Goal: Task Accomplishment & Management: Manage account settings

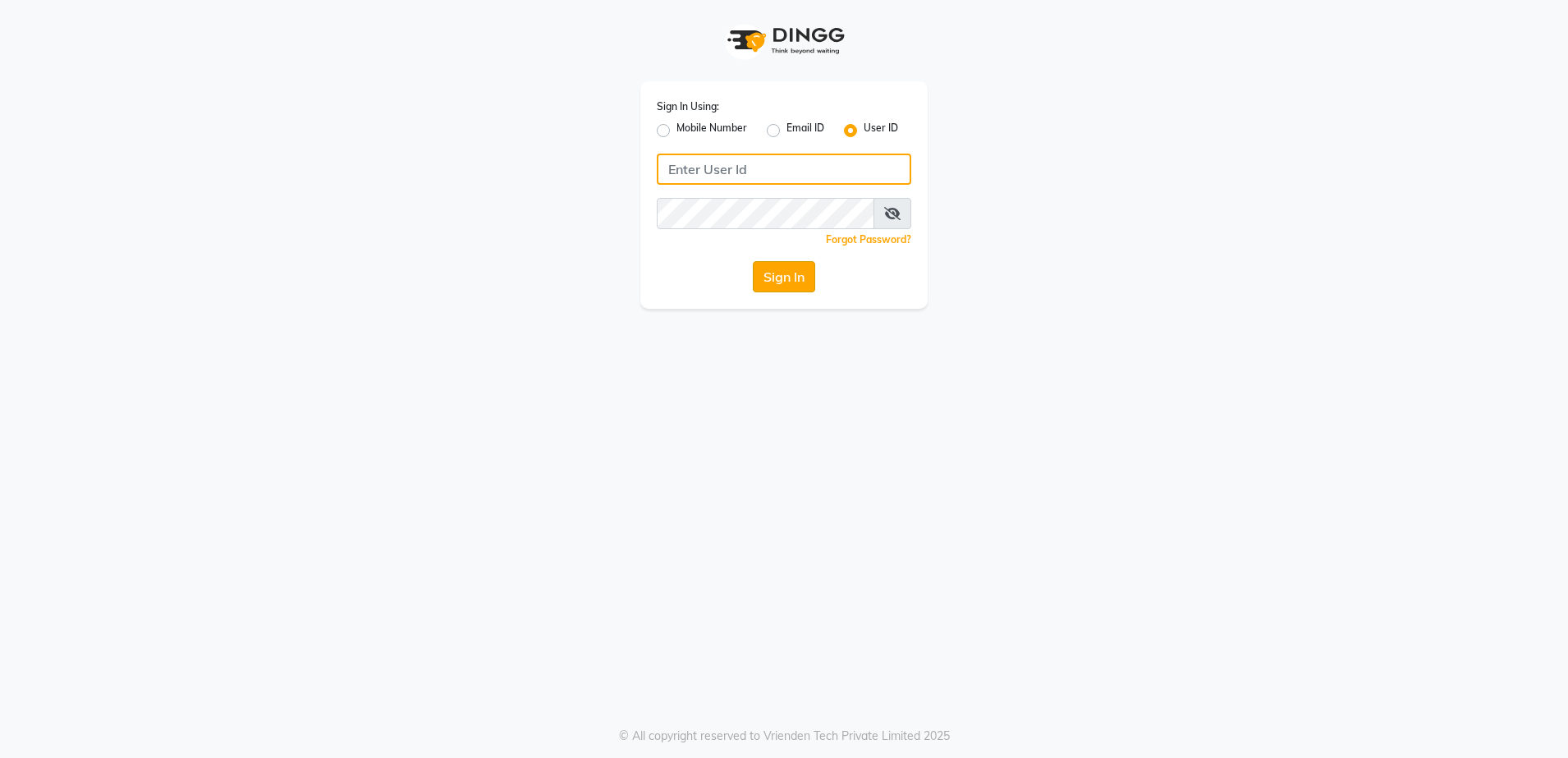
type input "rewindlooks"
click at [781, 279] on button "Sign In" at bounding box center [784, 276] width 62 height 31
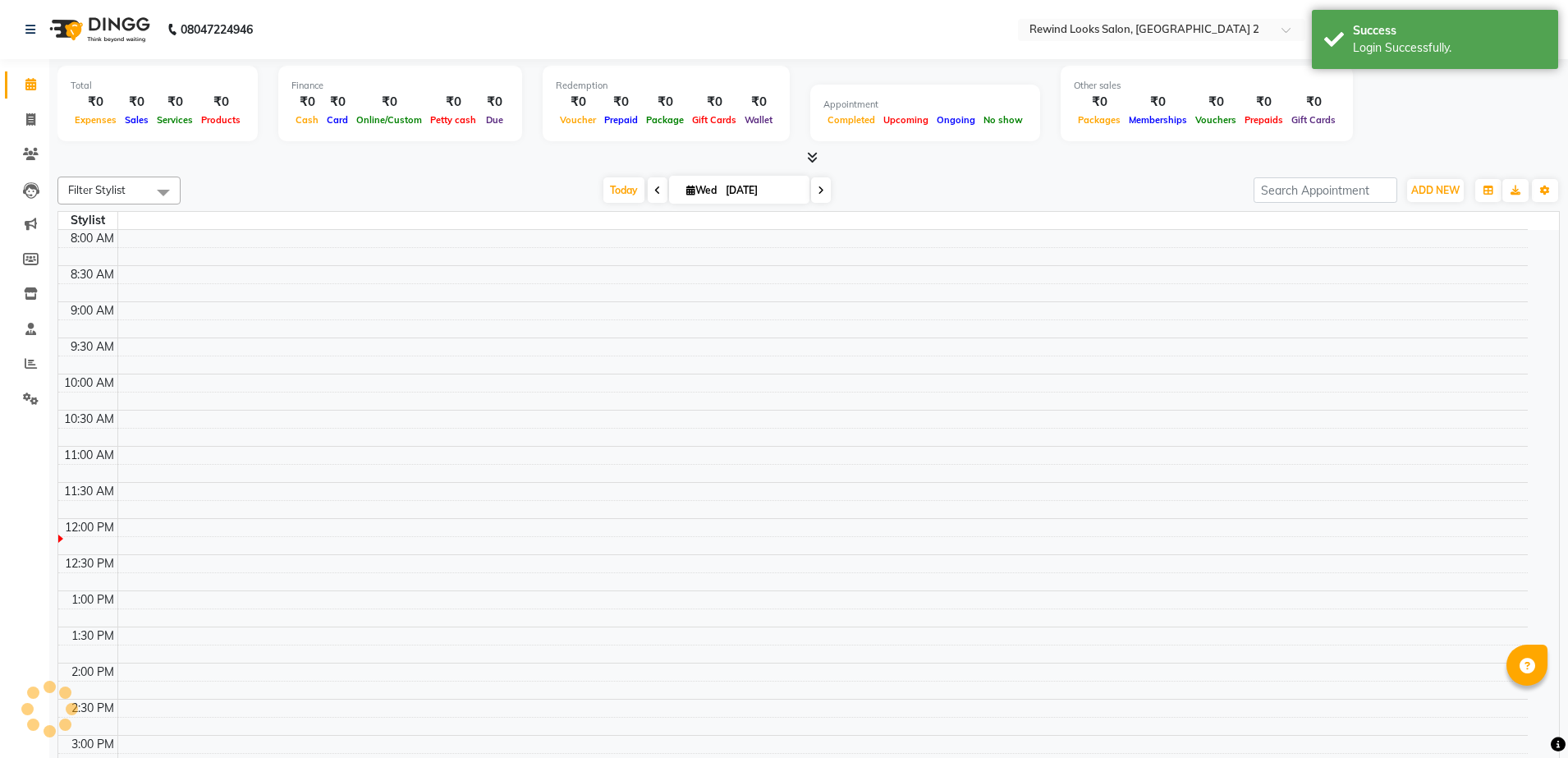
select select "en"
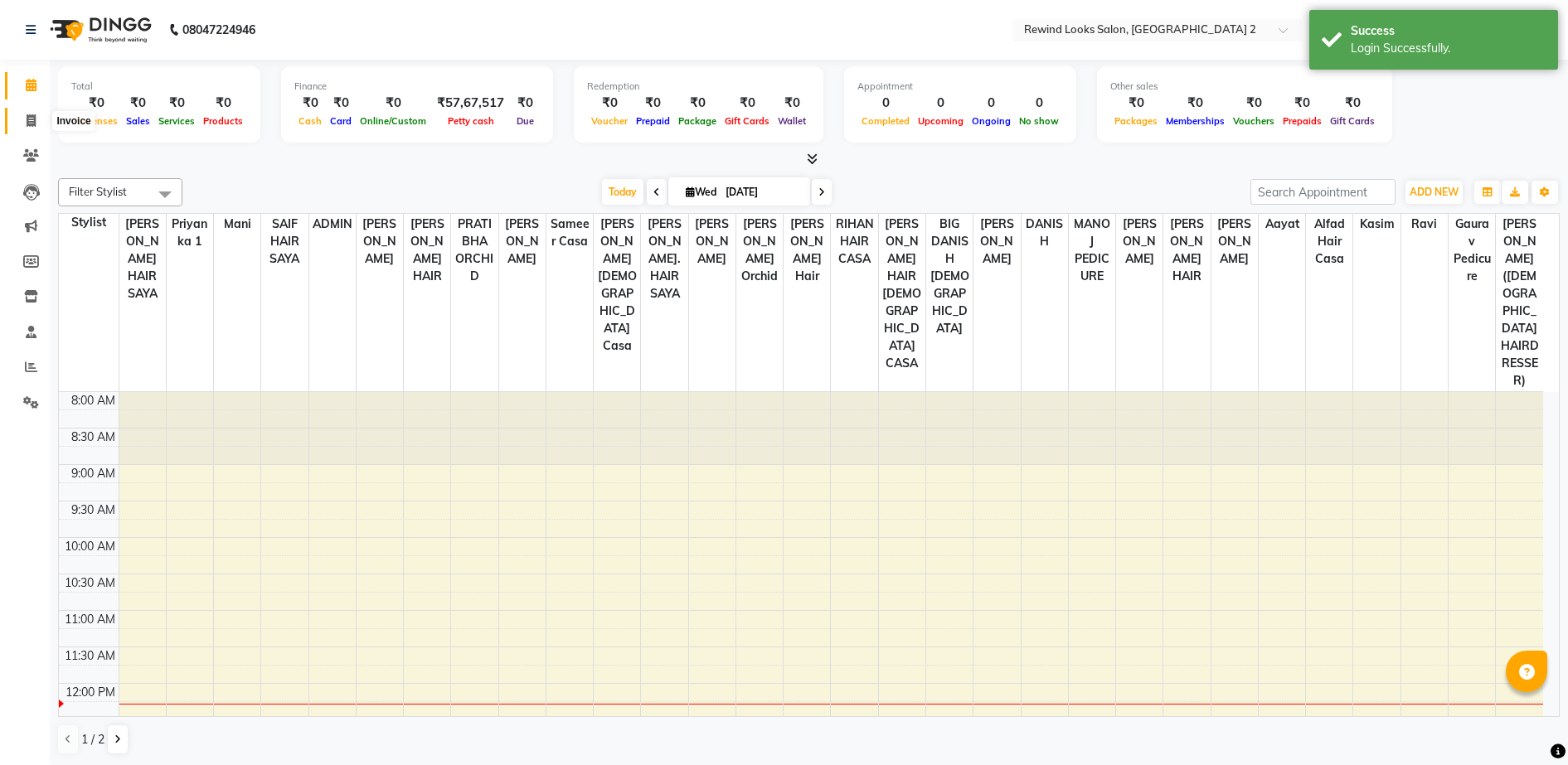
click at [33, 119] on icon at bounding box center [31, 120] width 10 height 12
select select "service"
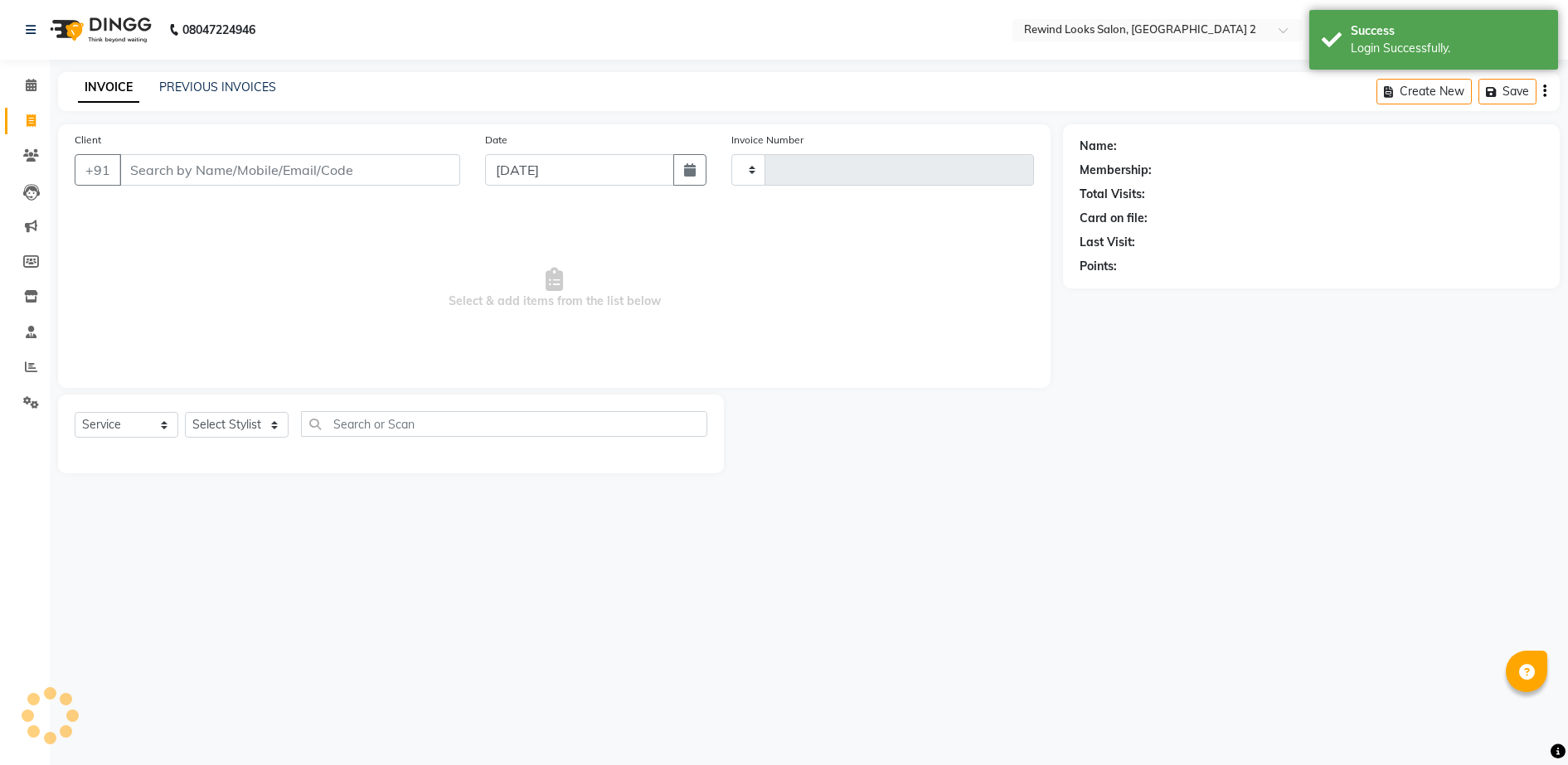
type input "9279"
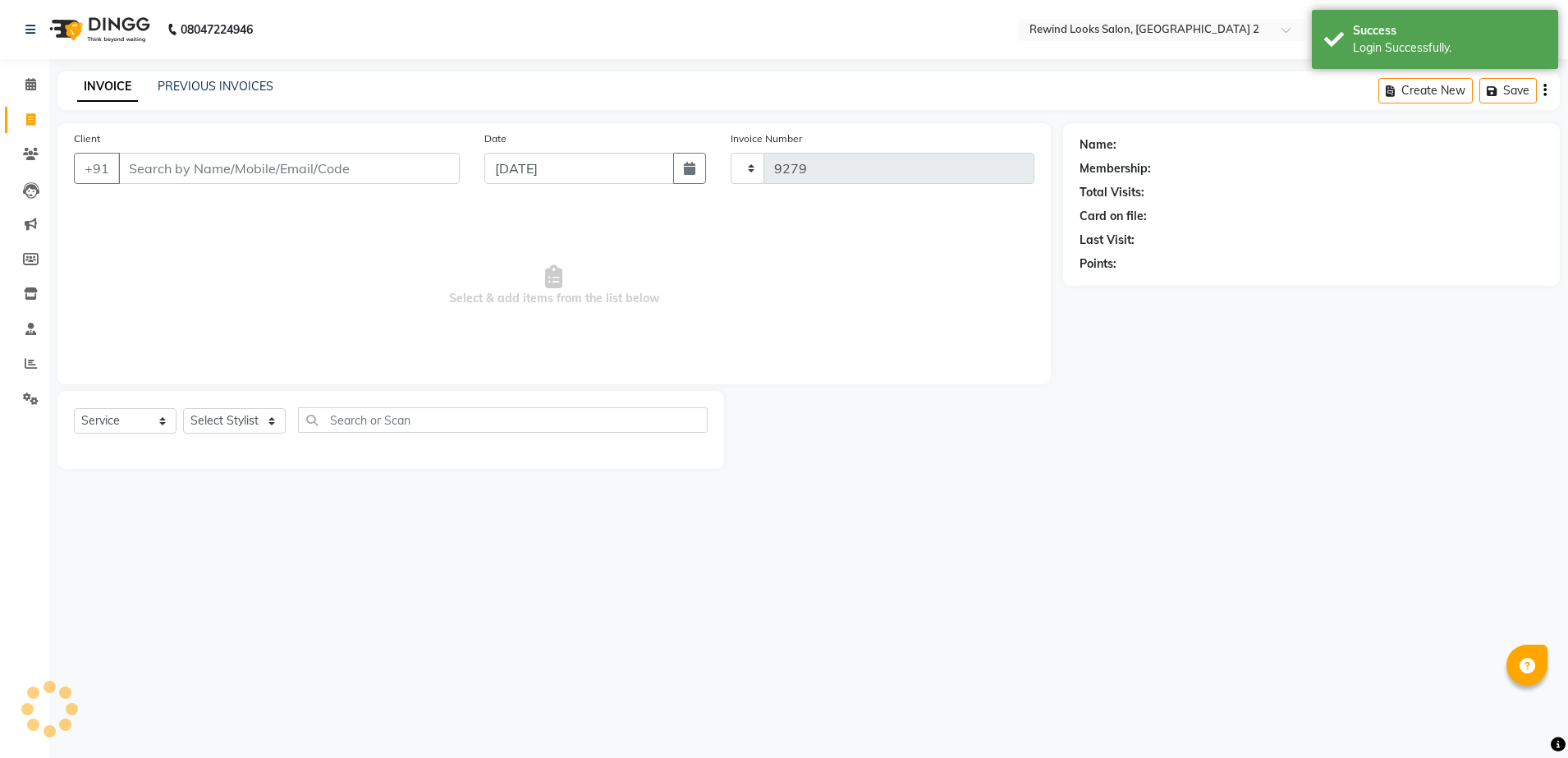
select select "4640"
select select "27076"
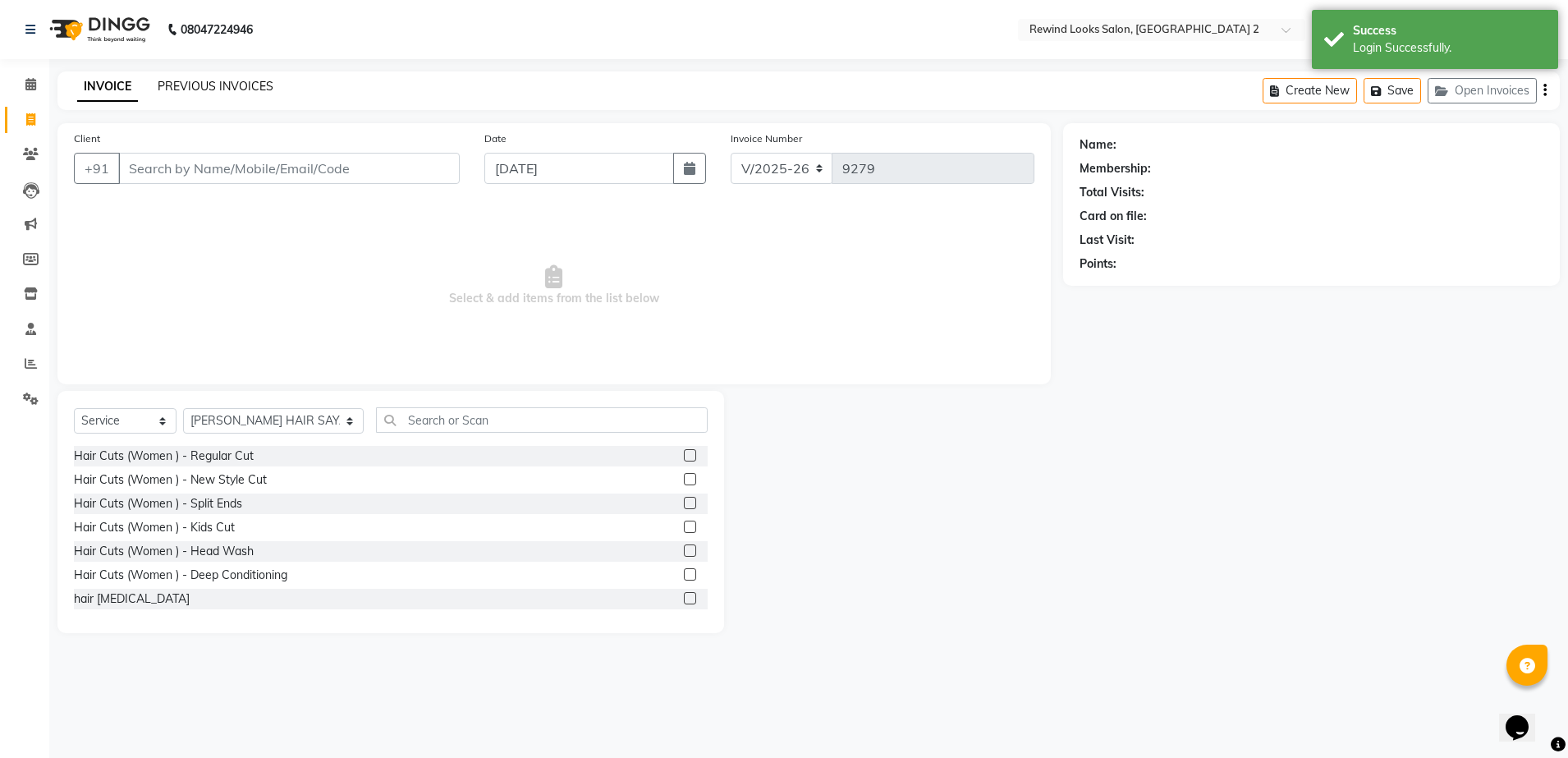
click at [202, 86] on link "PREVIOUS INVOICES" at bounding box center [215, 87] width 116 height 15
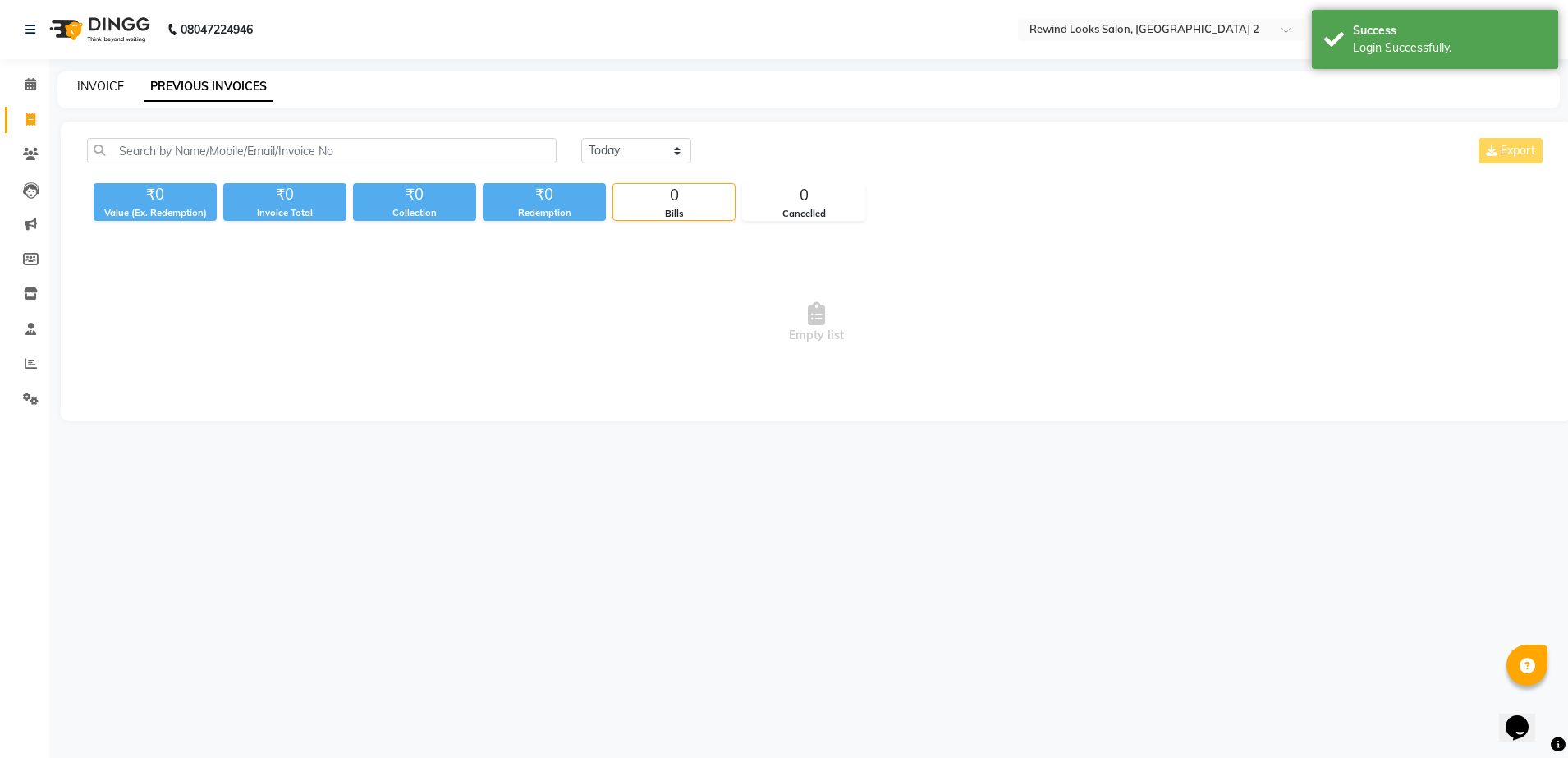
click at [99, 80] on link "INVOICE" at bounding box center [101, 87] width 47 height 15
select select "4640"
select select "service"
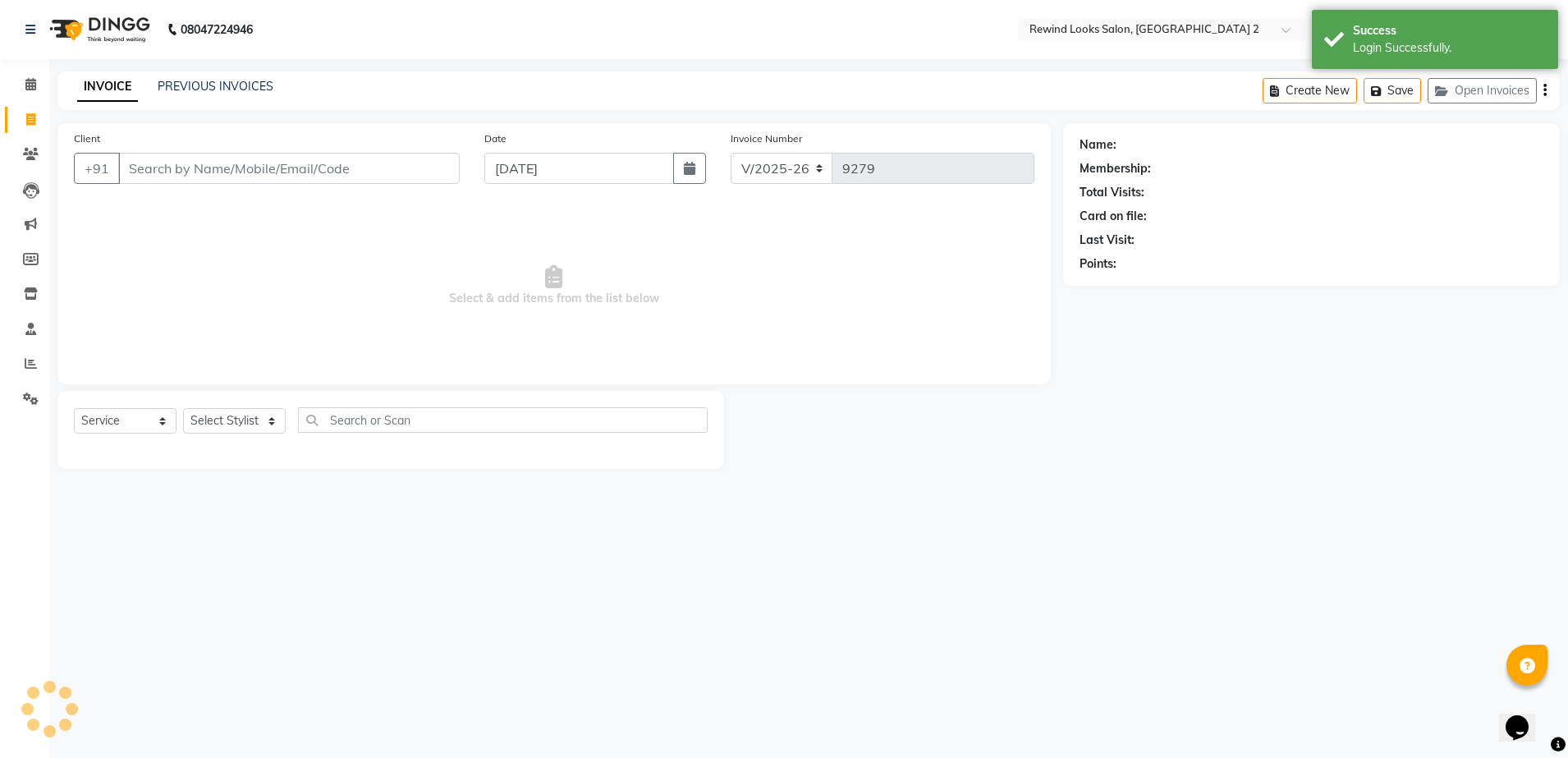
select select "27076"
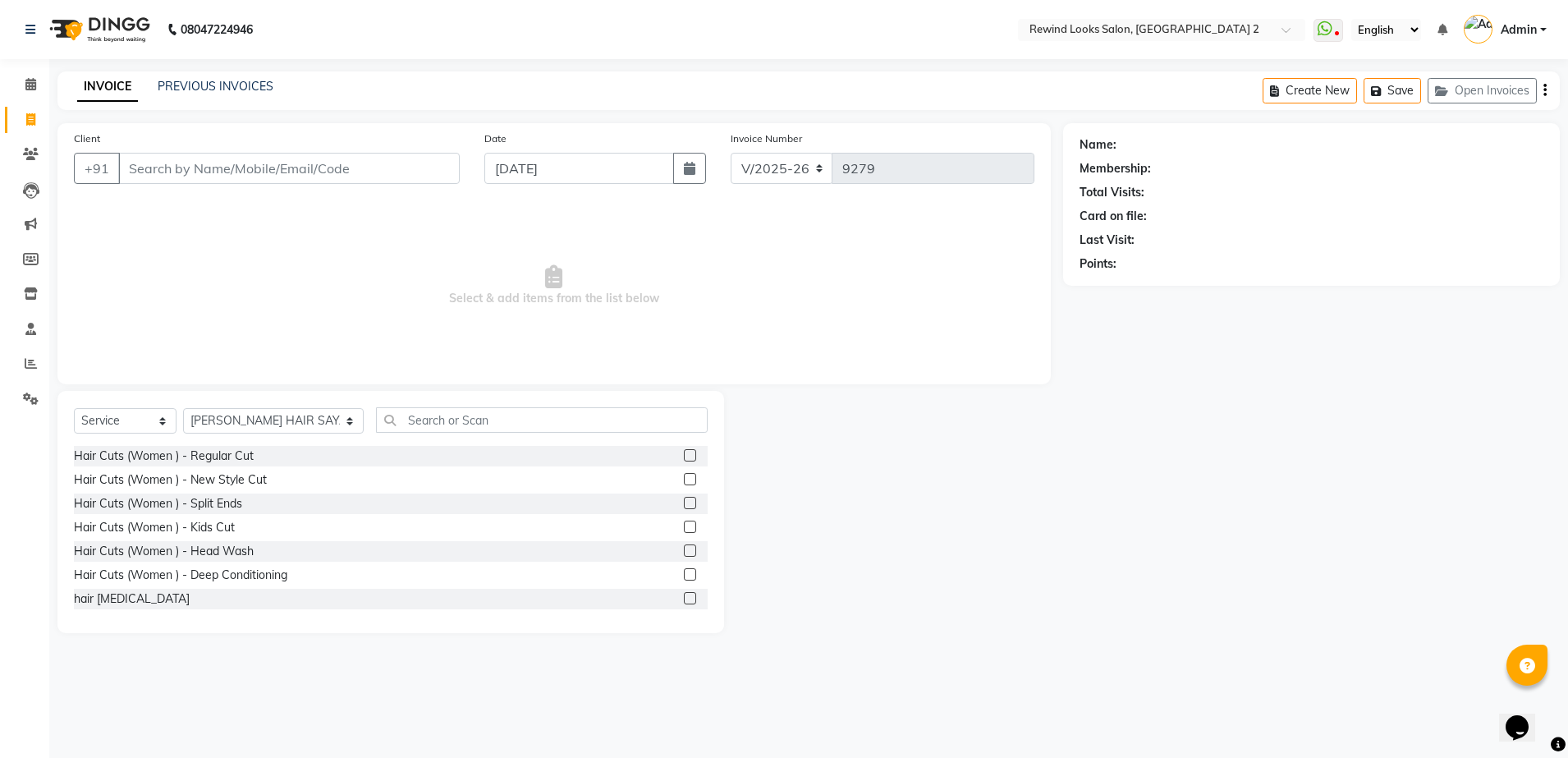
click at [99, 81] on link "INVOICE" at bounding box center [107, 87] width 60 height 29
click at [35, 365] on icon at bounding box center [30, 363] width 12 height 12
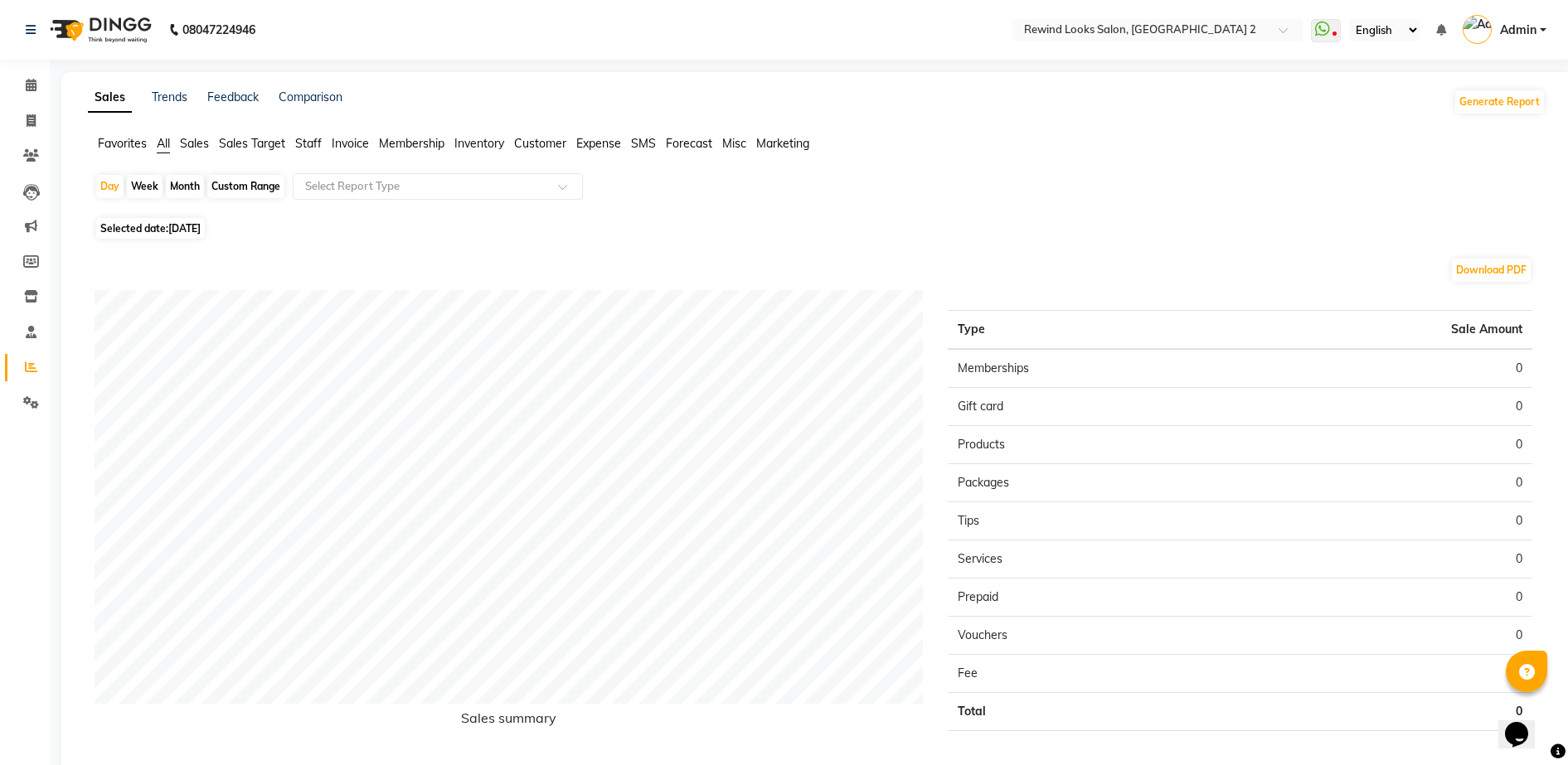
click at [312, 148] on span "Staff" at bounding box center [308, 144] width 27 height 15
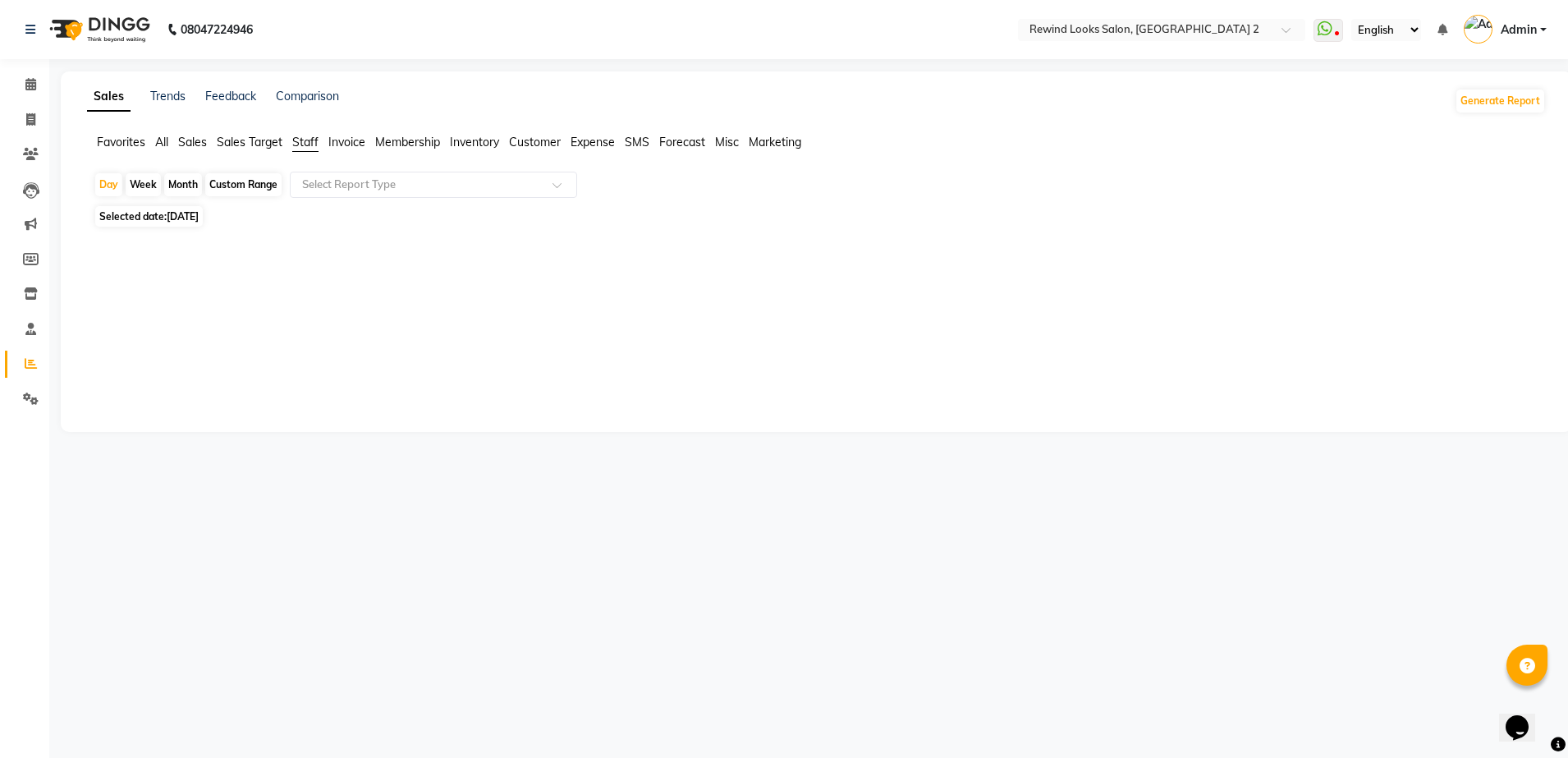
click at [256, 185] on div "Custom Range" at bounding box center [243, 185] width 76 height 23
select select "9"
select select "2025"
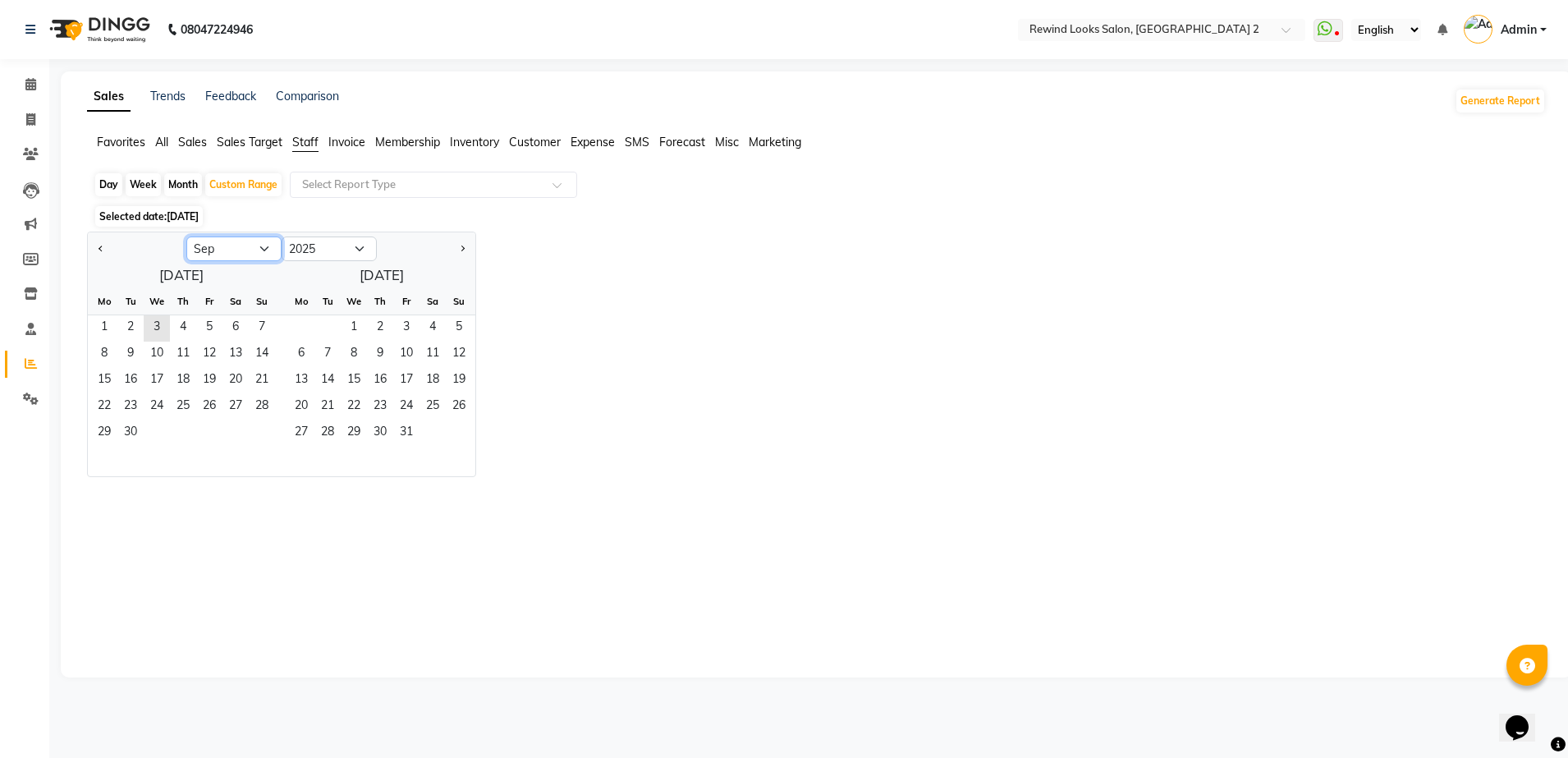
click at [266, 247] on select "Jan Feb Mar Apr May Jun [DATE] Aug Sep Oct Nov Dec" at bounding box center [234, 249] width 95 height 25
select select "8"
click at [187, 237] on select "Jan Feb Mar Apr May Jun [DATE] Aug Sep Oct Nov Dec" at bounding box center [234, 249] width 95 height 25
click at [215, 333] on span "1" at bounding box center [209, 329] width 26 height 26
click at [265, 424] on span "31" at bounding box center [262, 434] width 26 height 26
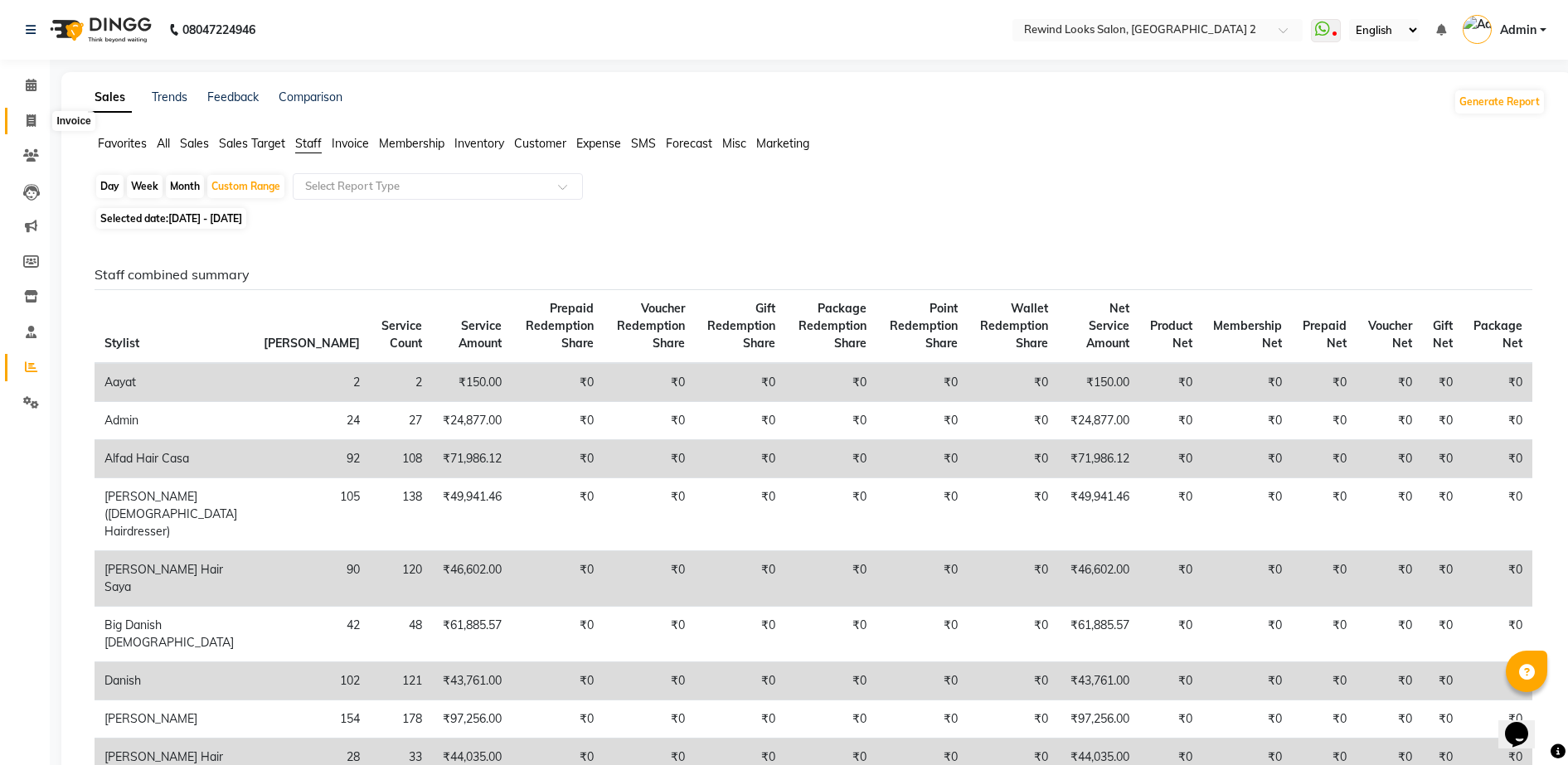
click at [31, 120] on icon at bounding box center [31, 120] width 10 height 12
select select "service"
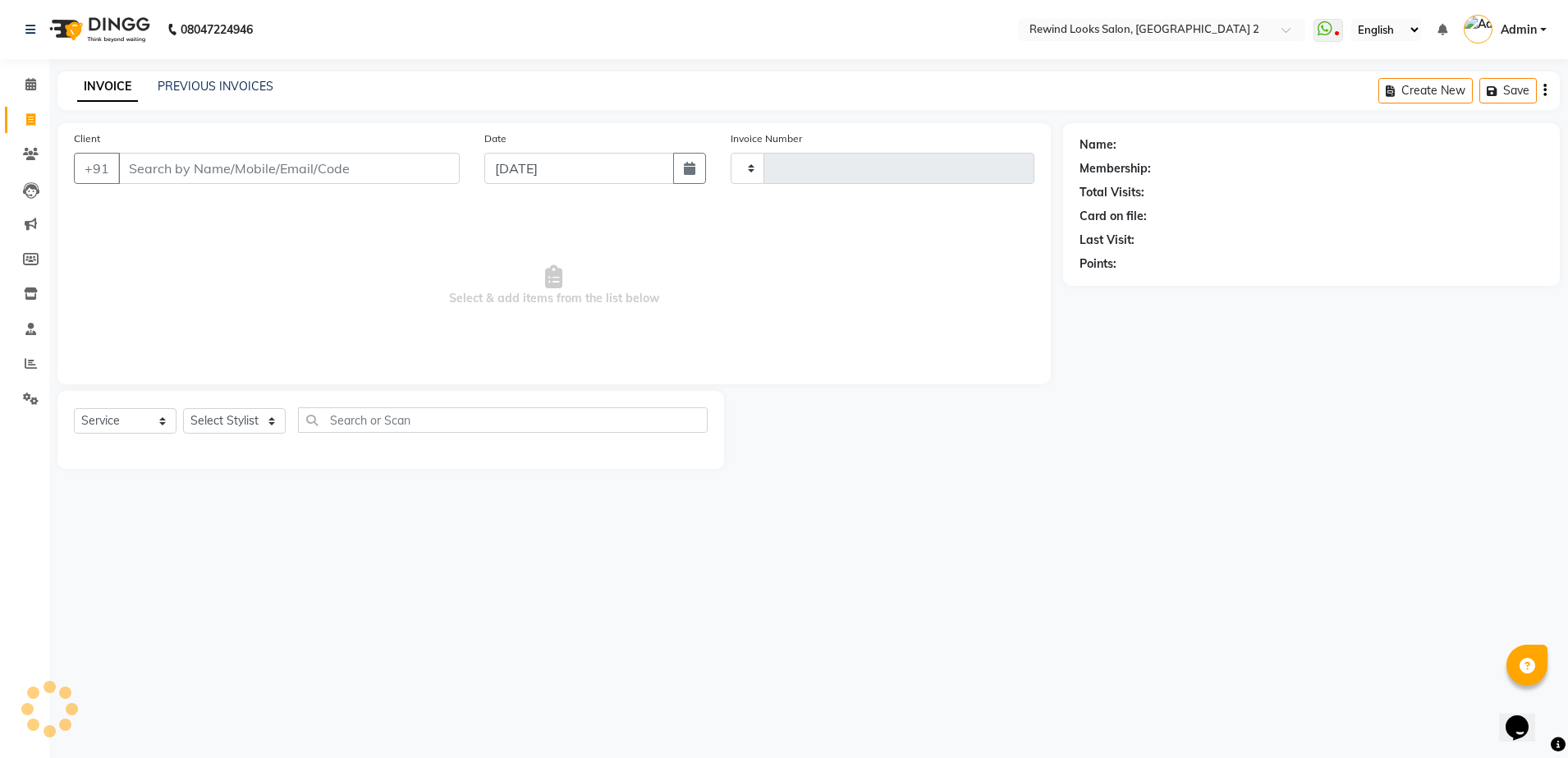
type input "9279"
select select "4640"
select select "27076"
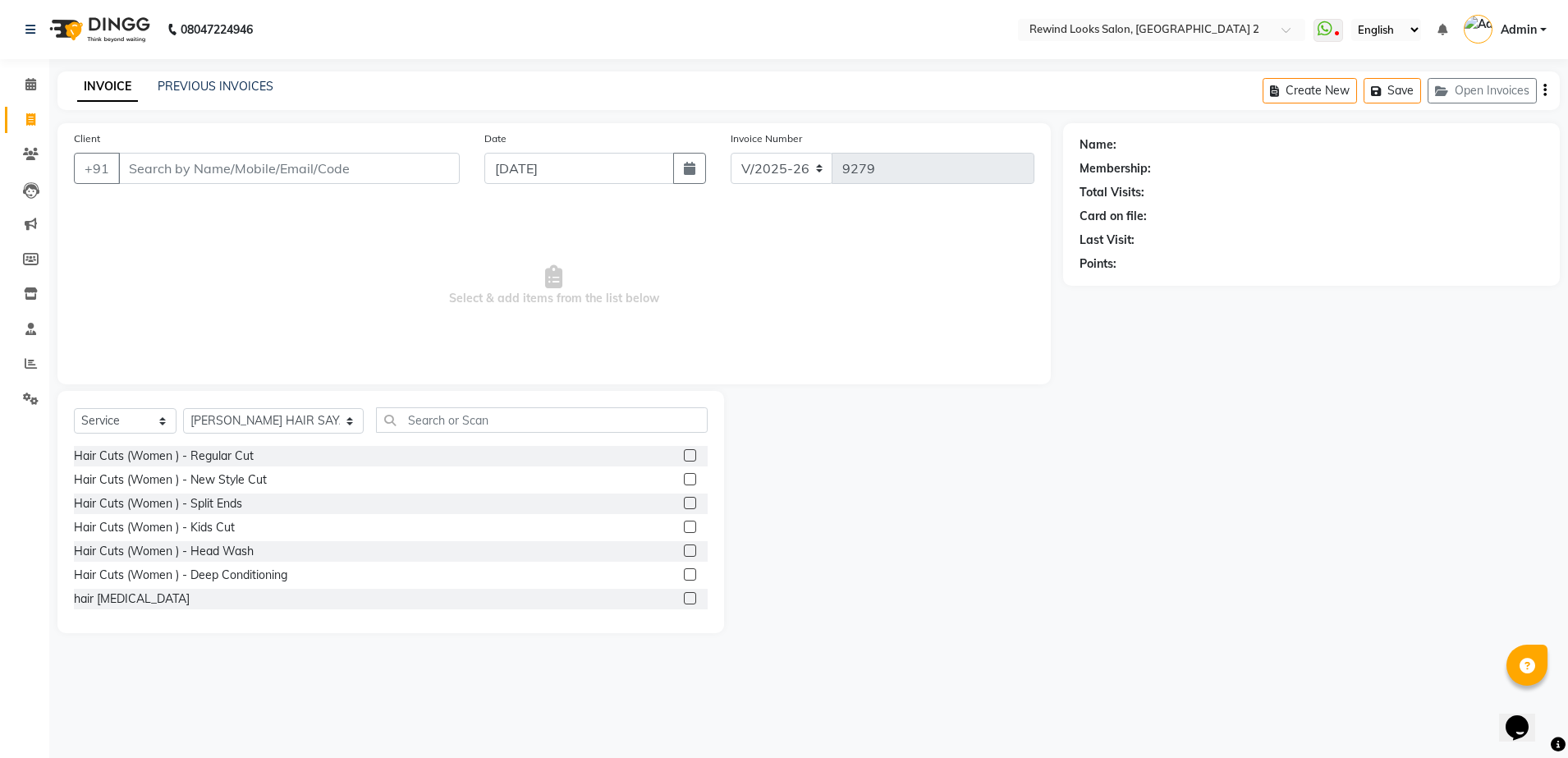
click at [199, 94] on div "PREVIOUS INVOICES" at bounding box center [215, 87] width 116 height 17
click at [38, 362] on span at bounding box center [30, 364] width 28 height 19
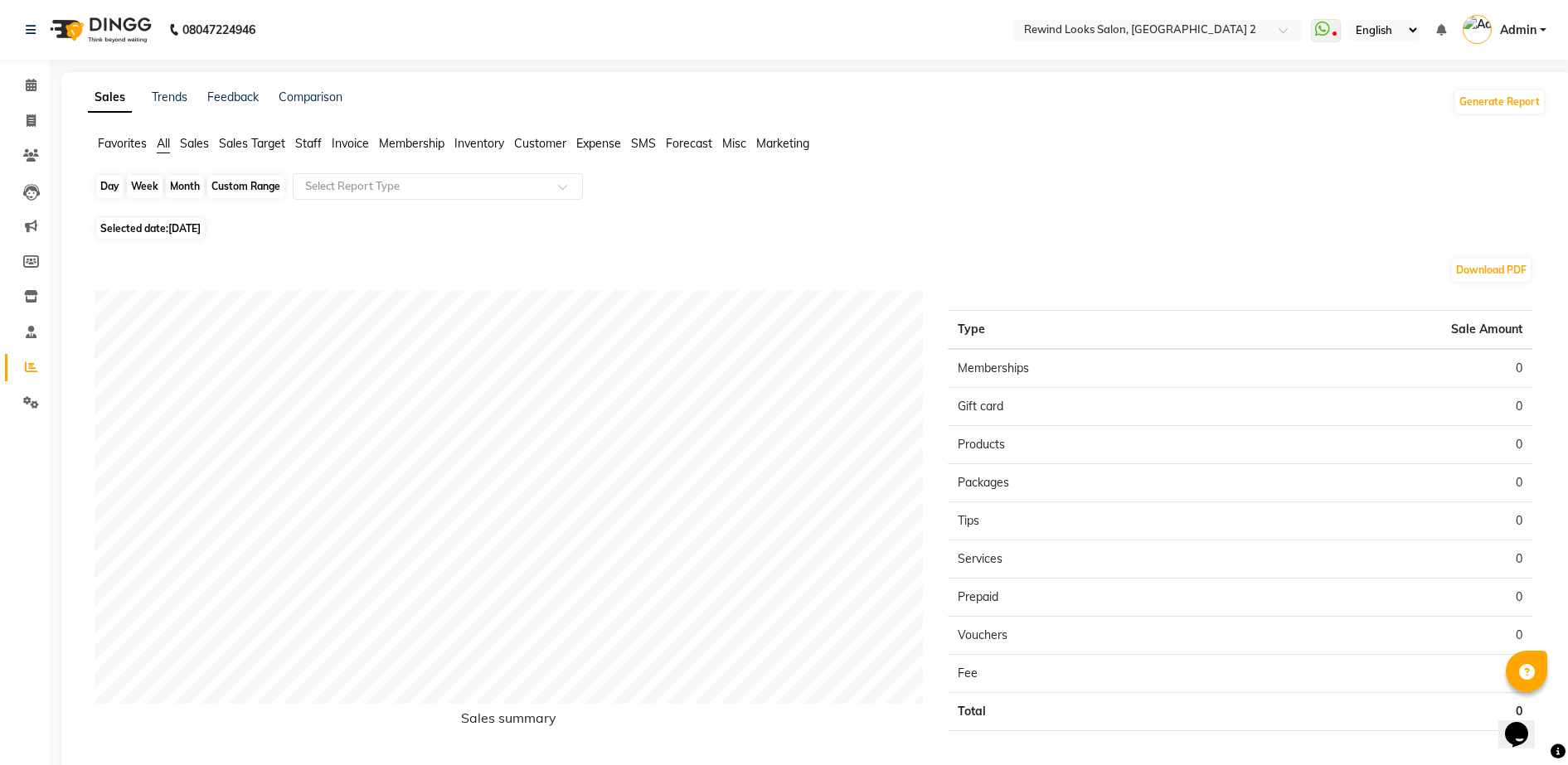
click at [109, 182] on div "Day" at bounding box center [109, 186] width 28 height 23
select select "9"
select select "2025"
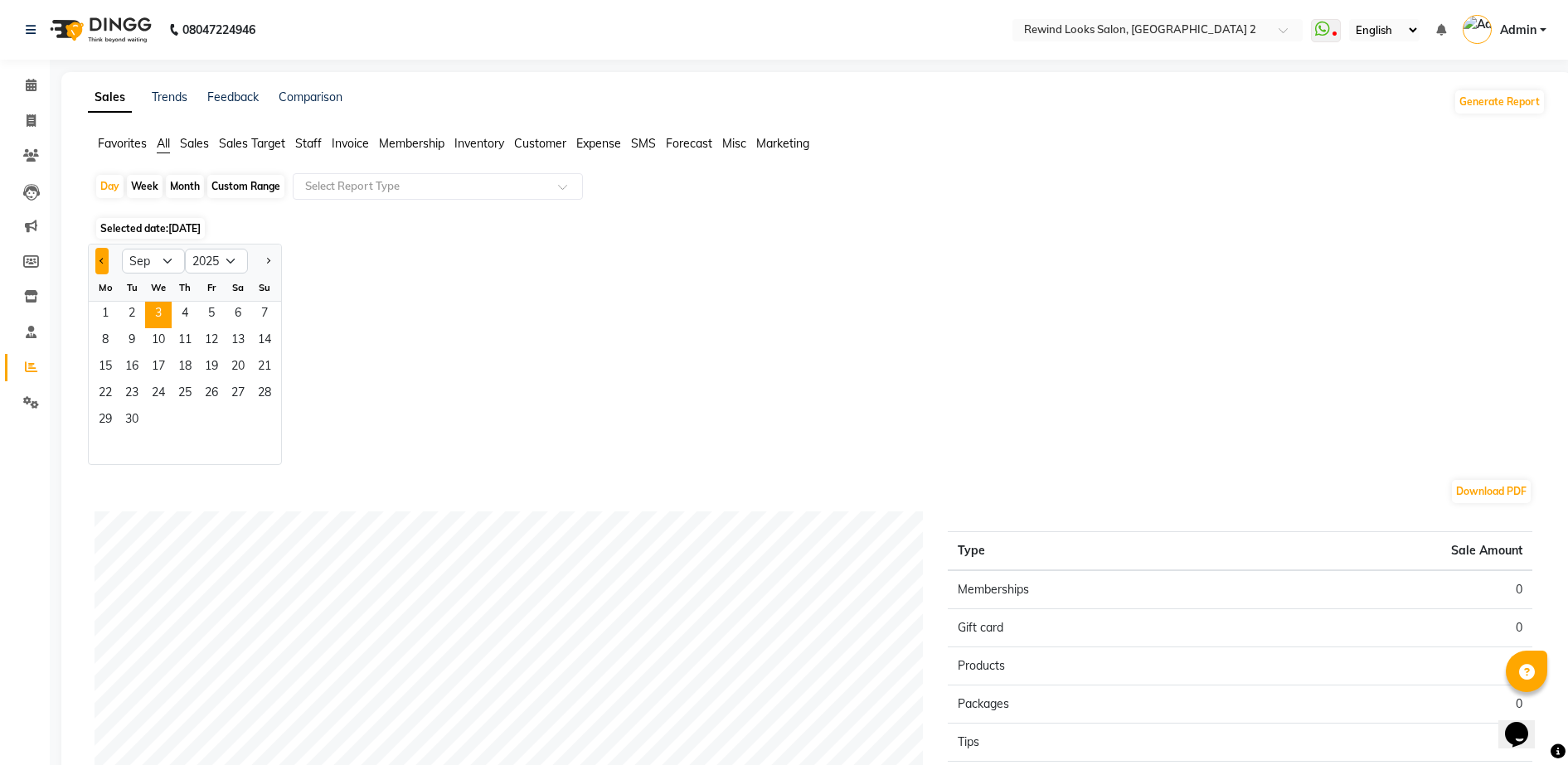
click at [98, 261] on button "Previous month" at bounding box center [102, 261] width 13 height 27
select select "8"
click at [209, 311] on span "1" at bounding box center [211, 315] width 27 height 27
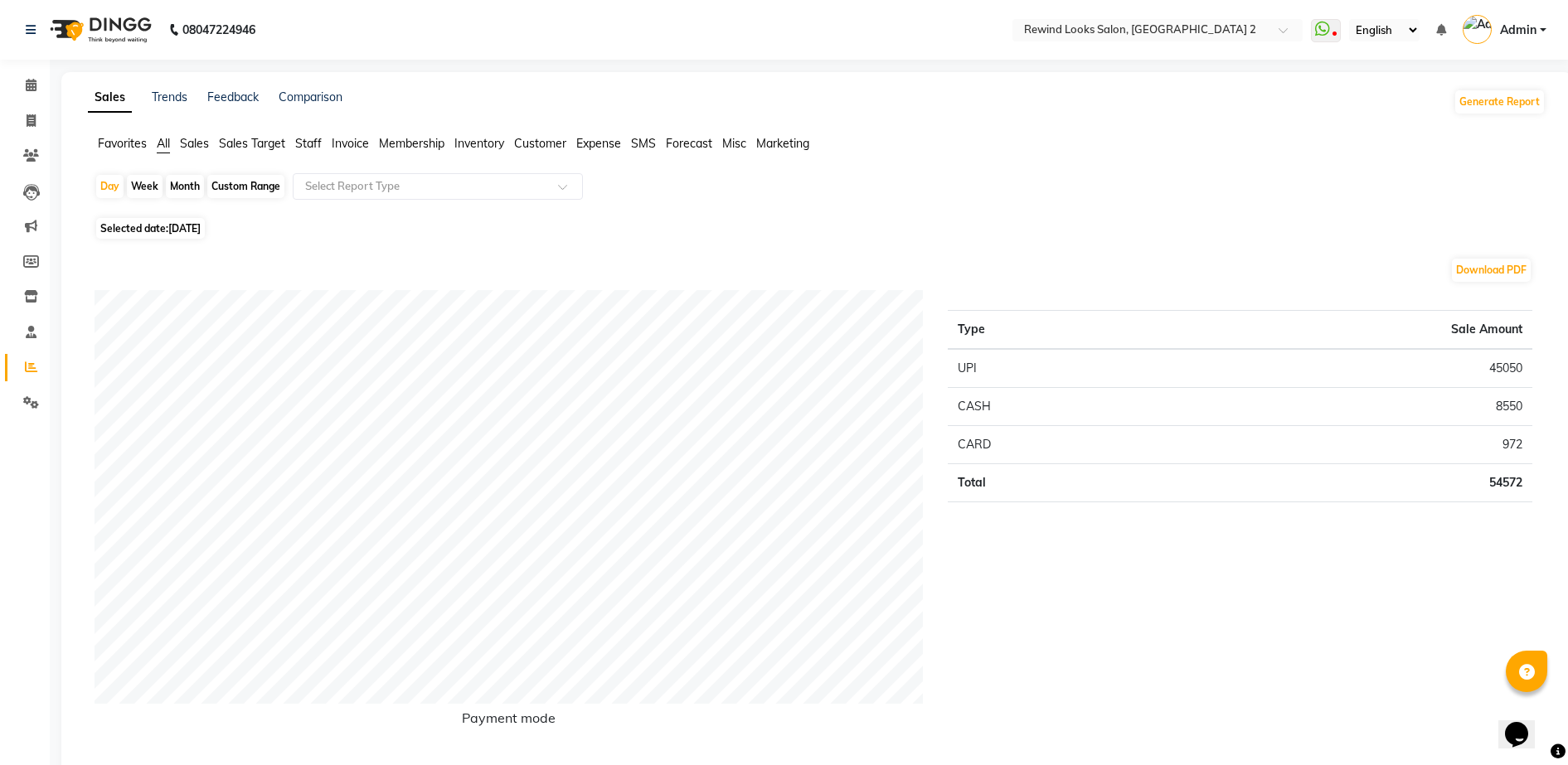
click at [301, 147] on span "Staff" at bounding box center [308, 144] width 27 height 15
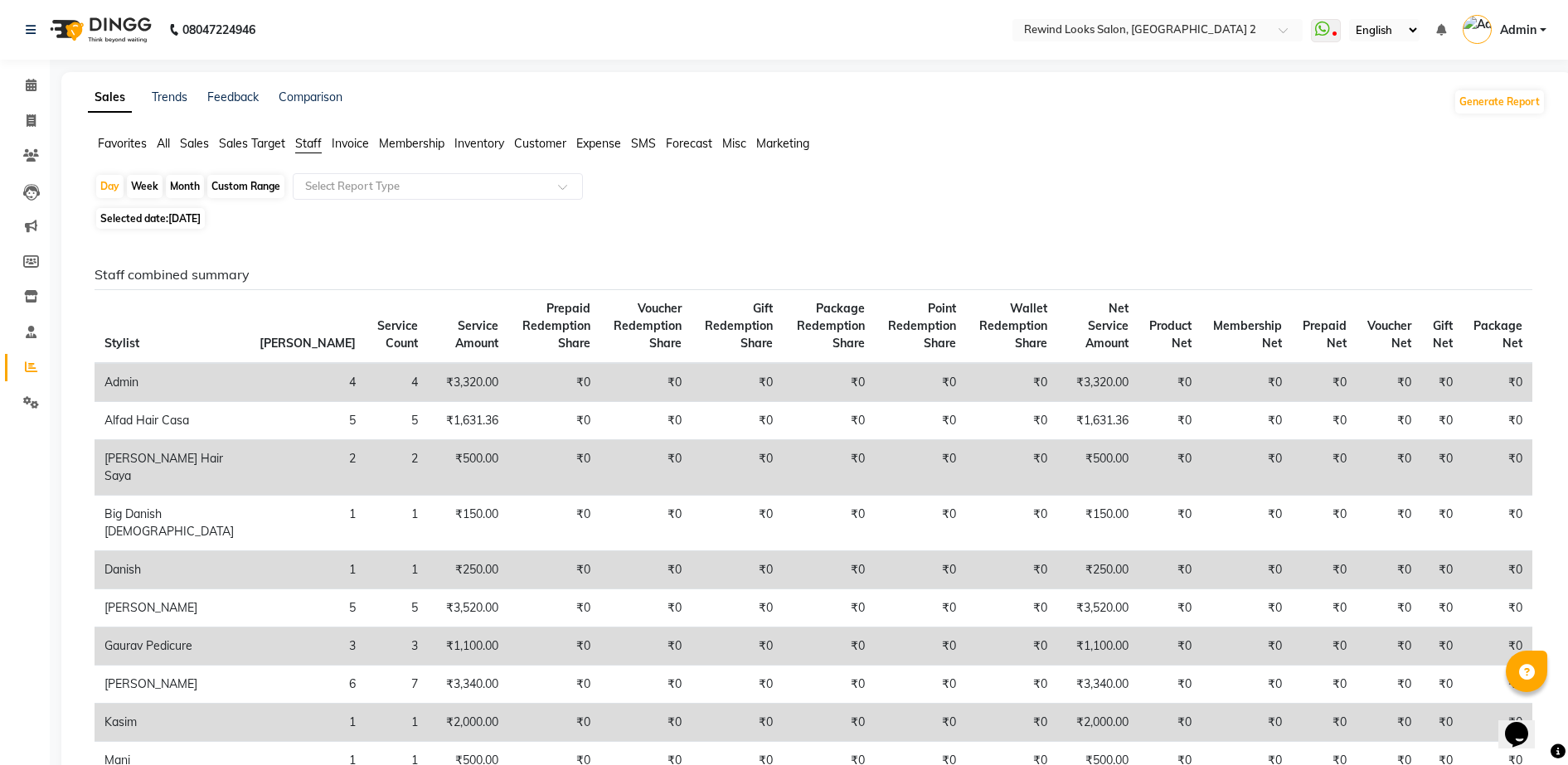
click at [169, 217] on span "Selected date: [DATE]" at bounding box center [150, 219] width 109 height 21
select select "8"
select select "2025"
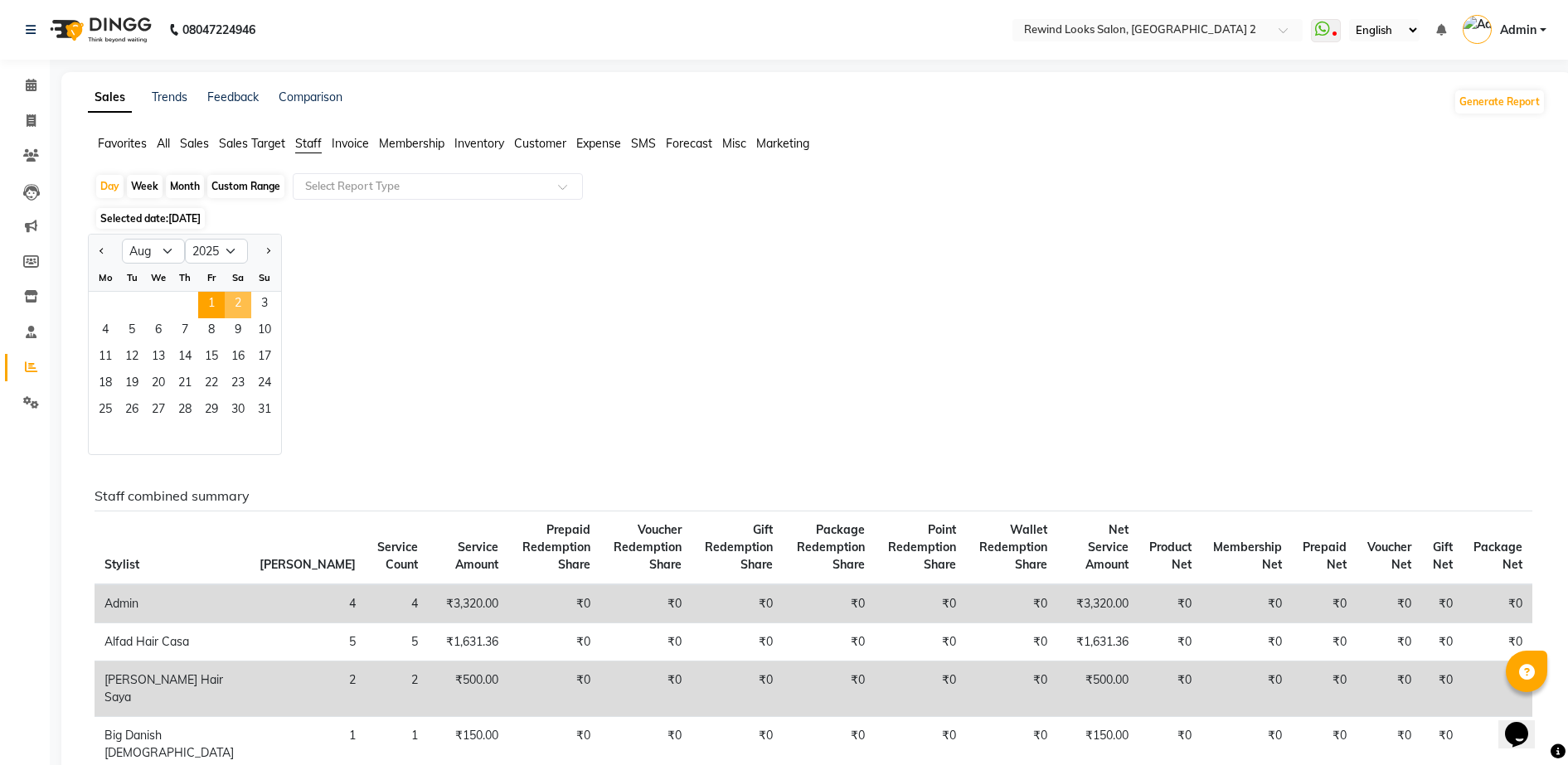
click at [239, 311] on span "2" at bounding box center [238, 305] width 27 height 27
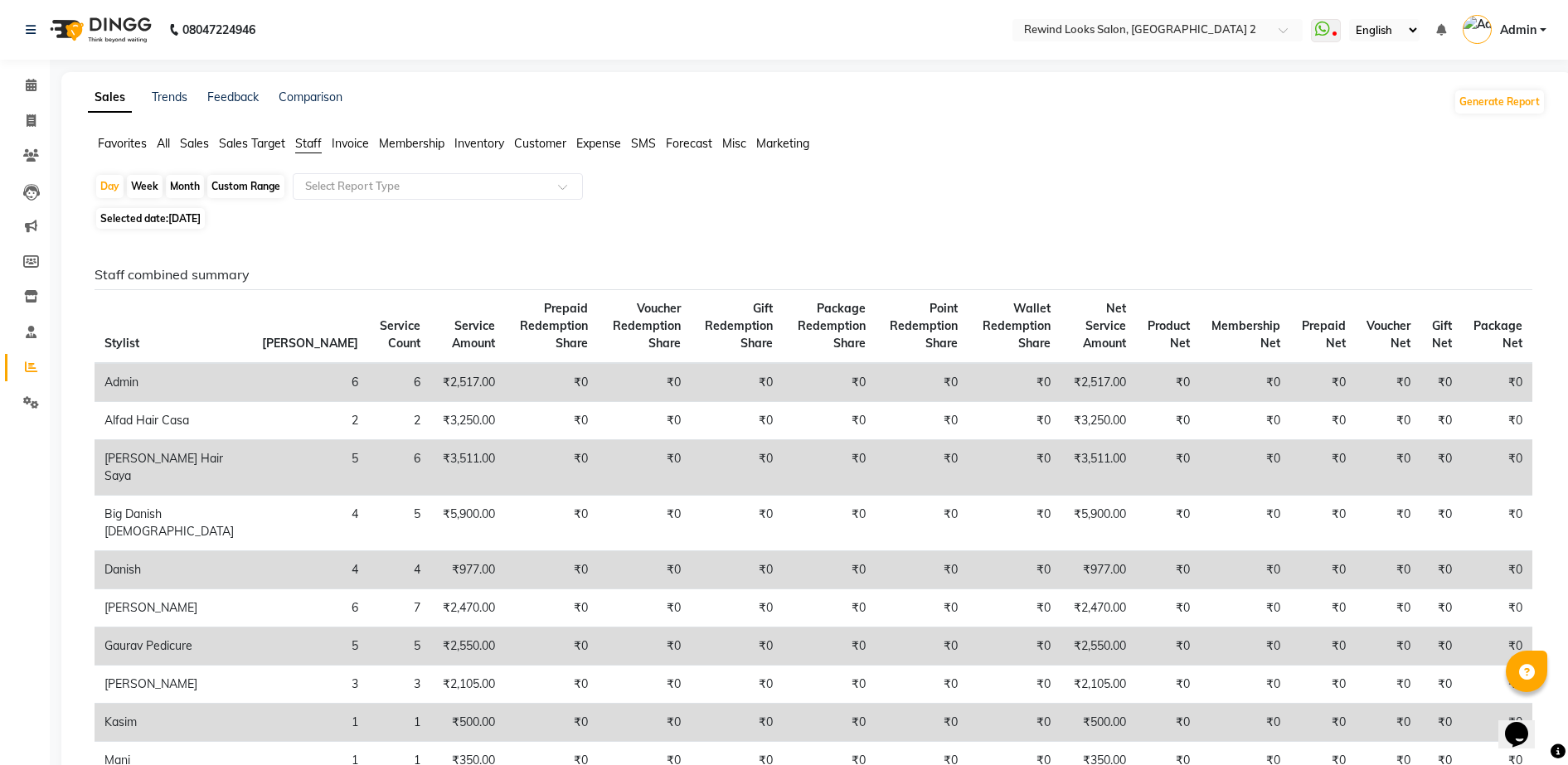
click at [240, 188] on div "Custom Range" at bounding box center [246, 186] width 77 height 23
select select "8"
select select "2025"
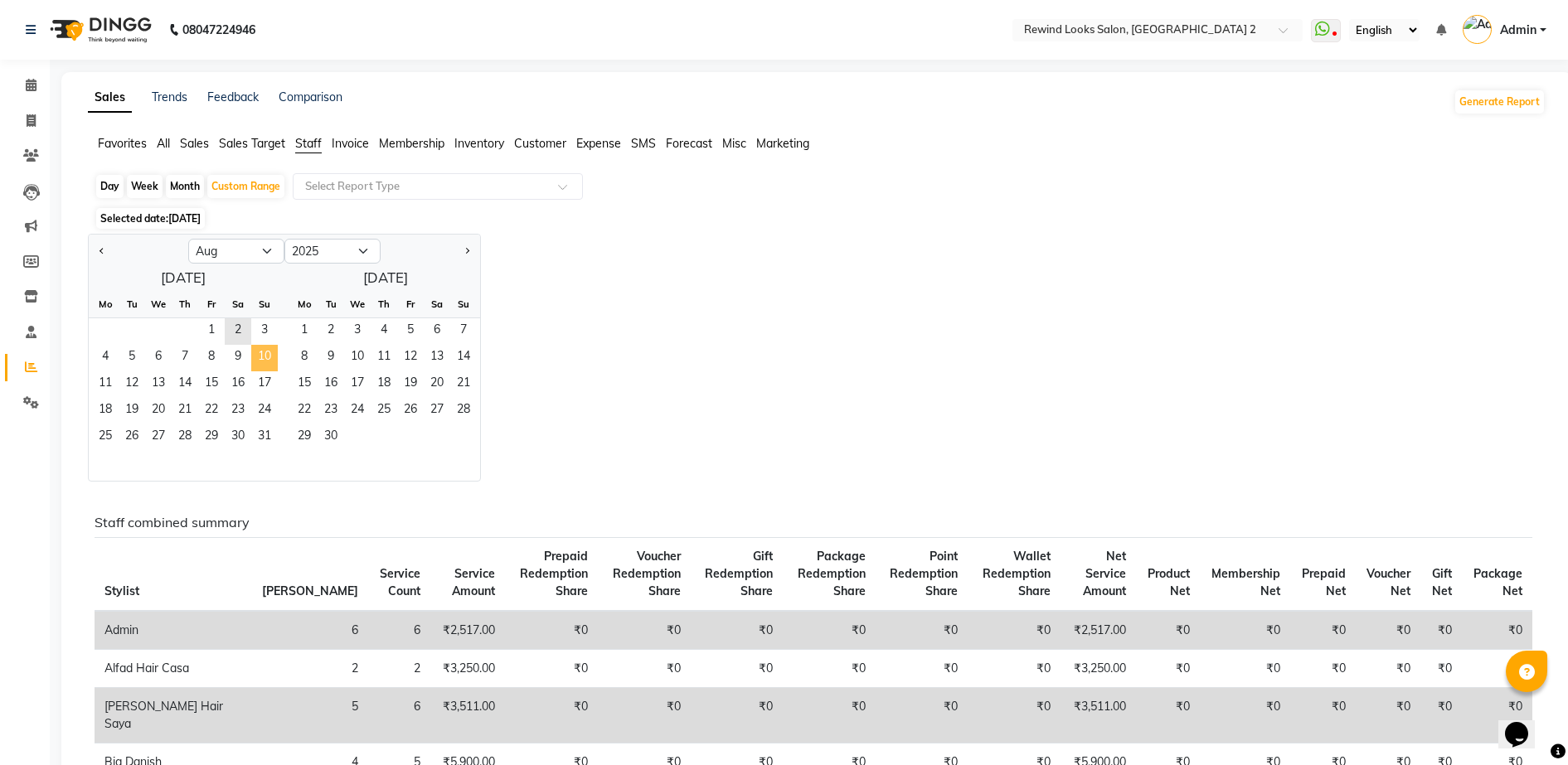
drag, startPoint x: 208, startPoint y: 337, endPoint x: 269, endPoint y: 356, distance: 63.9
click at [269, 356] on ngb-datepicker-month "Mo Tu We Th Fr Sa Su 1 2 3 4 5 6 7 8 9 10 11 12 13 14 15 16 17 18 19 20 21 22 2…" at bounding box center [183, 385] width 189 height 189
drag, startPoint x: 269, startPoint y: 356, endPoint x: 129, endPoint y: 388, distance: 143.6
click at [129, 388] on span "12" at bounding box center [132, 384] width 27 height 27
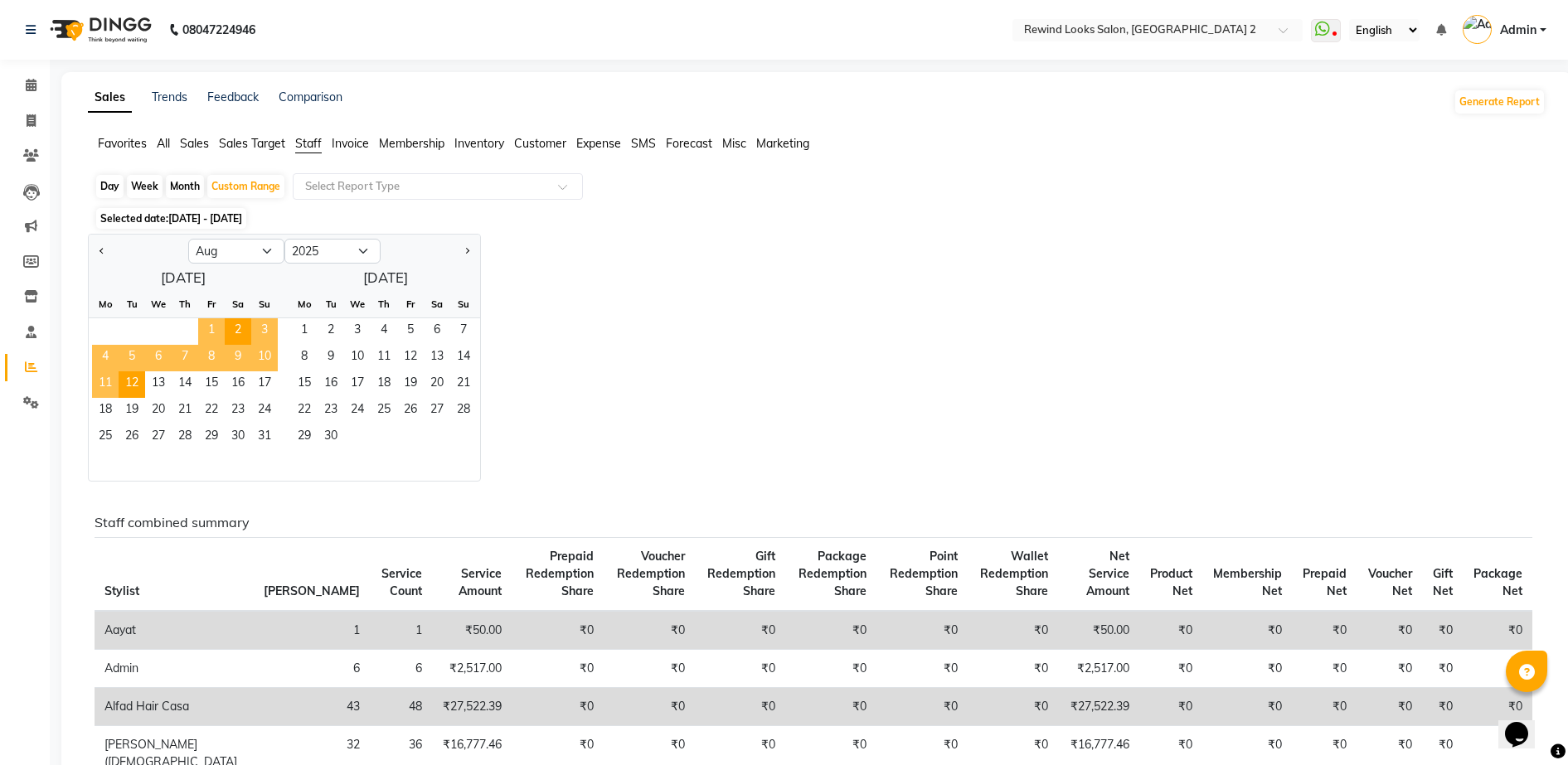
click at [214, 321] on span "1" at bounding box center [211, 332] width 27 height 27
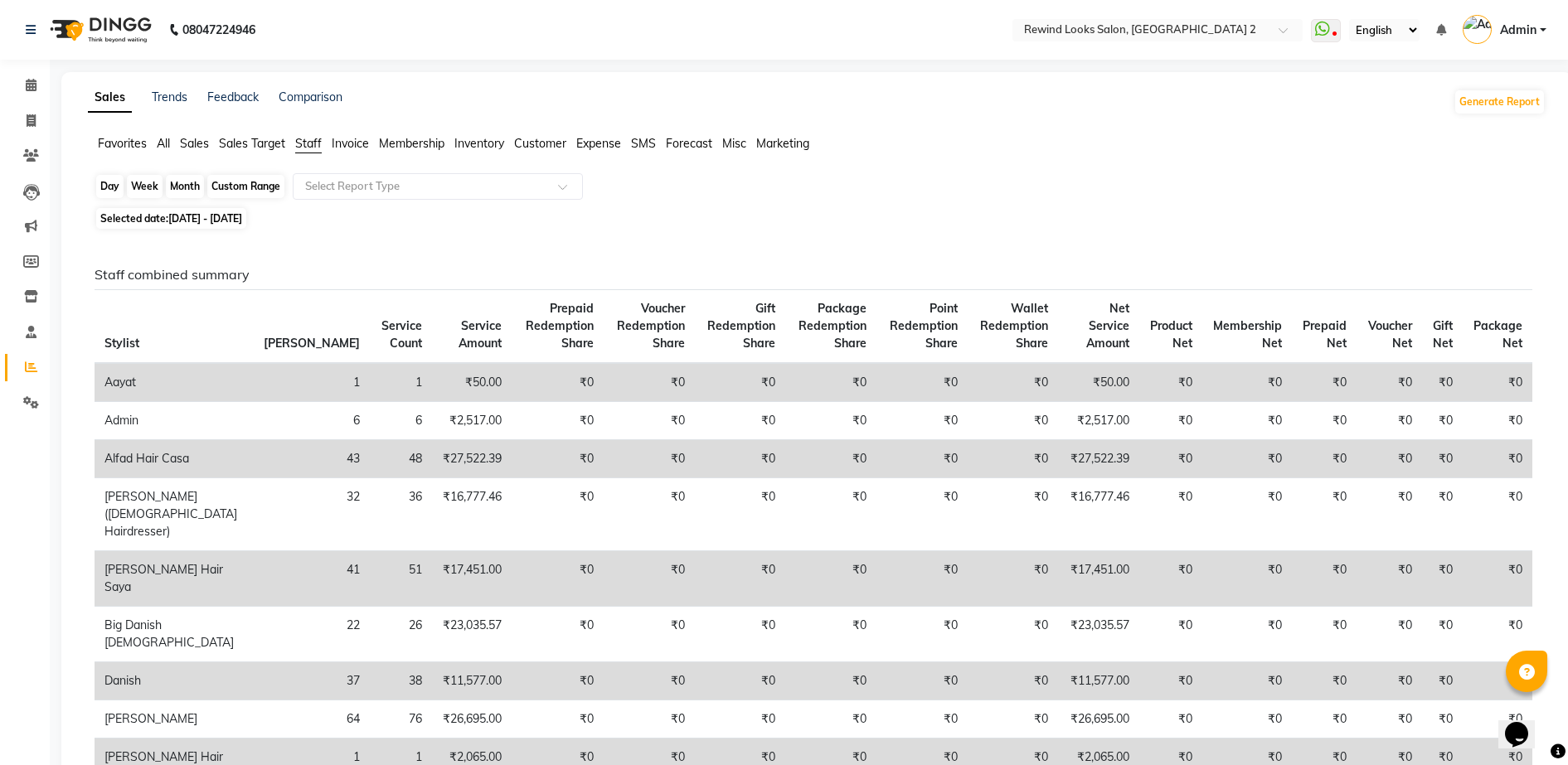
click at [259, 180] on div "Custom Range" at bounding box center [246, 186] width 77 height 23
select select "8"
select select "2025"
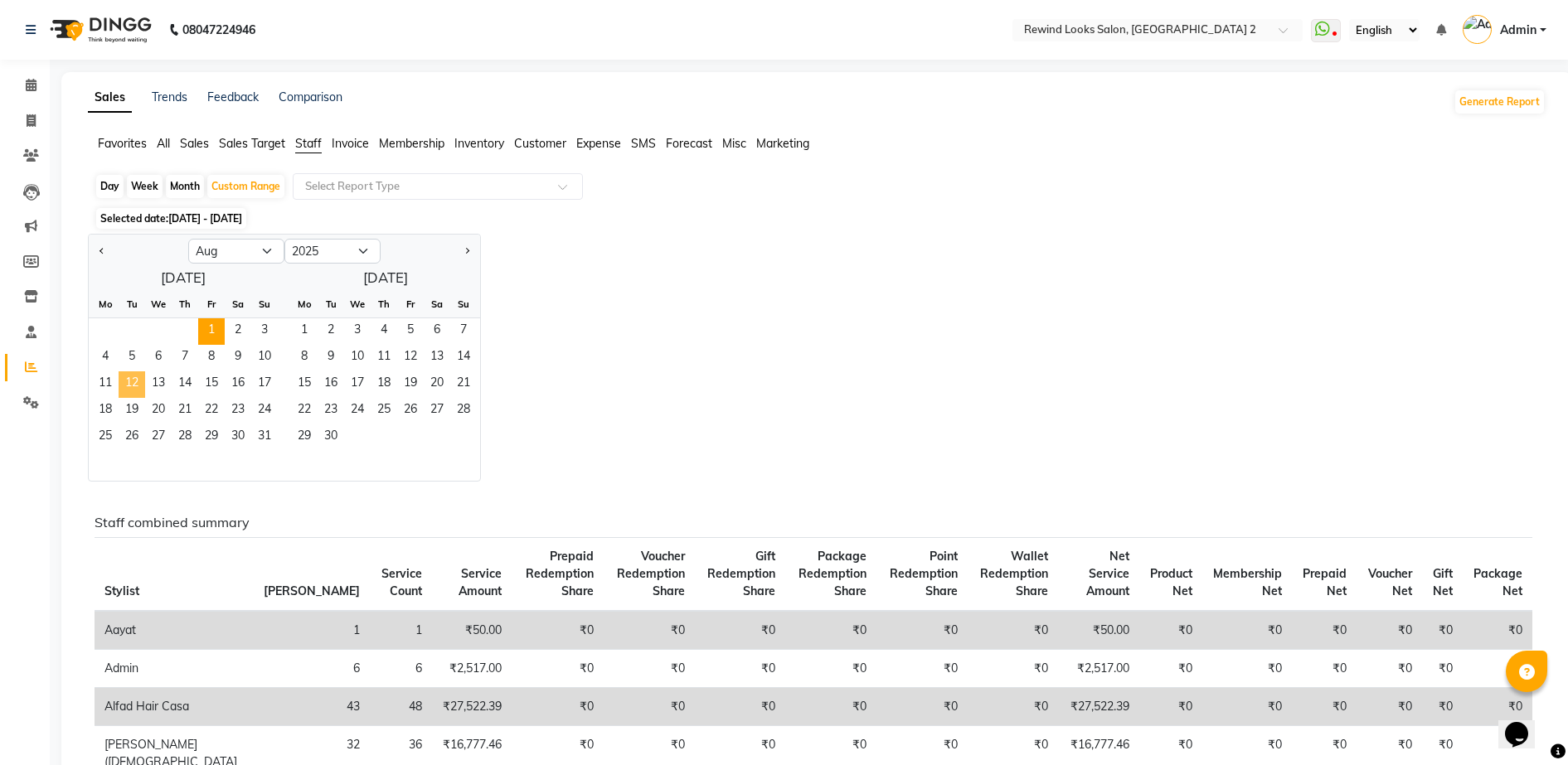
click at [129, 374] on span "12" at bounding box center [132, 384] width 27 height 27
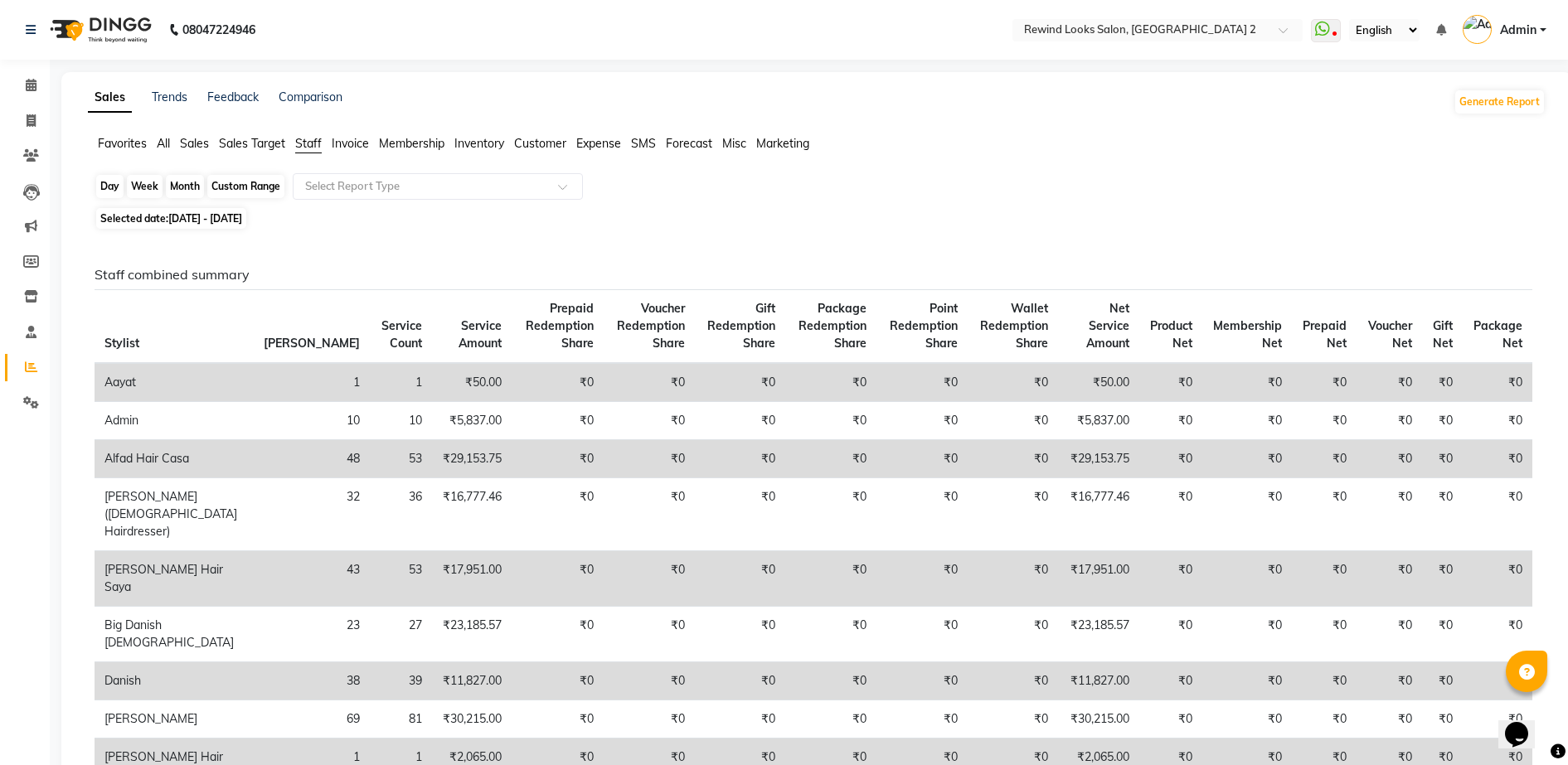
click at [245, 184] on div "Custom Range" at bounding box center [246, 186] width 77 height 23
select select "8"
select select "2025"
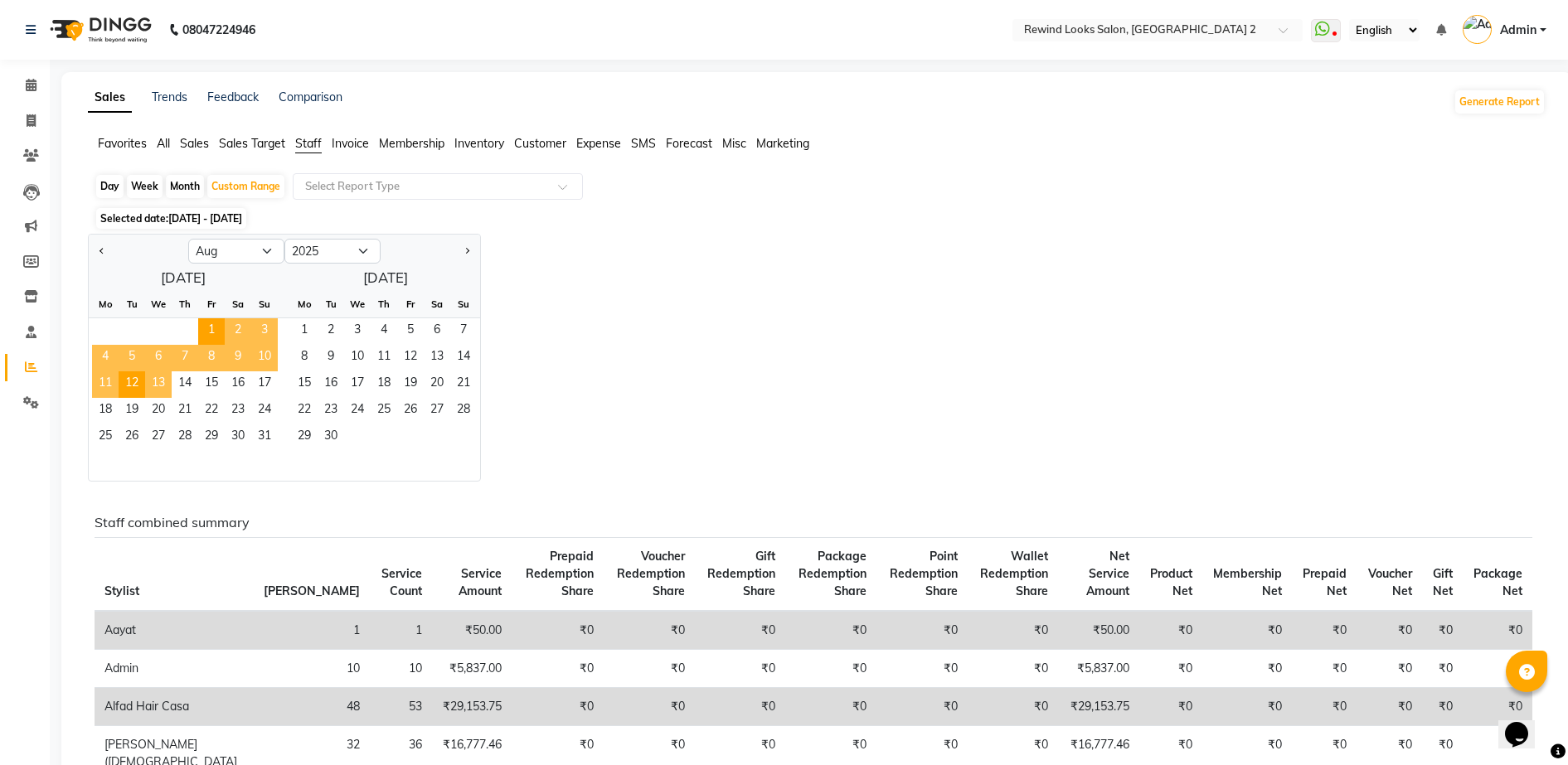
click at [155, 381] on span "13" at bounding box center [158, 384] width 27 height 27
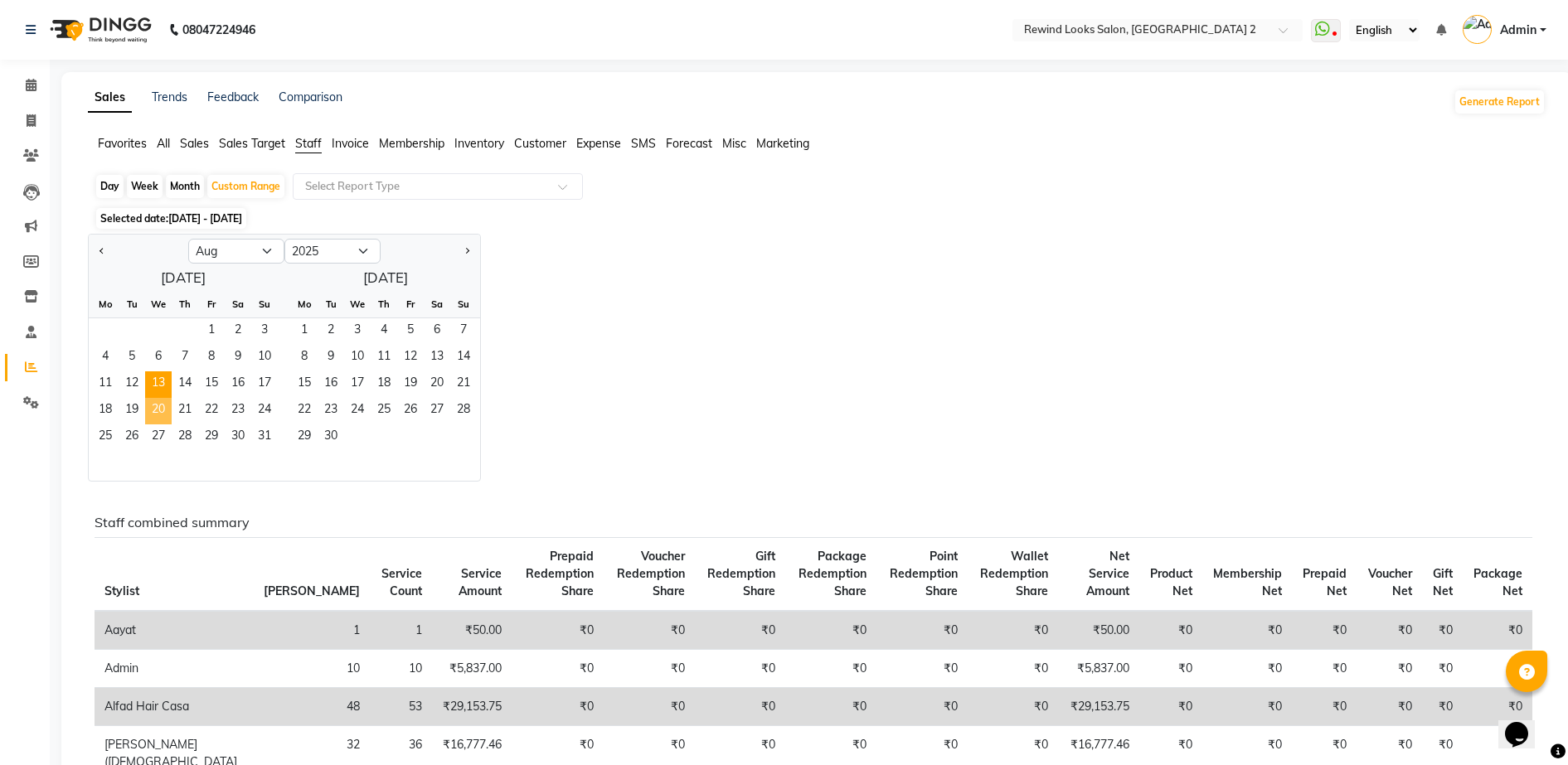
click at [151, 417] on span "20" at bounding box center [158, 411] width 27 height 27
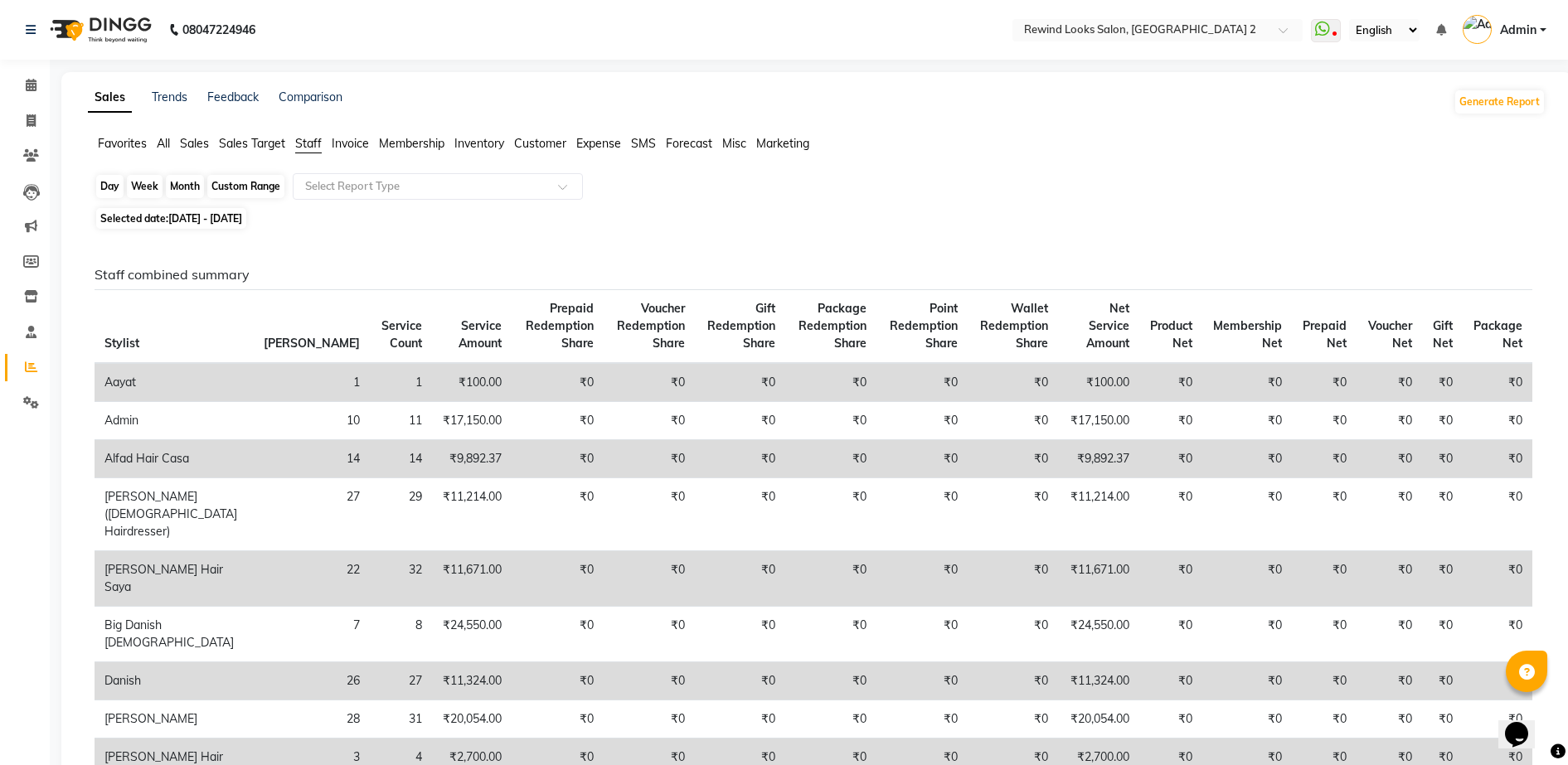
click at [254, 191] on div "Custom Range" at bounding box center [246, 186] width 77 height 23
select select "8"
select select "2025"
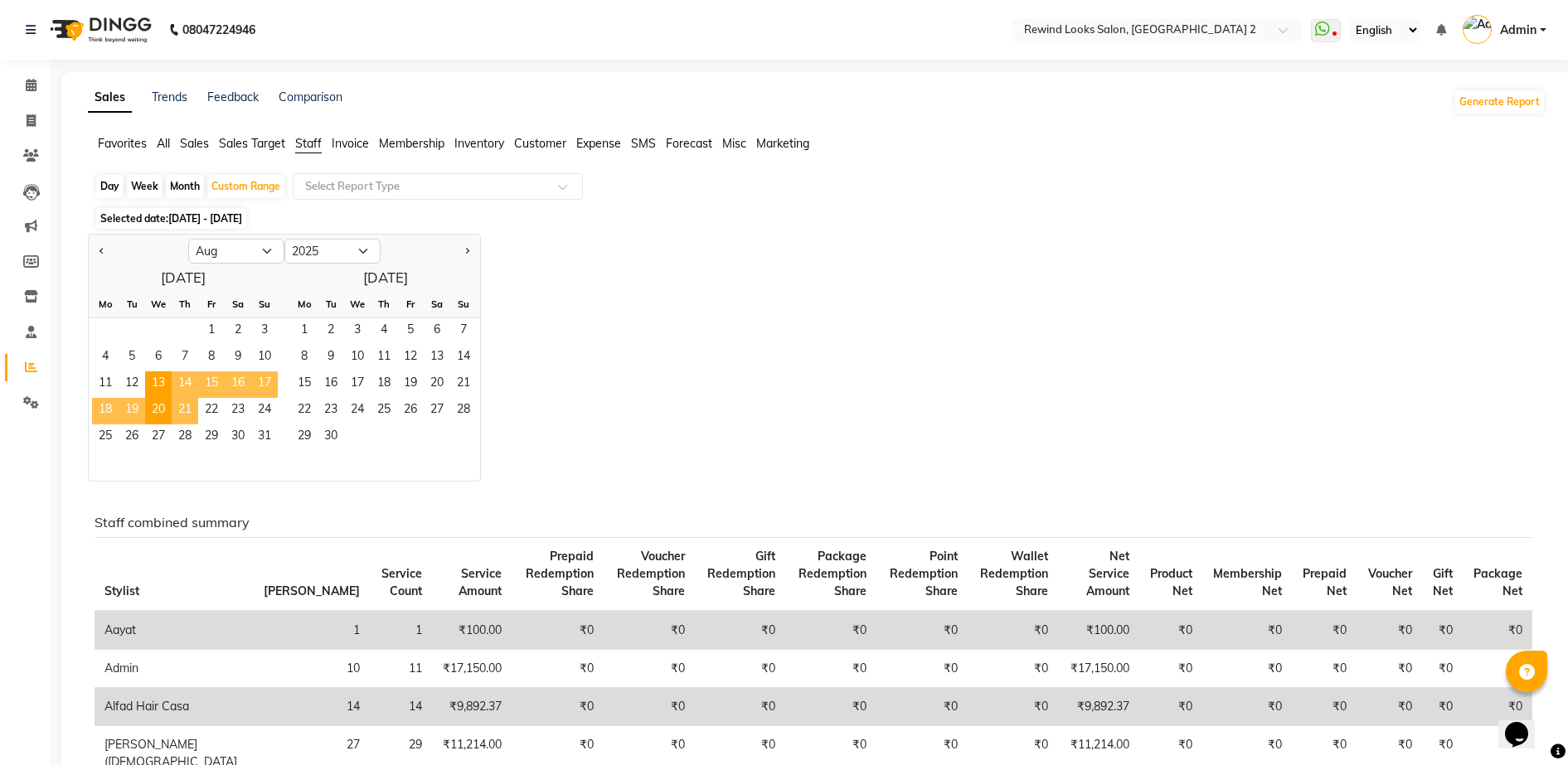
click at [177, 402] on span "21" at bounding box center [185, 411] width 27 height 27
click at [258, 428] on span "31" at bounding box center [265, 438] width 27 height 27
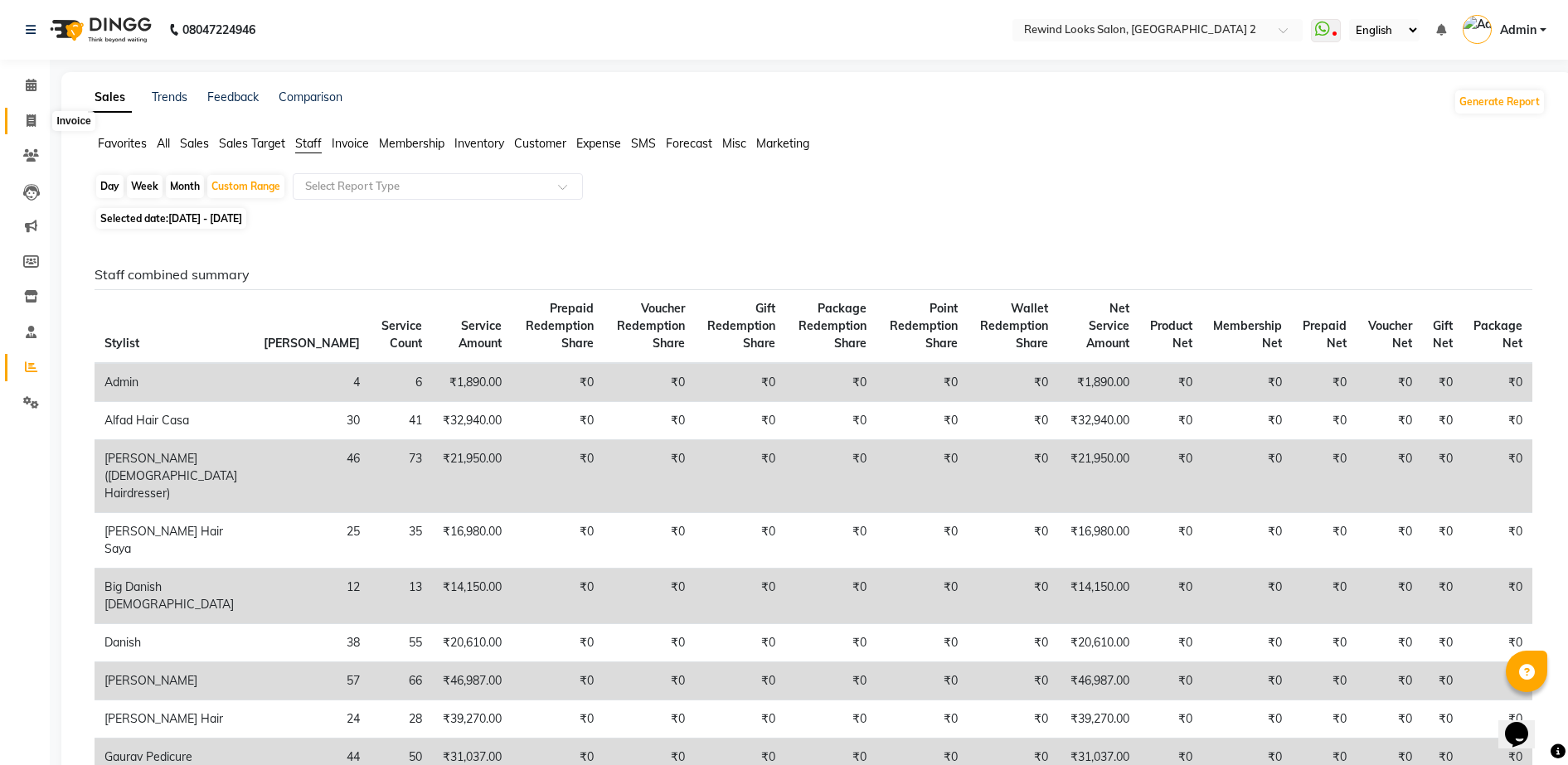
click at [30, 120] on icon at bounding box center [31, 120] width 10 height 12
select select "service"
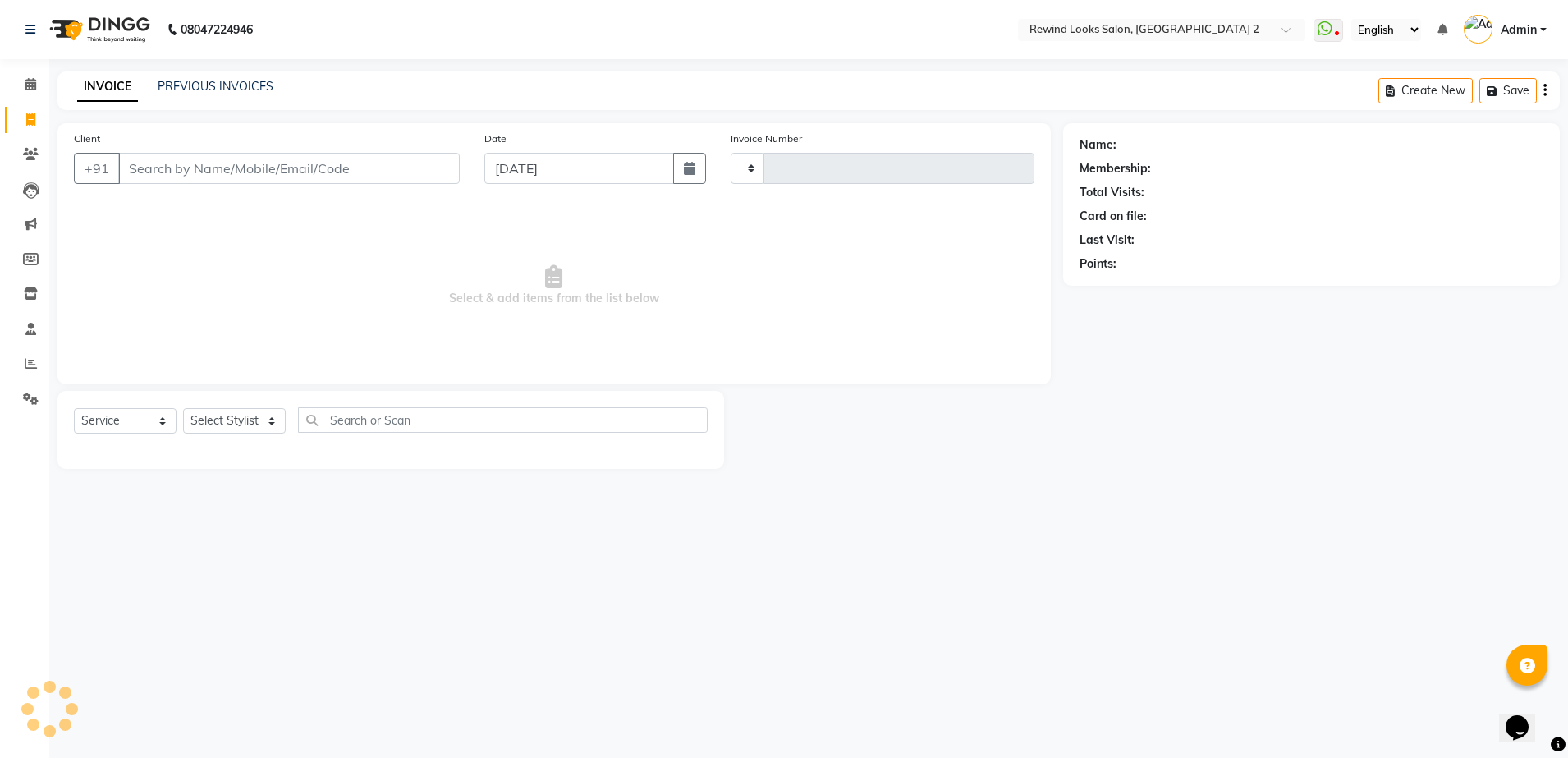
type input "9279"
select select "4640"
select select "27076"
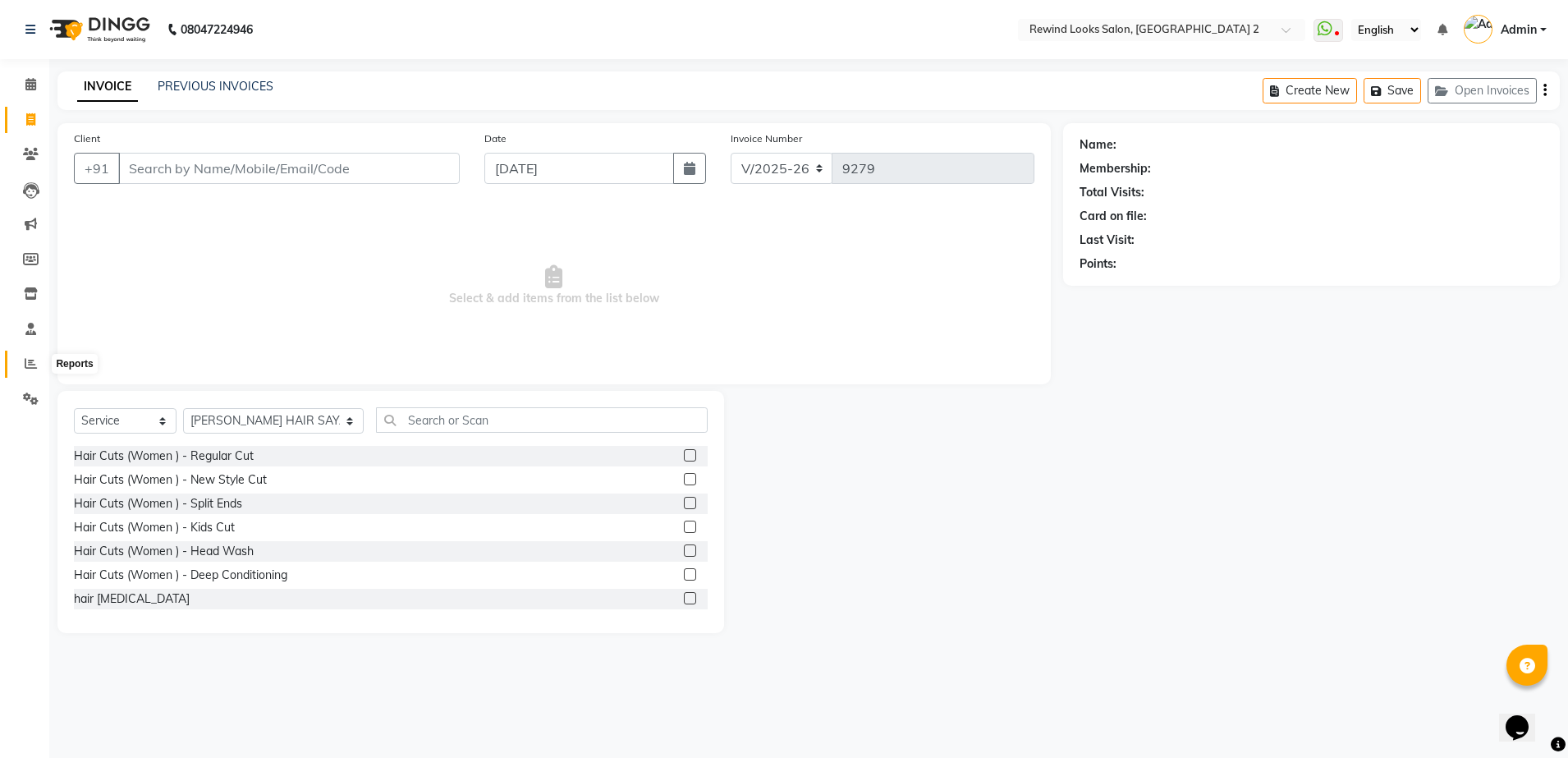
click at [28, 368] on icon at bounding box center [30, 363] width 12 height 12
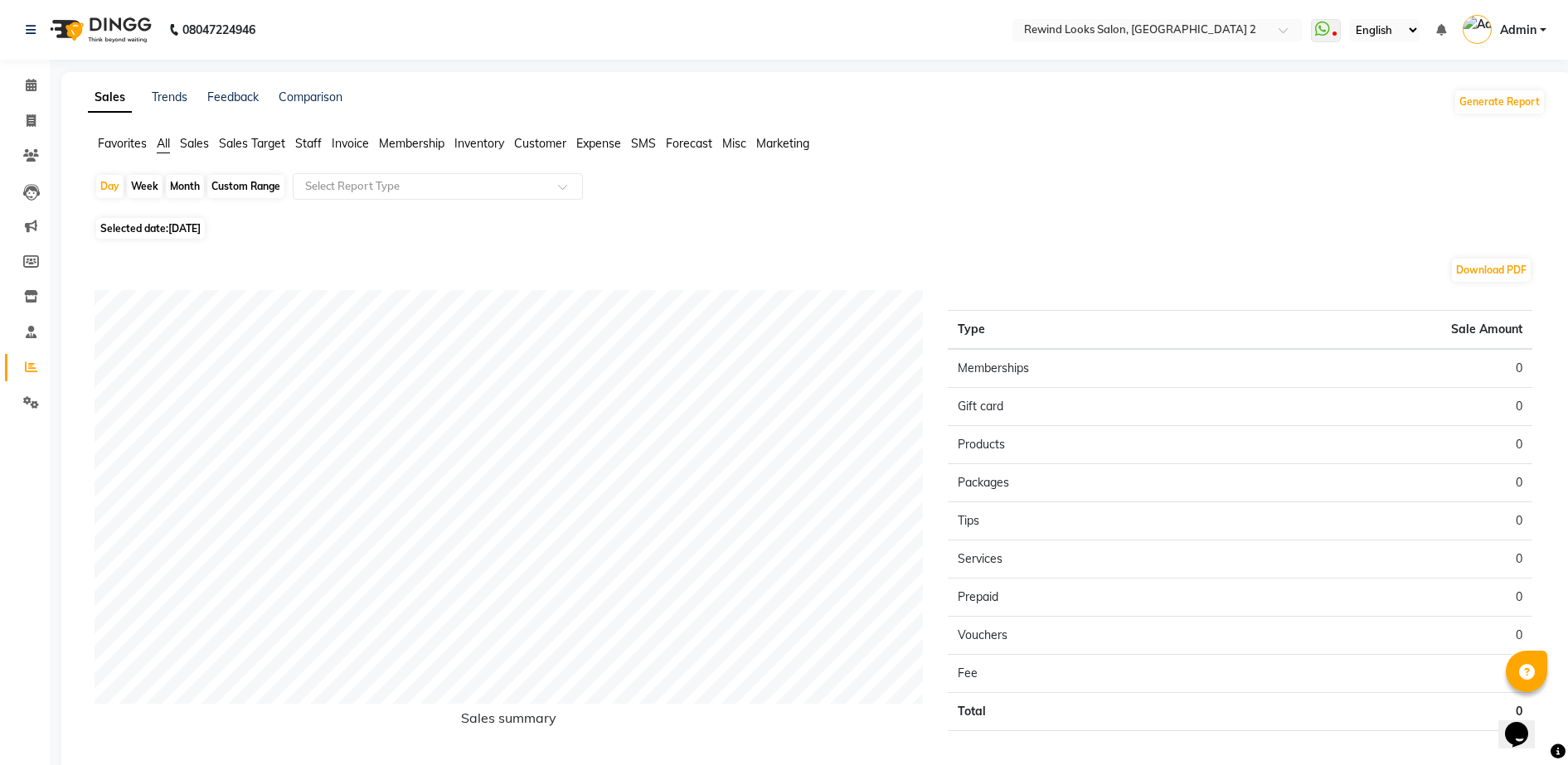
click at [313, 149] on span "Staff" at bounding box center [308, 144] width 27 height 15
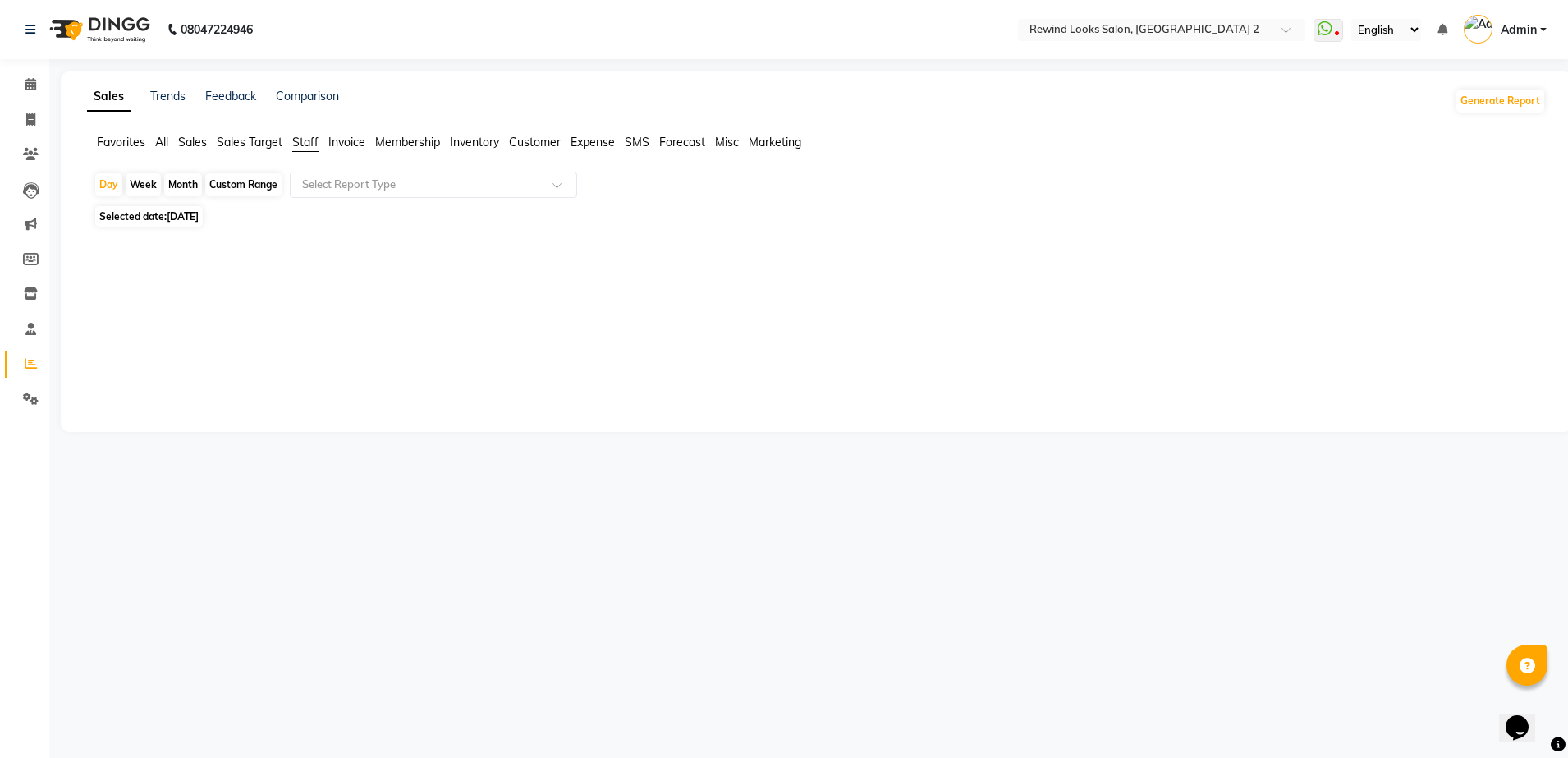
click at [252, 182] on div "Custom Range" at bounding box center [243, 185] width 76 height 23
select select "9"
select select "2025"
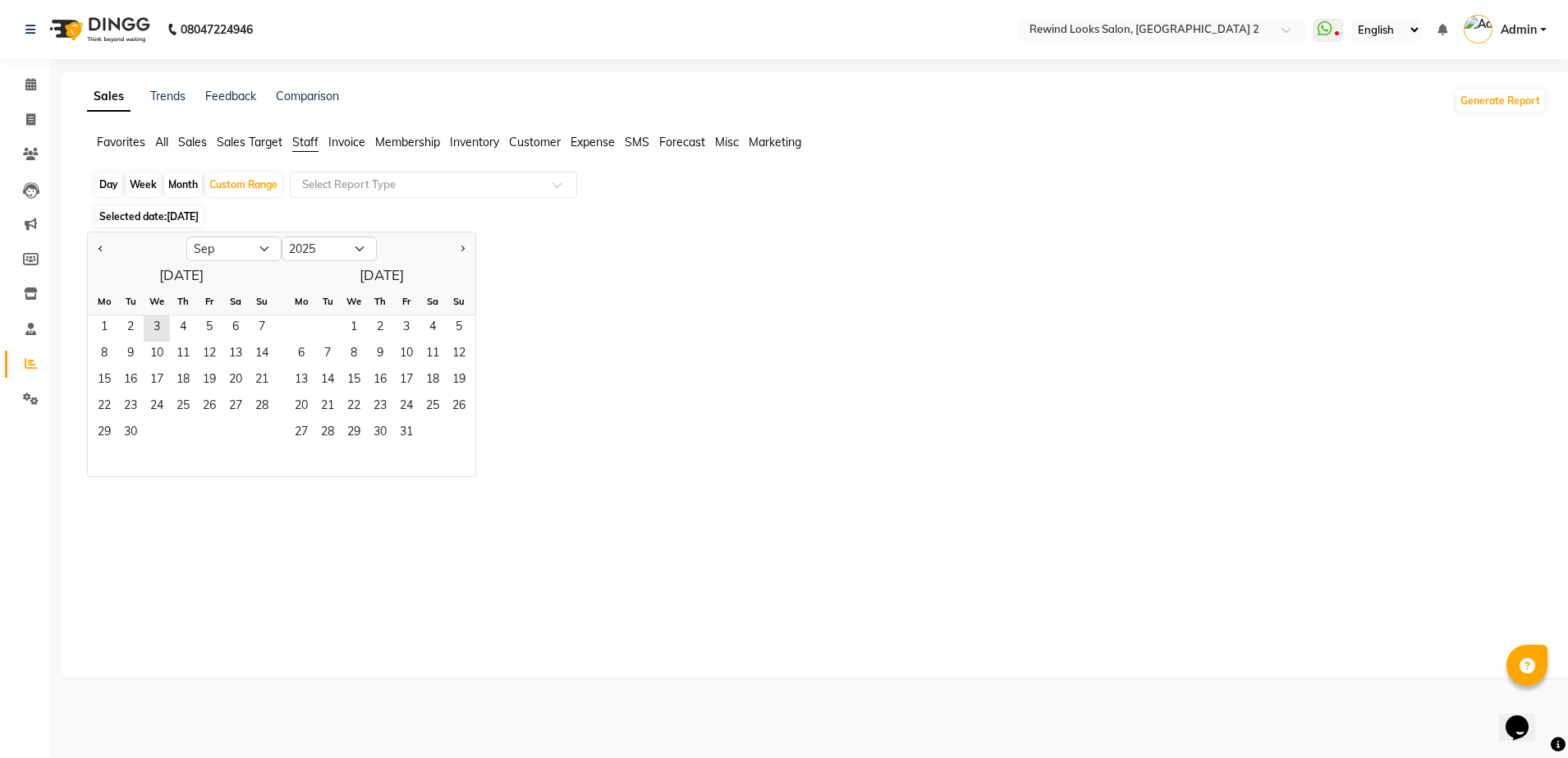
click at [183, 181] on div "Month" at bounding box center [183, 185] width 38 height 23
select select "9"
select select "2025"
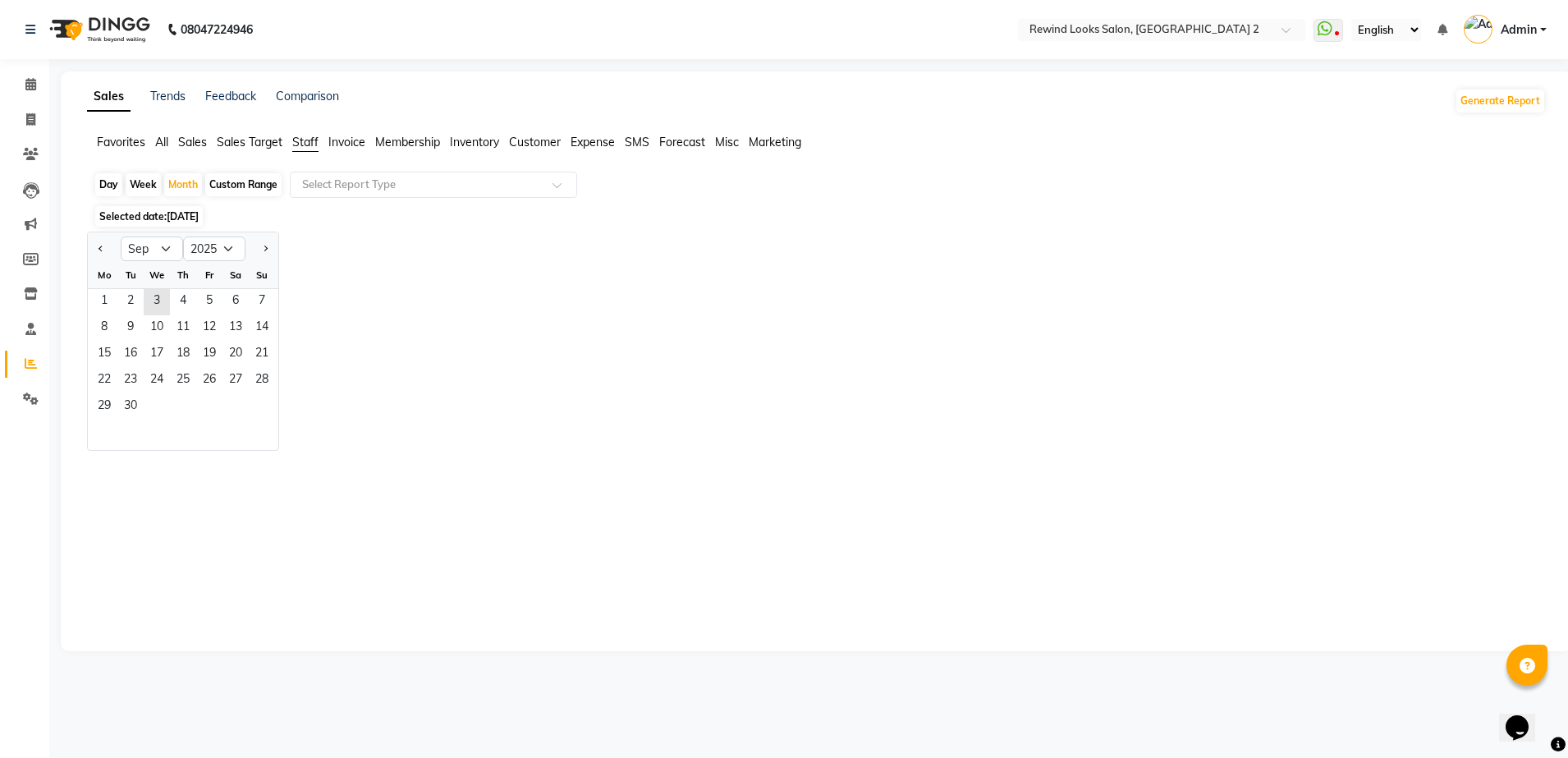
click at [218, 179] on div "Custom Range" at bounding box center [243, 185] width 76 height 23
select select "9"
select select "2025"
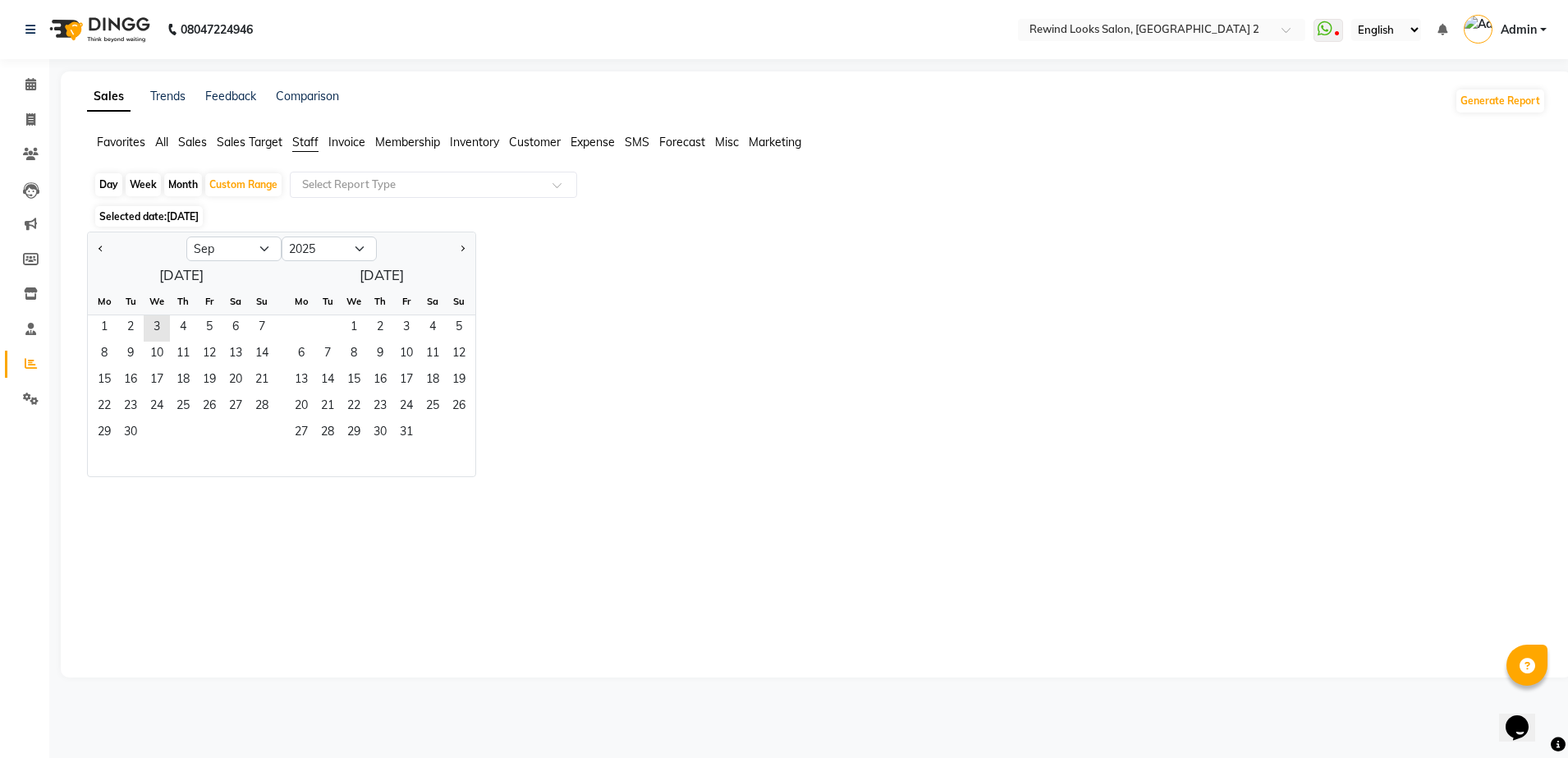
click at [91, 250] on div at bounding box center [137, 249] width 99 height 26
click at [94, 248] on button "Previous month" at bounding box center [101, 249] width 13 height 26
select select "8"
click at [207, 328] on span "1" at bounding box center [209, 329] width 26 height 26
click at [127, 372] on span "12" at bounding box center [131, 381] width 26 height 26
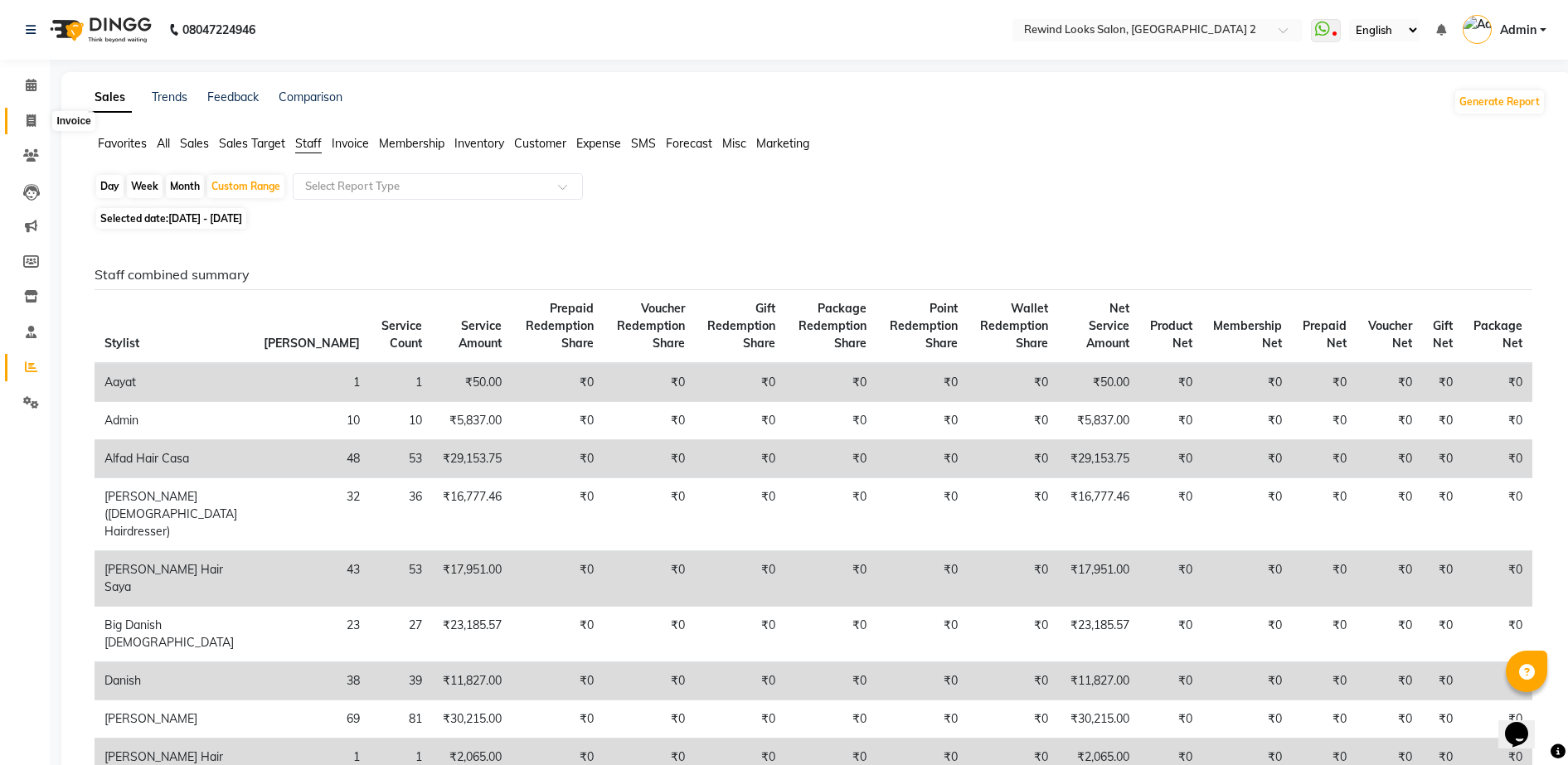
click at [22, 112] on span at bounding box center [30, 122] width 29 height 19
select select "service"
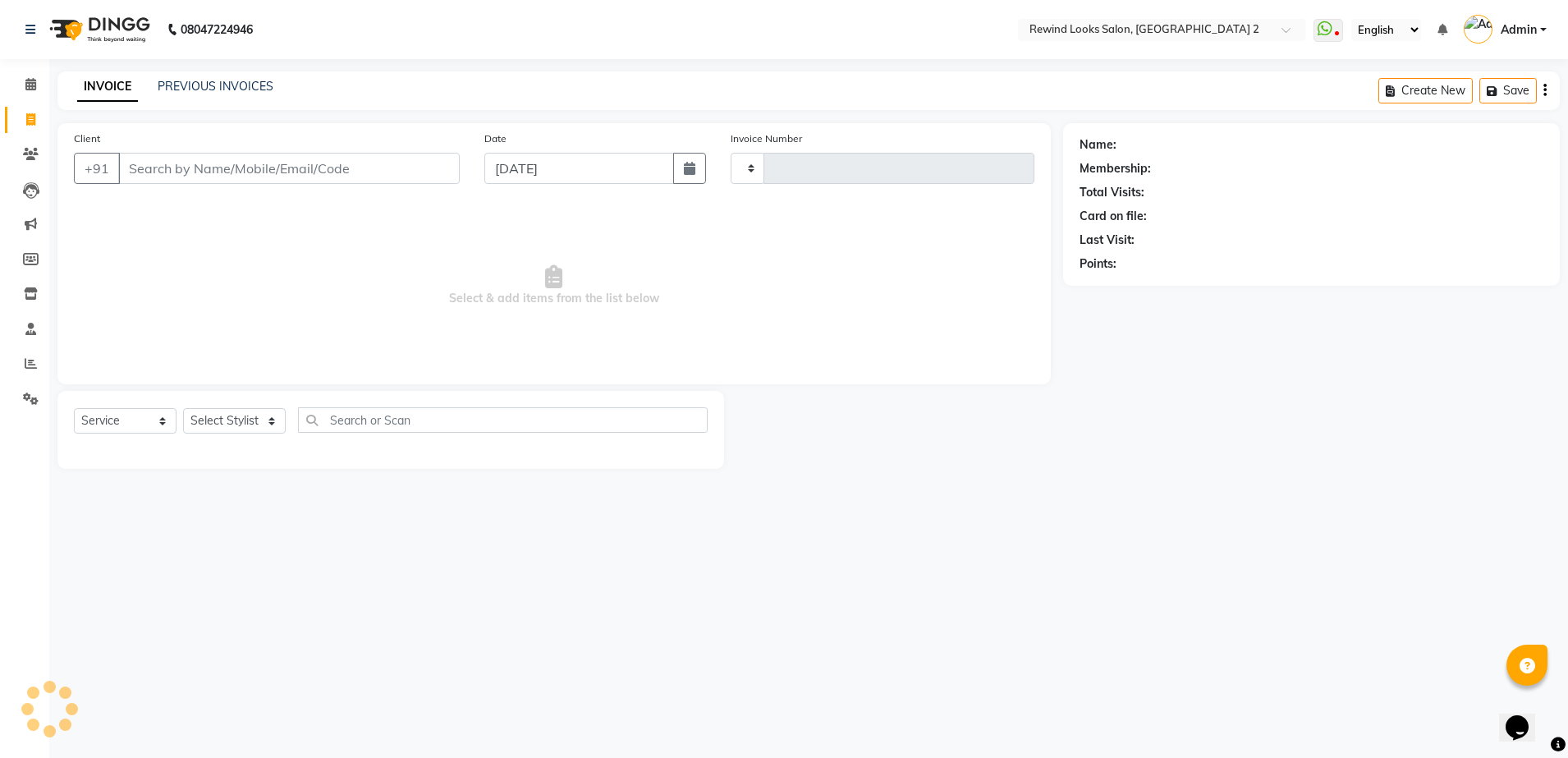
type input "9279"
select select "4640"
select select "27076"
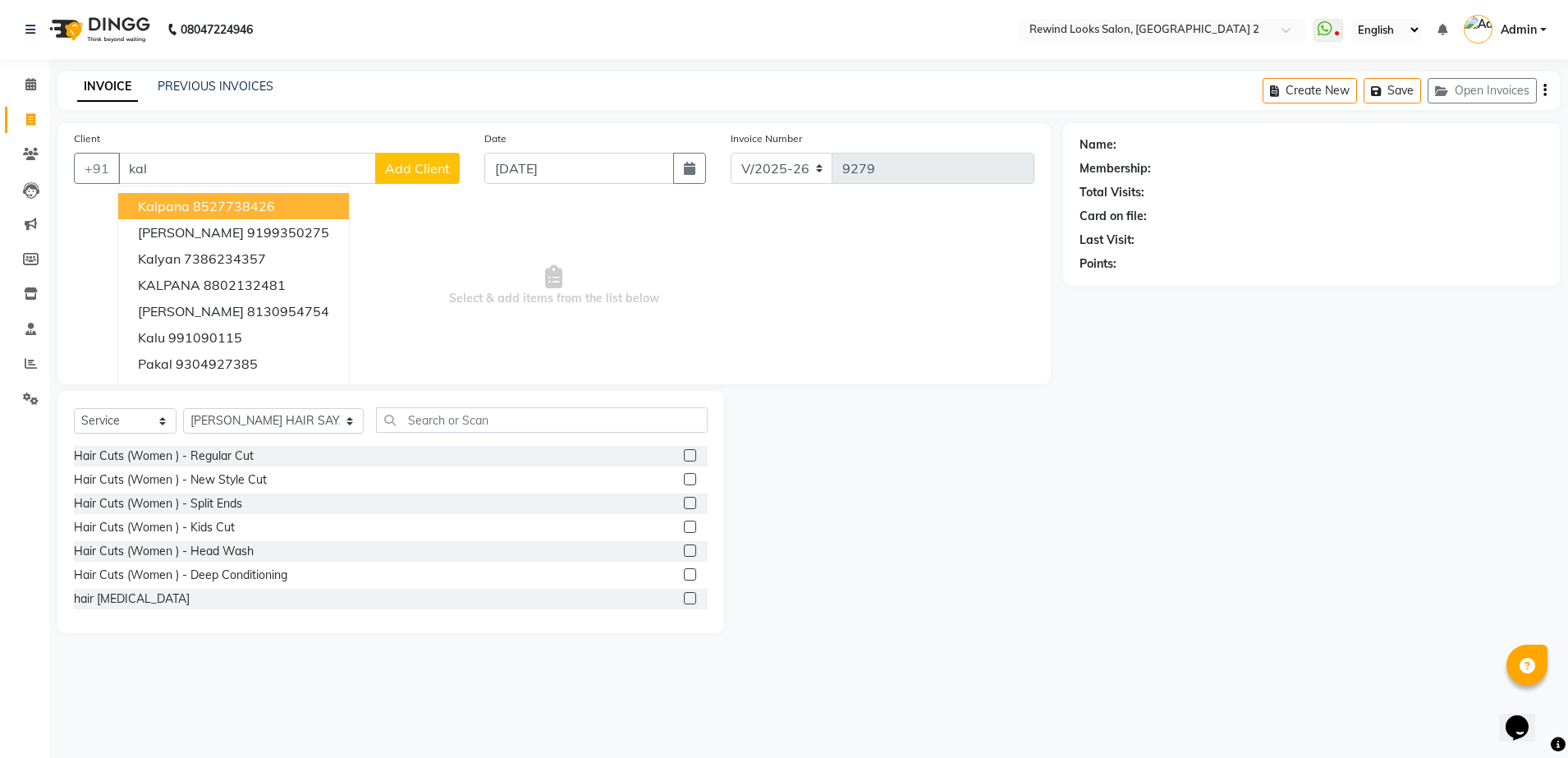
click at [179, 203] on span "kalpana" at bounding box center [163, 206] width 52 height 16
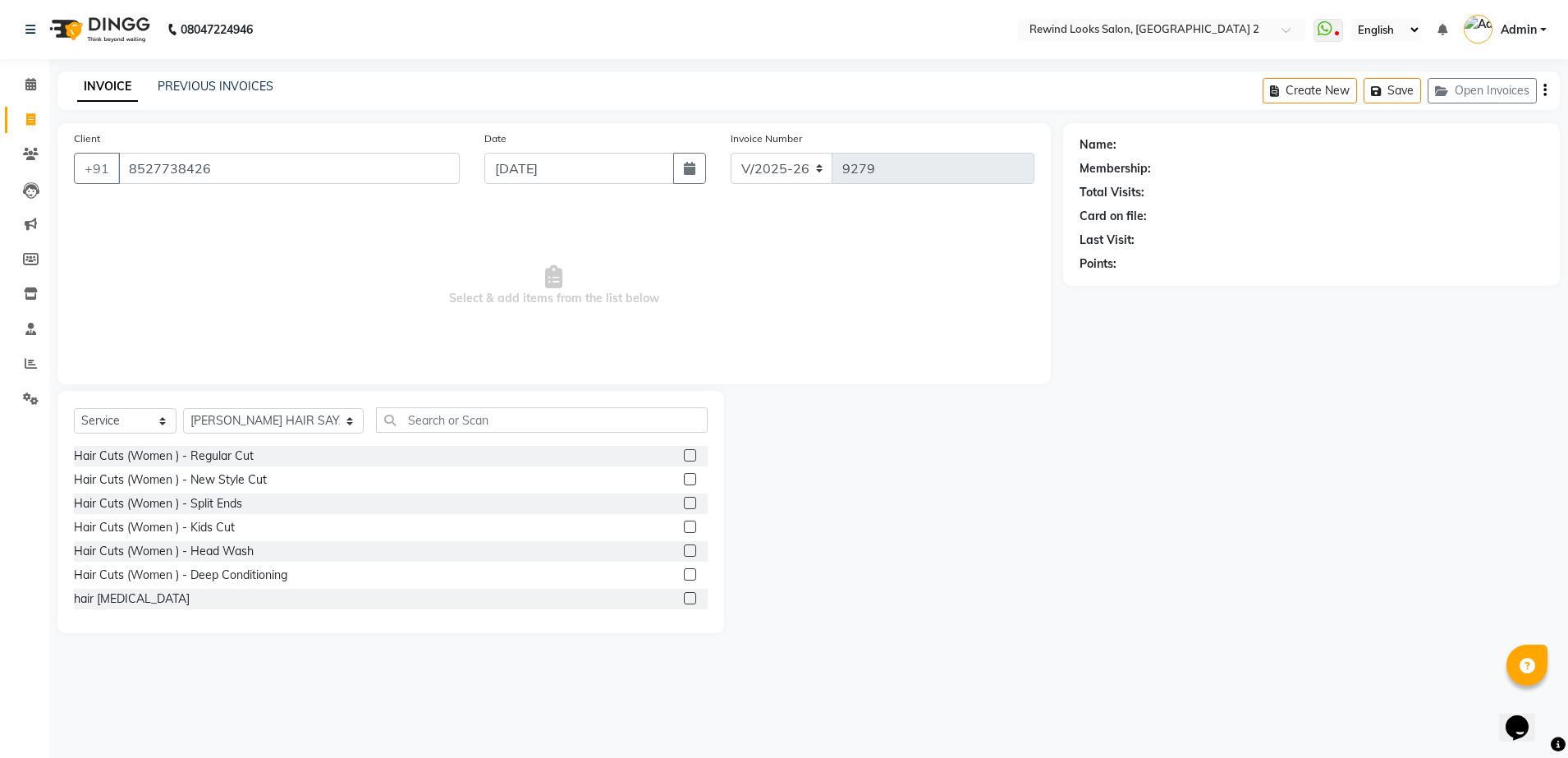
type input "8527738426"
select select "1: Object"
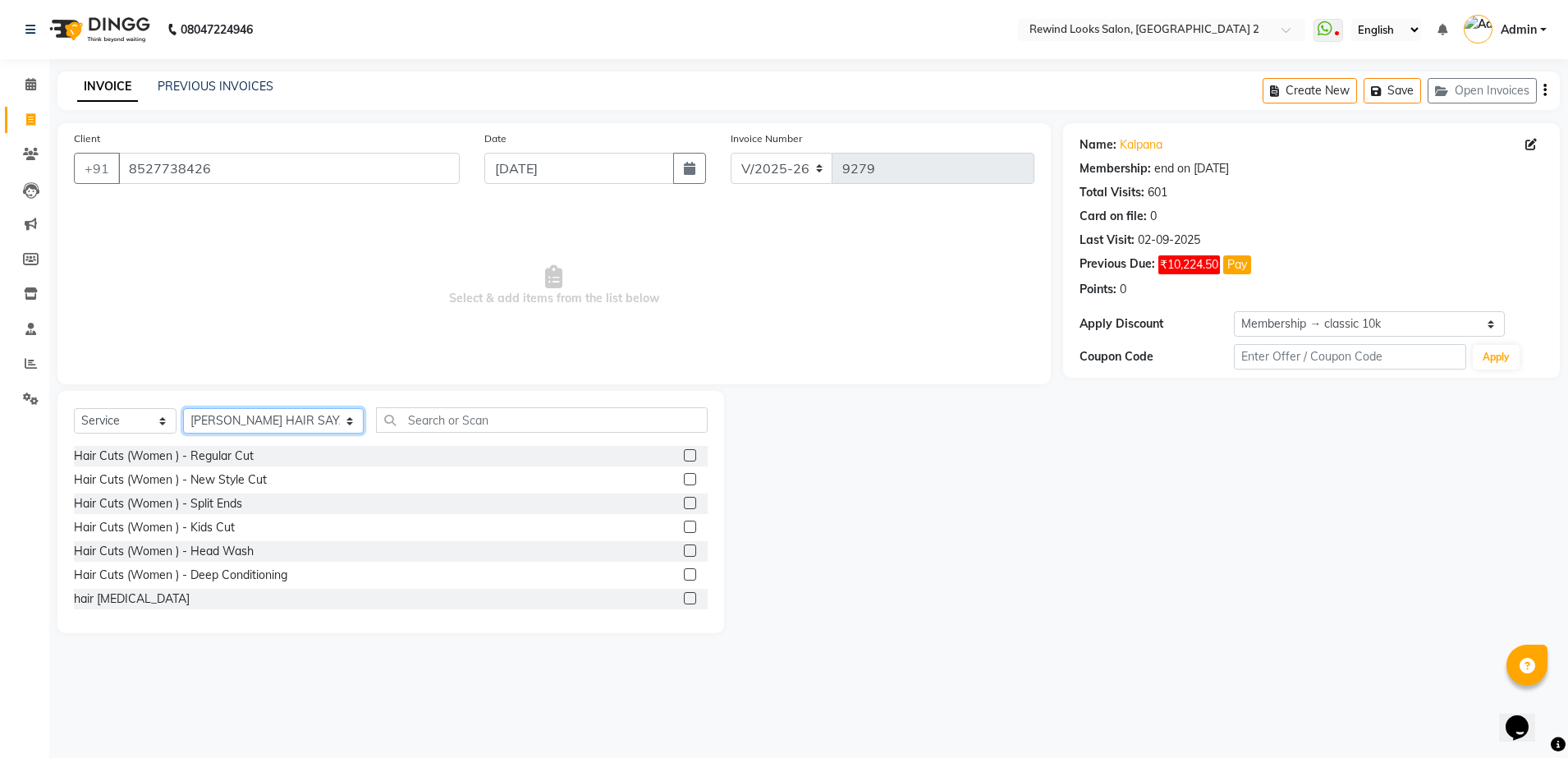
click at [247, 420] on select "Select Stylist aayat ADMIN Alfad hair Casa [PERSON_NAME] ([DEMOGRAPHIC_DATA] HA…" at bounding box center [273, 420] width 181 height 25
select select "47089"
click at [183, 408] on select "Select Stylist aayat ADMIN Alfad hair Casa [PERSON_NAME] ([DEMOGRAPHIC_DATA] HA…" at bounding box center [273, 420] width 181 height 25
click at [385, 423] on input "text" at bounding box center [542, 420] width 332 height 25
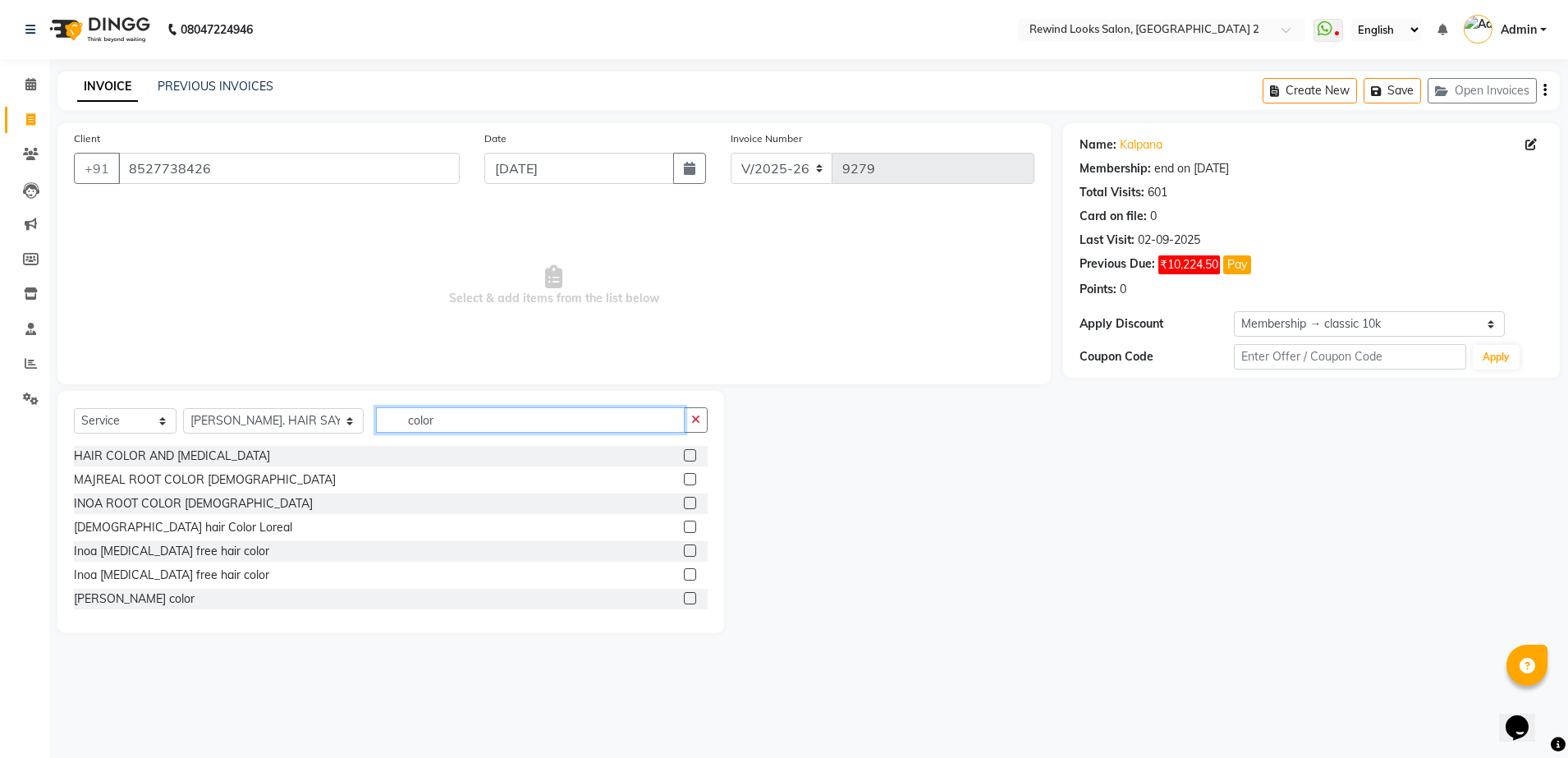
type input "color"
click at [684, 525] on label at bounding box center [690, 526] width 12 height 12
click at [684, 525] on input "checkbox" at bounding box center [689, 527] width 10 height 10
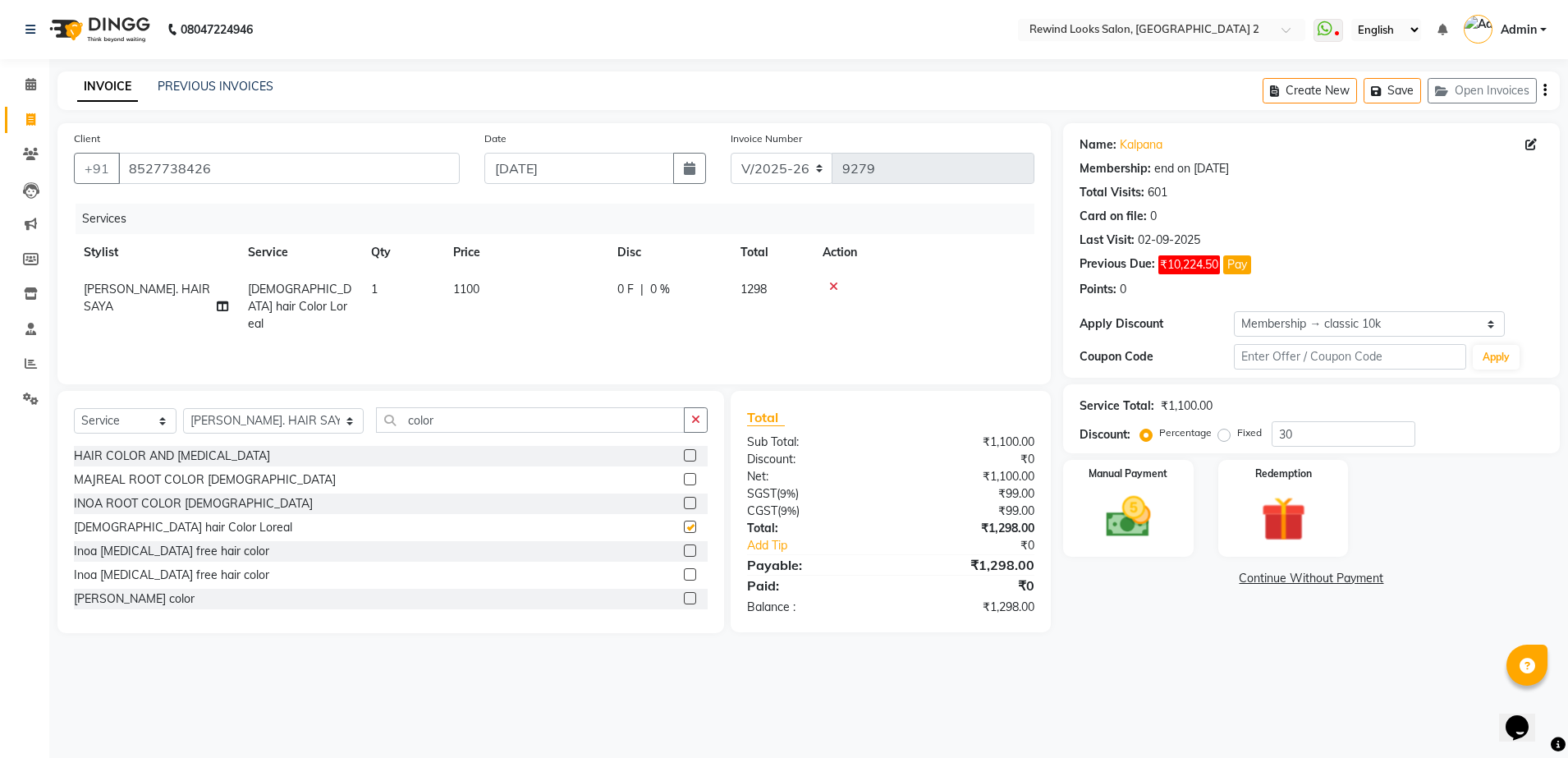
checkbox input "false"
click at [698, 424] on icon "button" at bounding box center [695, 420] width 9 height 11
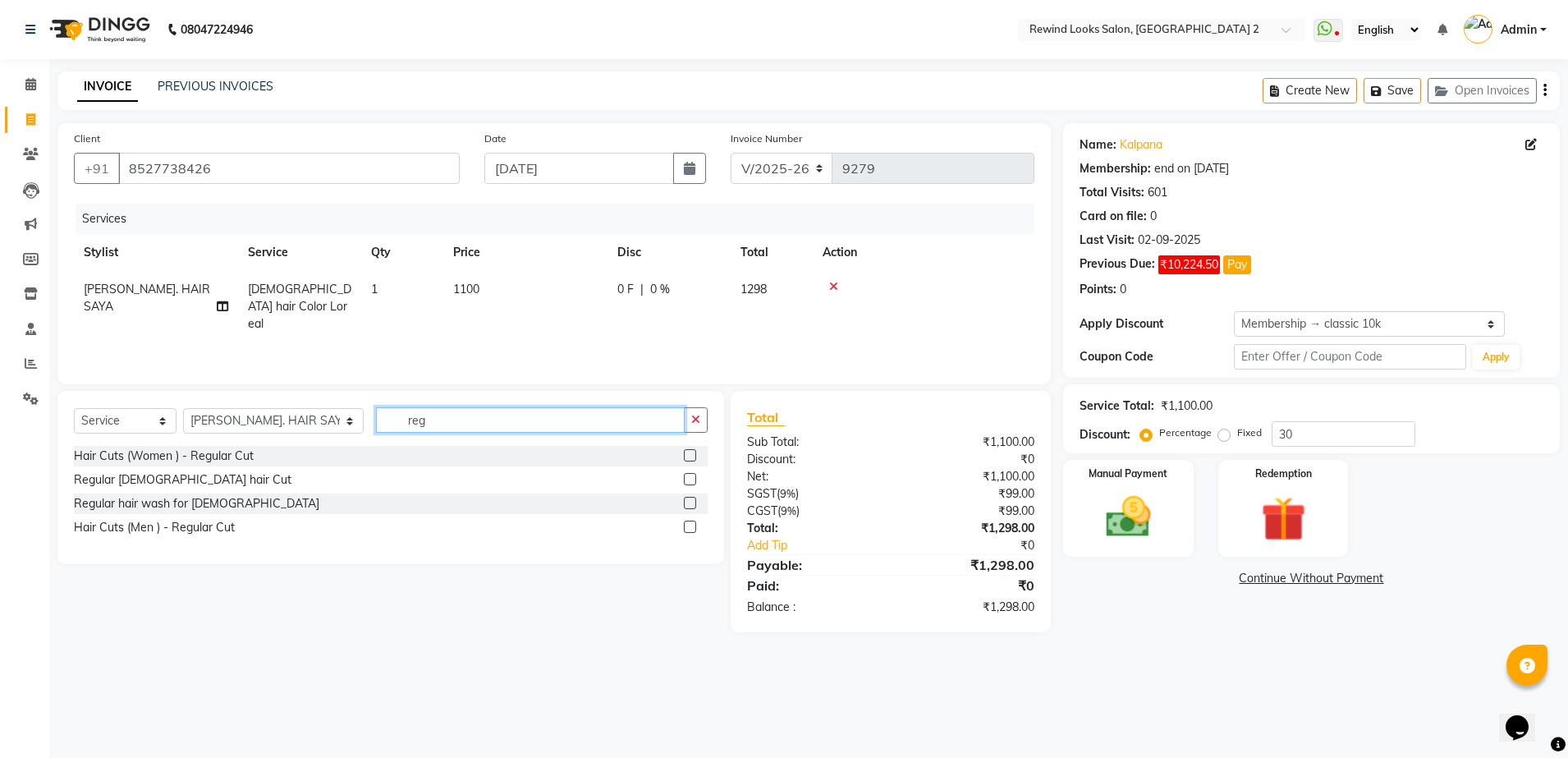
type input "reg"
click at [690, 481] on label at bounding box center [690, 479] width 12 height 12
click at [690, 481] on input "checkbox" at bounding box center [689, 480] width 10 height 10
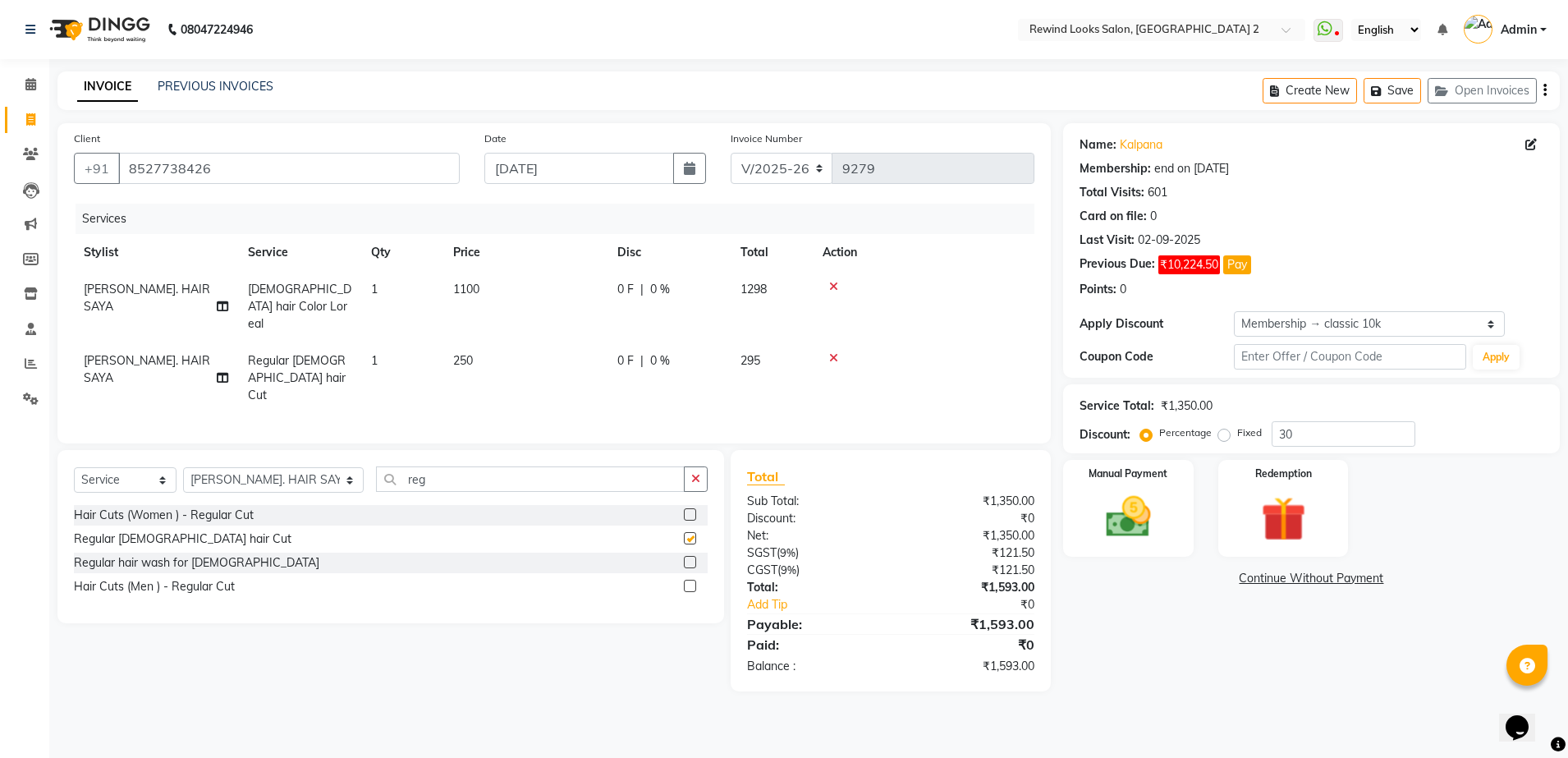
checkbox input "false"
click at [1542, 92] on div "Create New Save Open Invoices" at bounding box center [1411, 91] width 297 height 39
click at [1544, 91] on icon "button" at bounding box center [1544, 91] width 3 height 1
select select "27076"
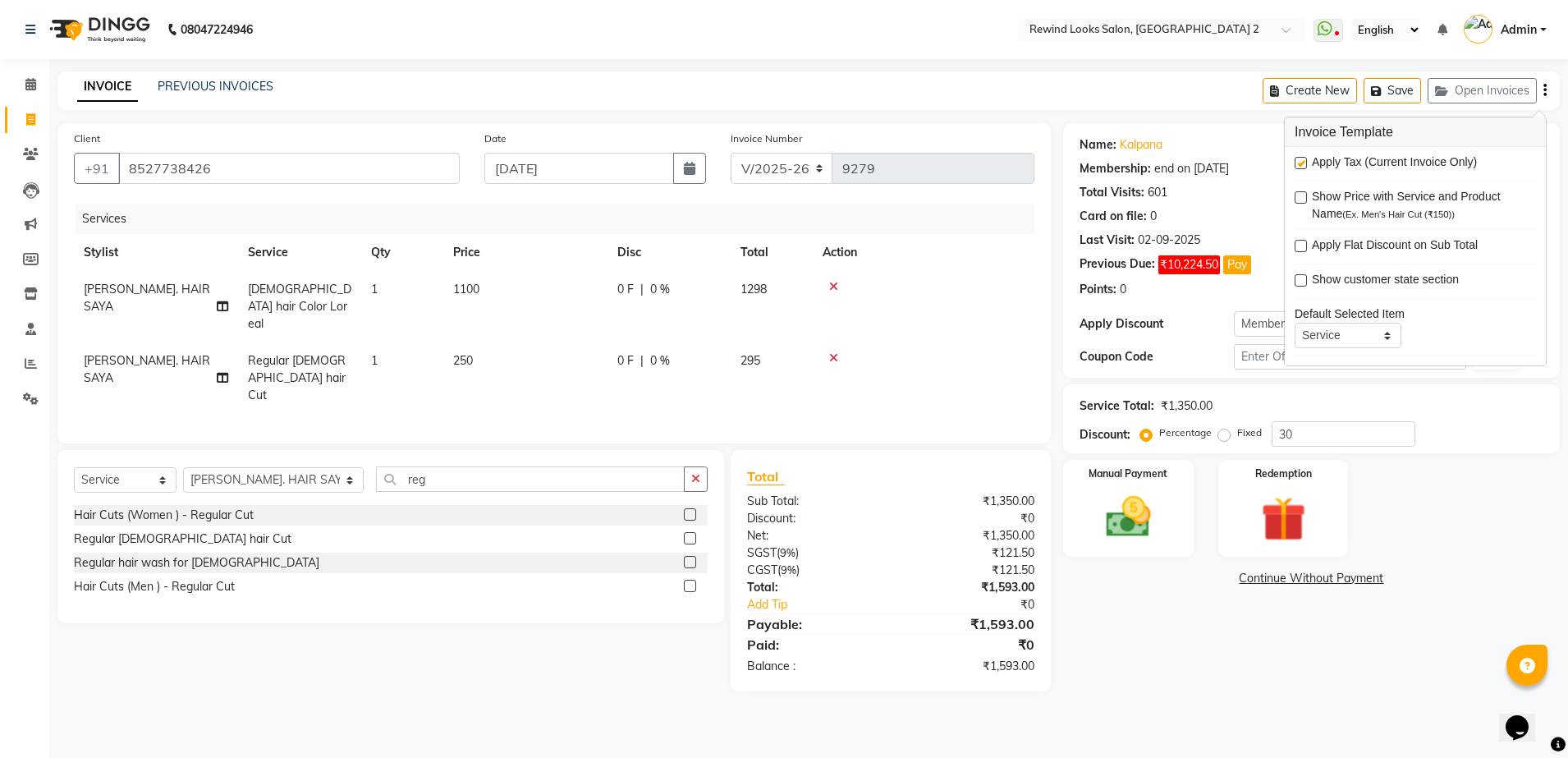
click at [1305, 159] on label at bounding box center [1300, 162] width 12 height 12
click at [1305, 159] on input "checkbox" at bounding box center [1299, 163] width 10 height 10
checkbox input "false"
click at [555, 293] on td "1100" at bounding box center [525, 306] width 164 height 72
select select "47089"
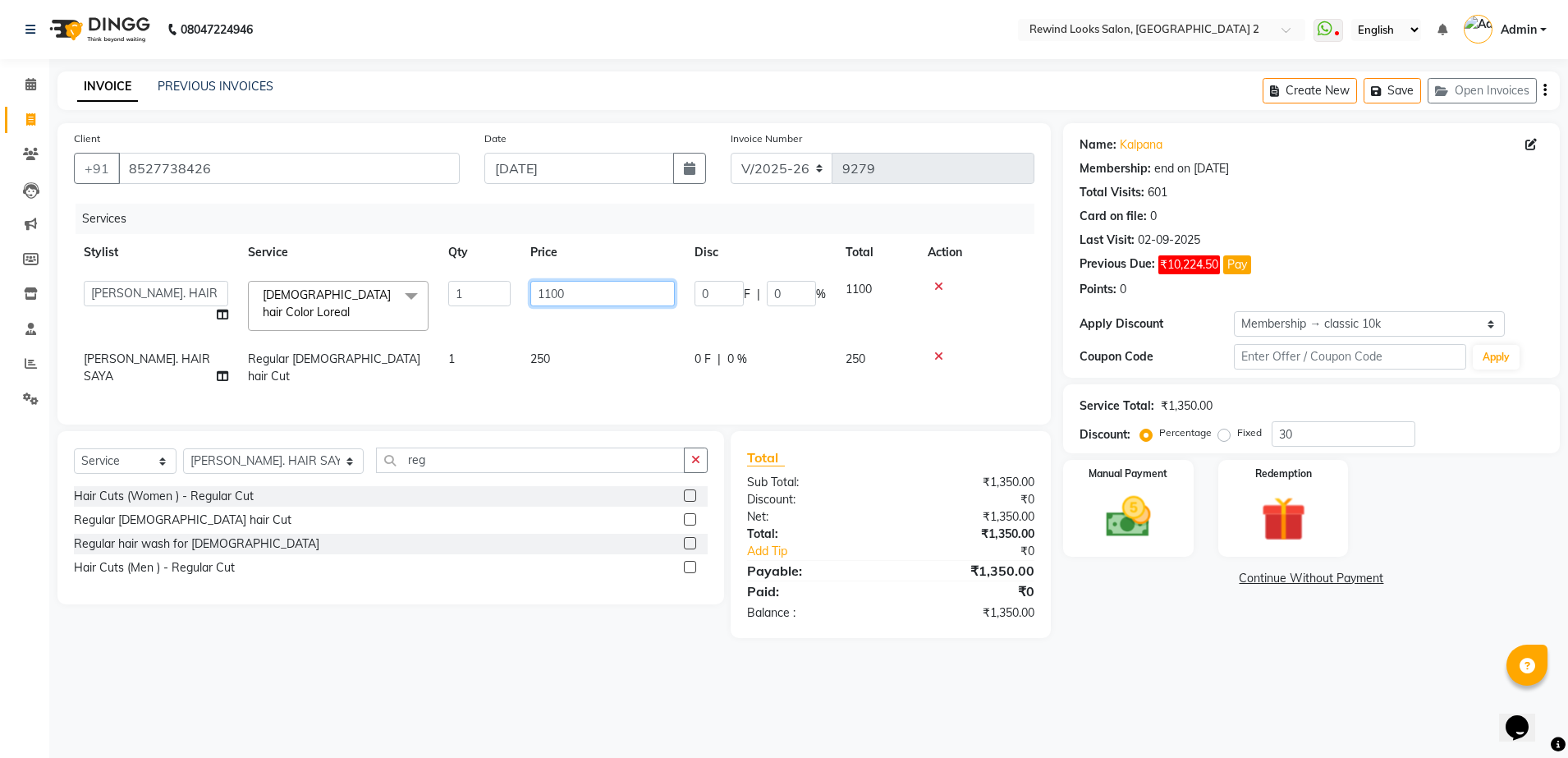
click at [571, 293] on input "1100" at bounding box center [602, 293] width 144 height 25
type input "1000"
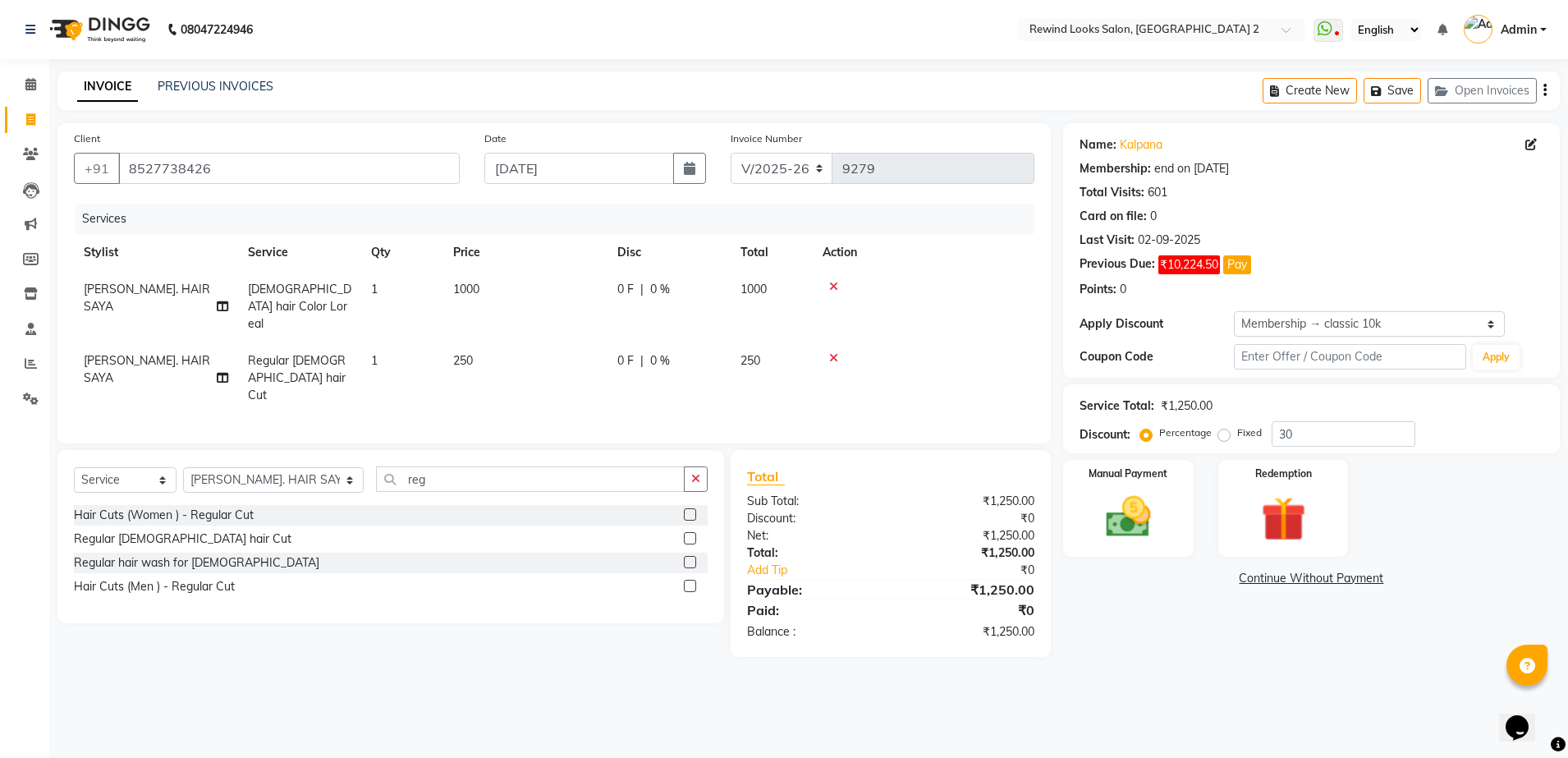
click at [902, 680] on div "08047224946 Select Location × Rewind Looks Salon, [GEOGRAPHIC_DATA] 2 WhatsApp …" at bounding box center [784, 379] width 1568 height 758
click at [512, 346] on td "250" at bounding box center [525, 378] width 164 height 72
select select "47089"
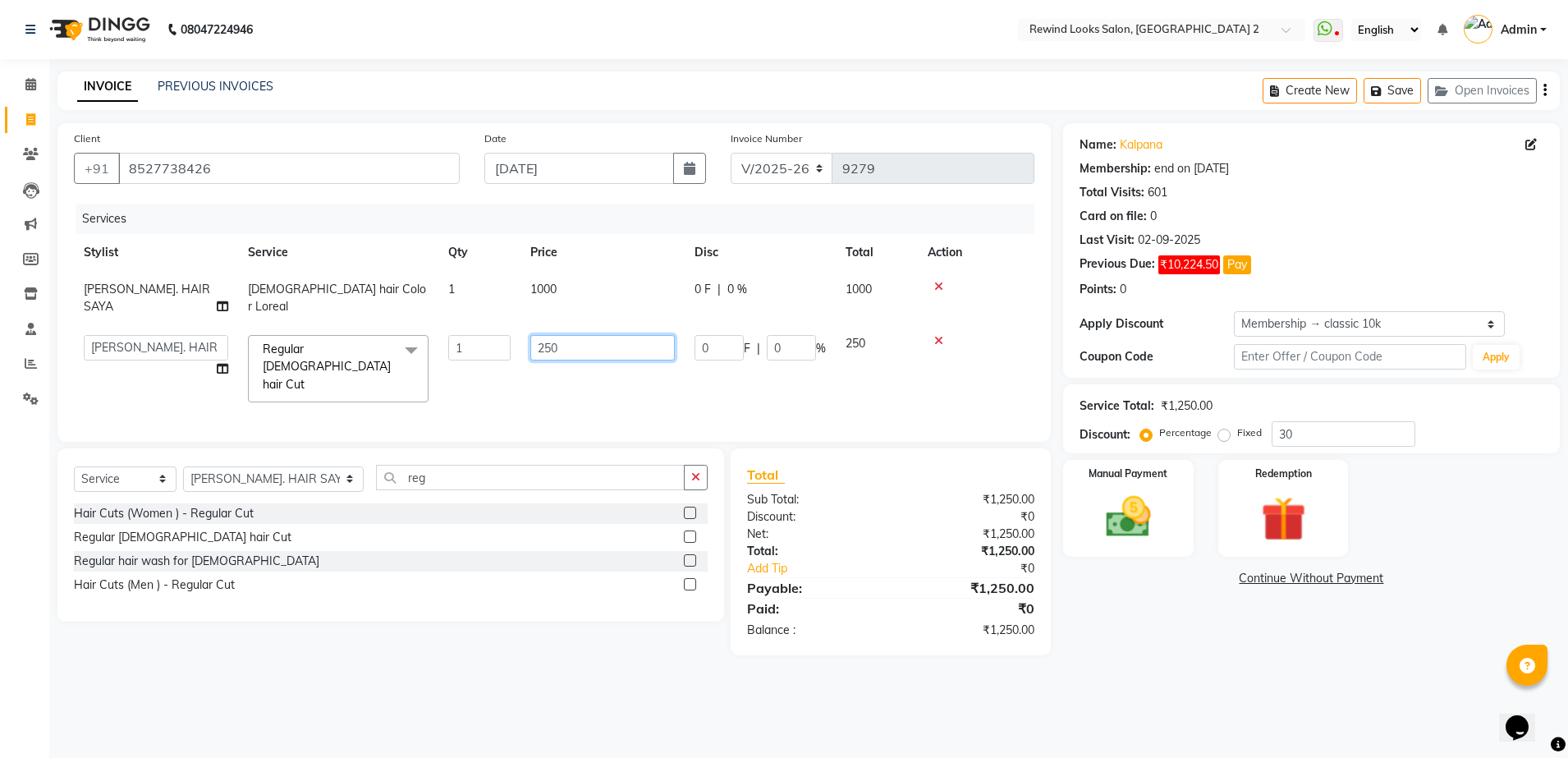
click at [607, 335] on input "250" at bounding box center [602, 347] width 144 height 25
type input "225"
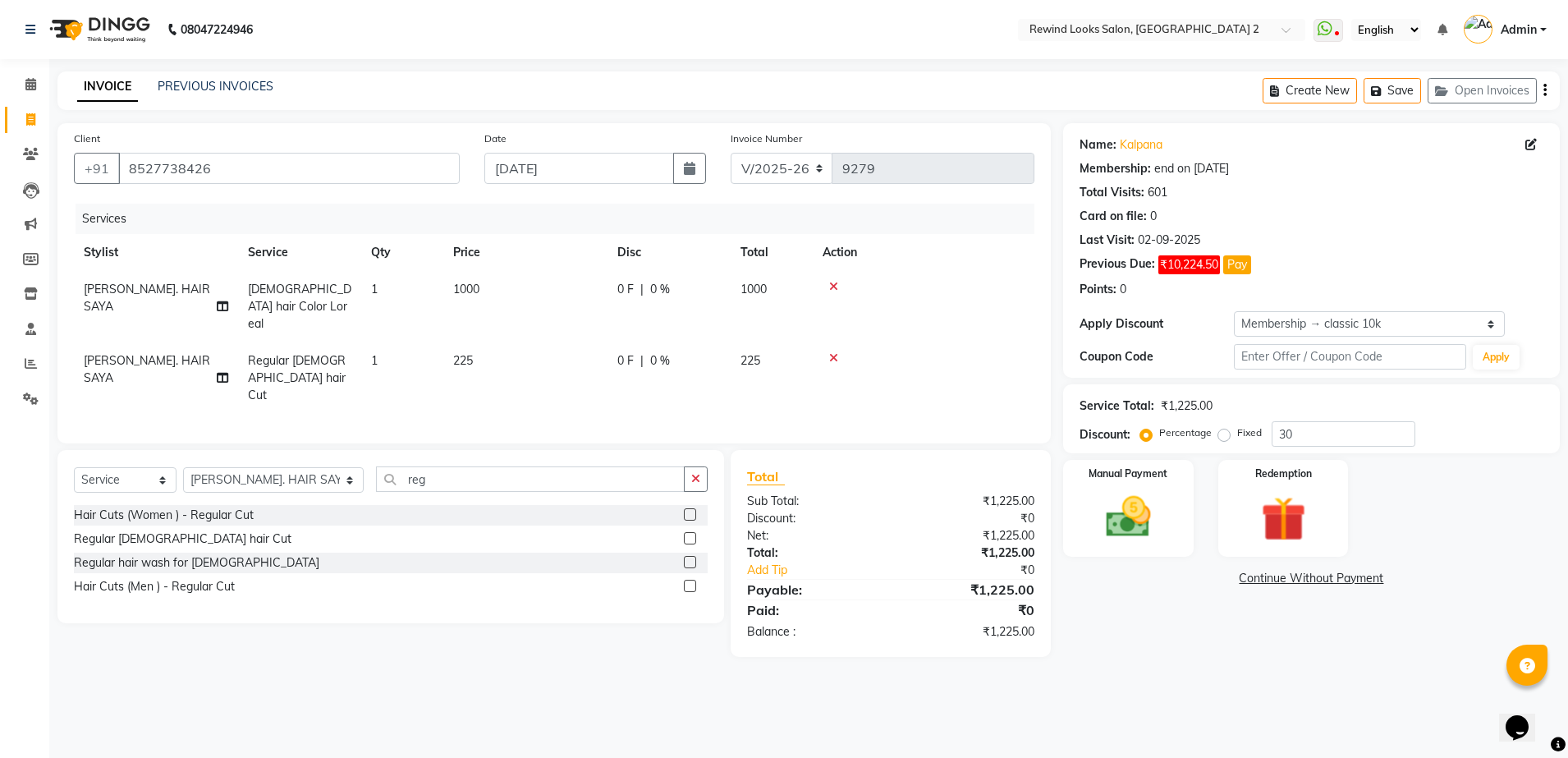
click at [850, 637] on main "INVOICE PREVIOUS INVOICES Create New Save Open Invoices Client [PHONE_NUMBER] D…" at bounding box center [808, 376] width 1519 height 610
click at [1108, 513] on img at bounding box center [1128, 517] width 76 height 54
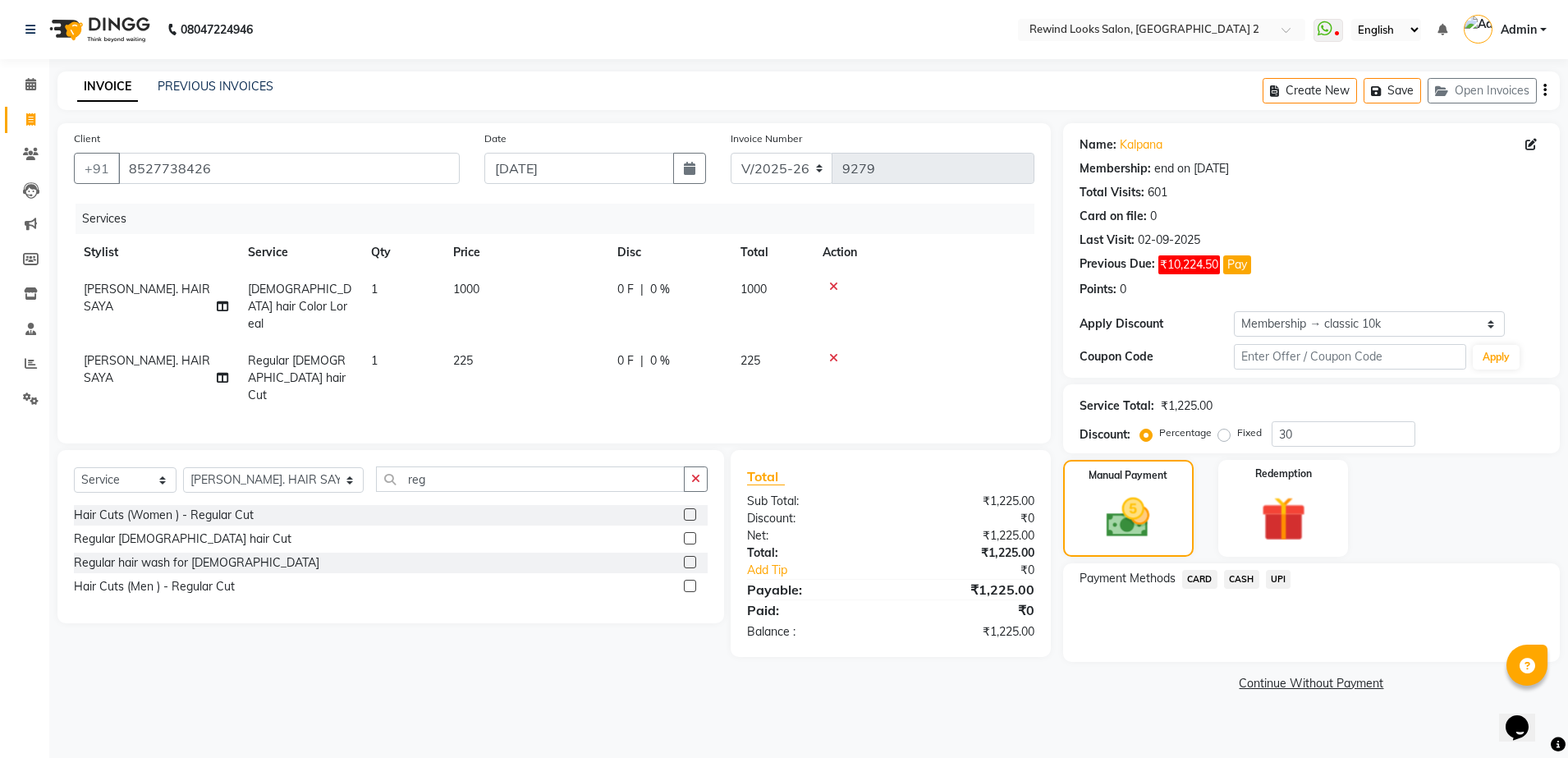
click at [1280, 574] on span "UPI" at bounding box center [1278, 580] width 25 height 19
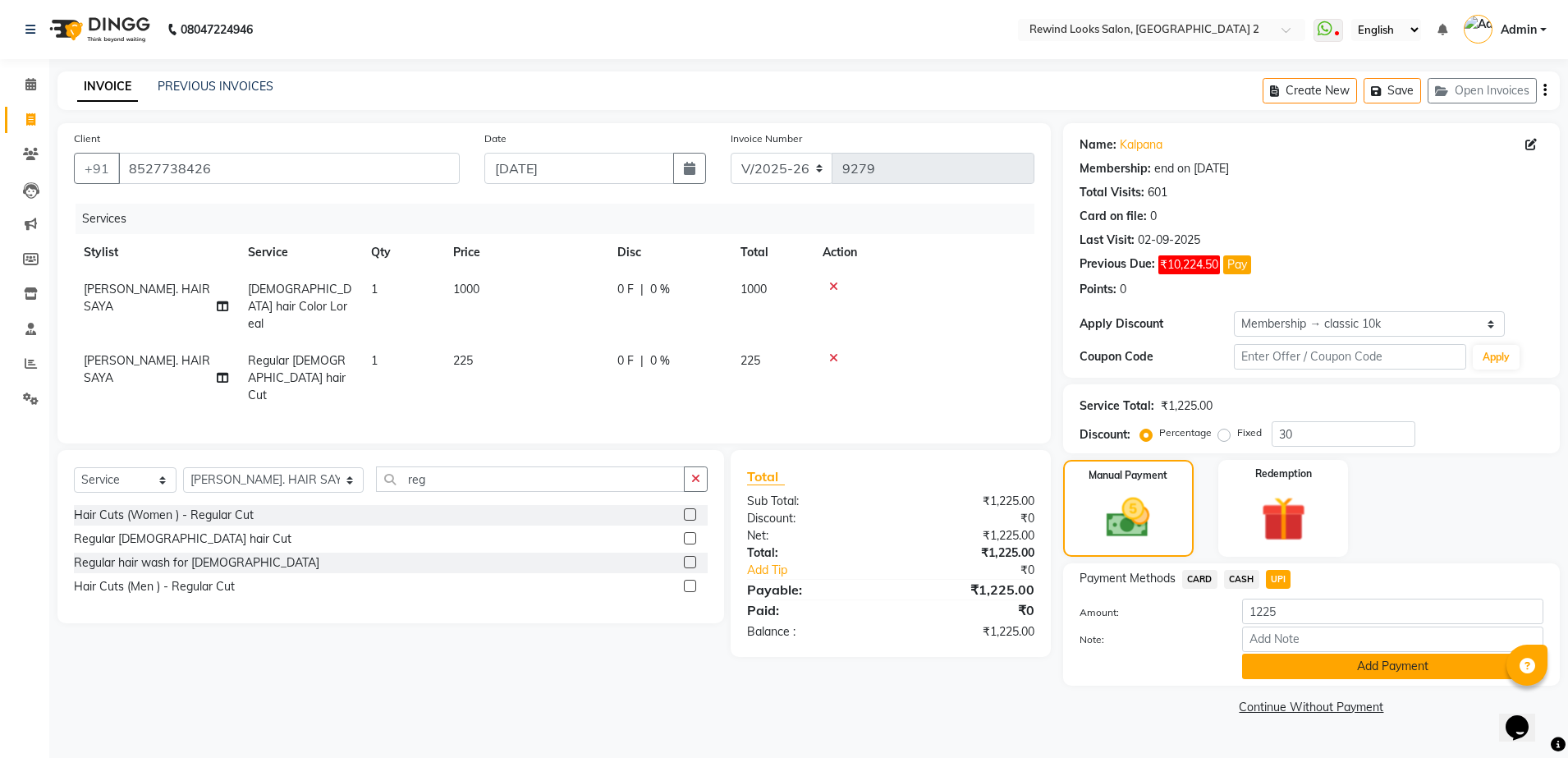
click at [1298, 672] on button "Add Payment" at bounding box center [1393, 666] width 302 height 25
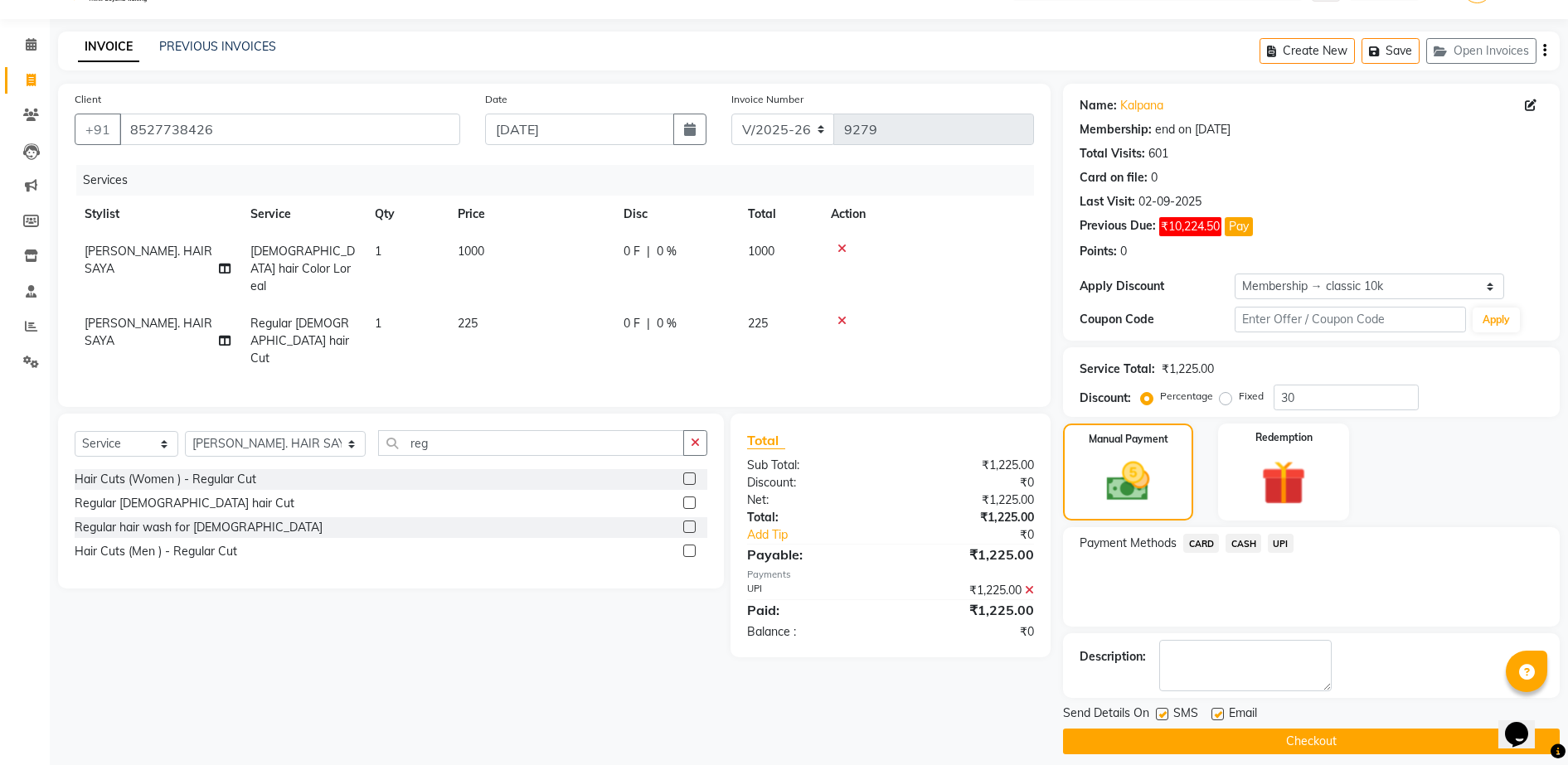
scroll to position [42, 0]
click at [1498, 738] on button "Checkout" at bounding box center [1312, 740] width 497 height 26
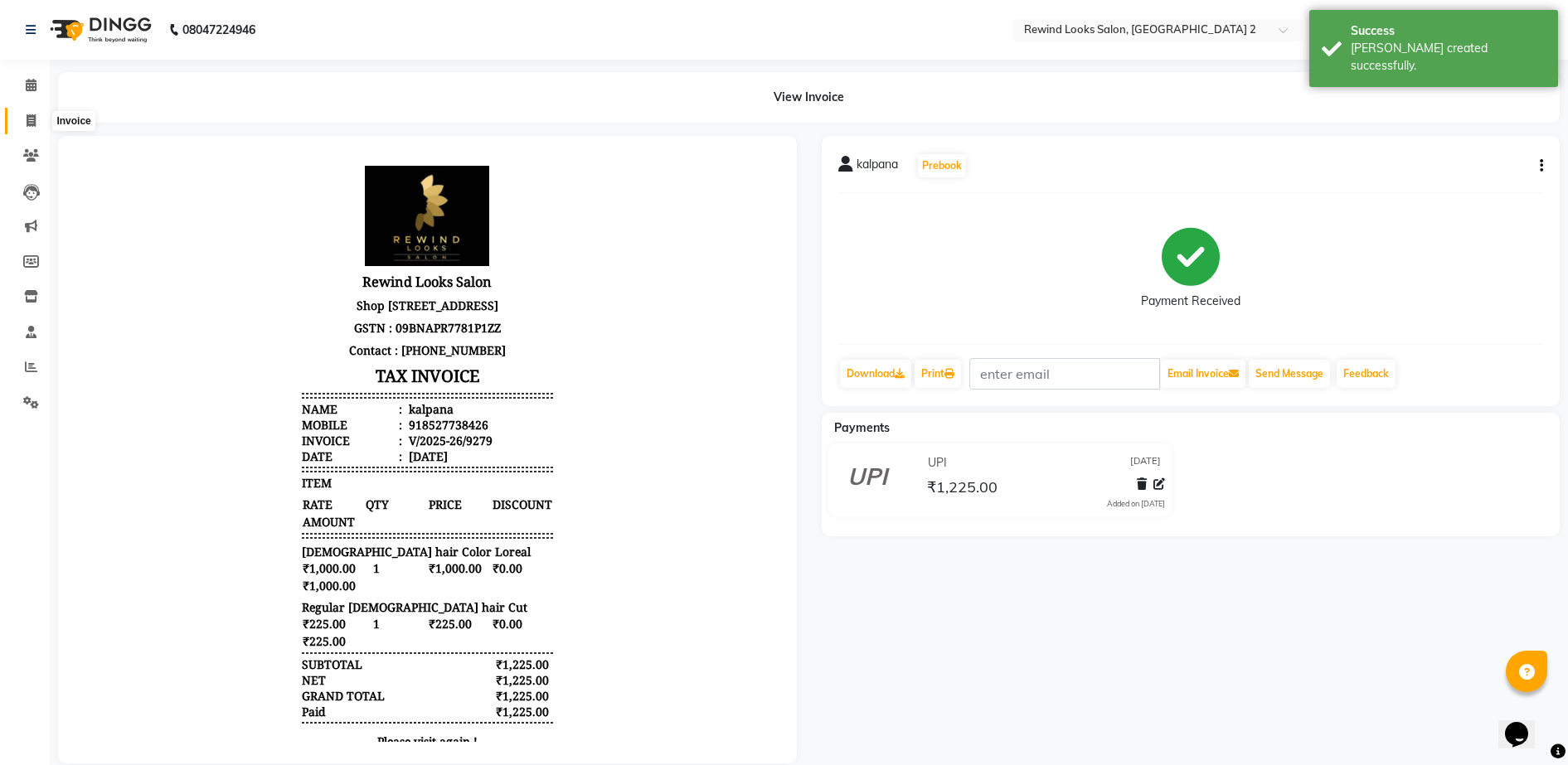
click at [31, 117] on icon at bounding box center [31, 120] width 10 height 12
select select "service"
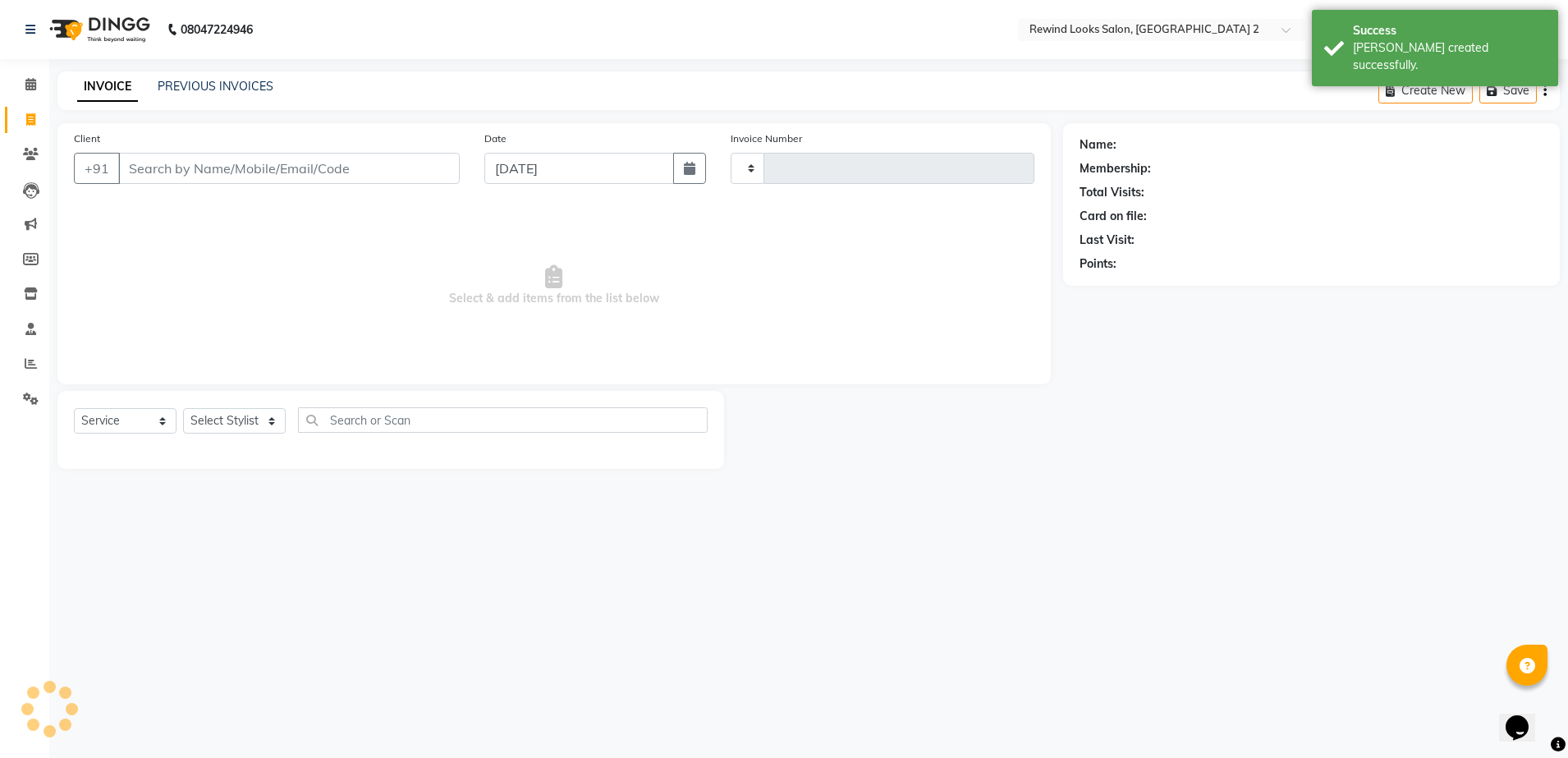
type input "9280"
select select "4640"
select select "27076"
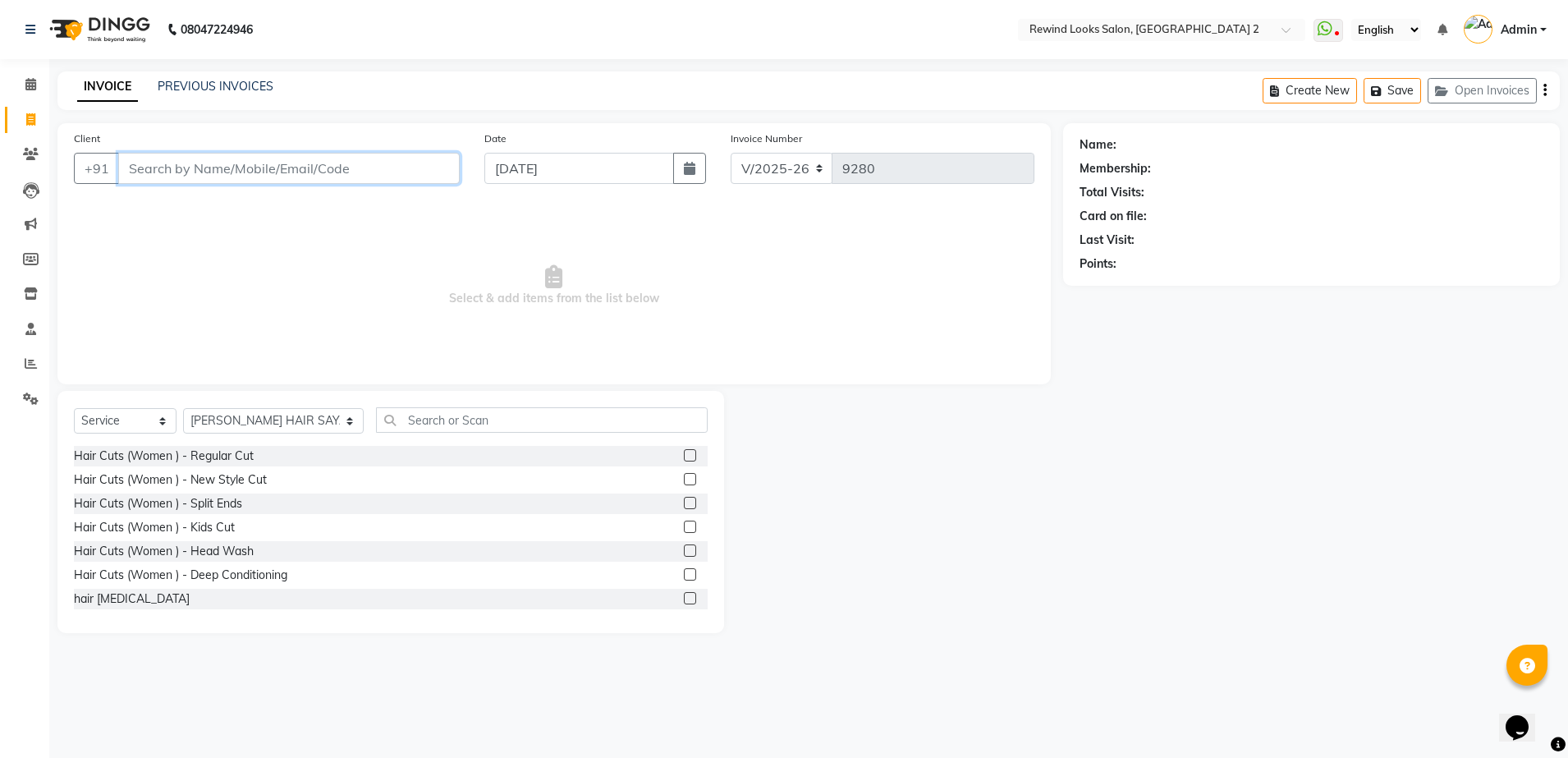
click at [368, 163] on input "Client" at bounding box center [288, 168] width 341 height 31
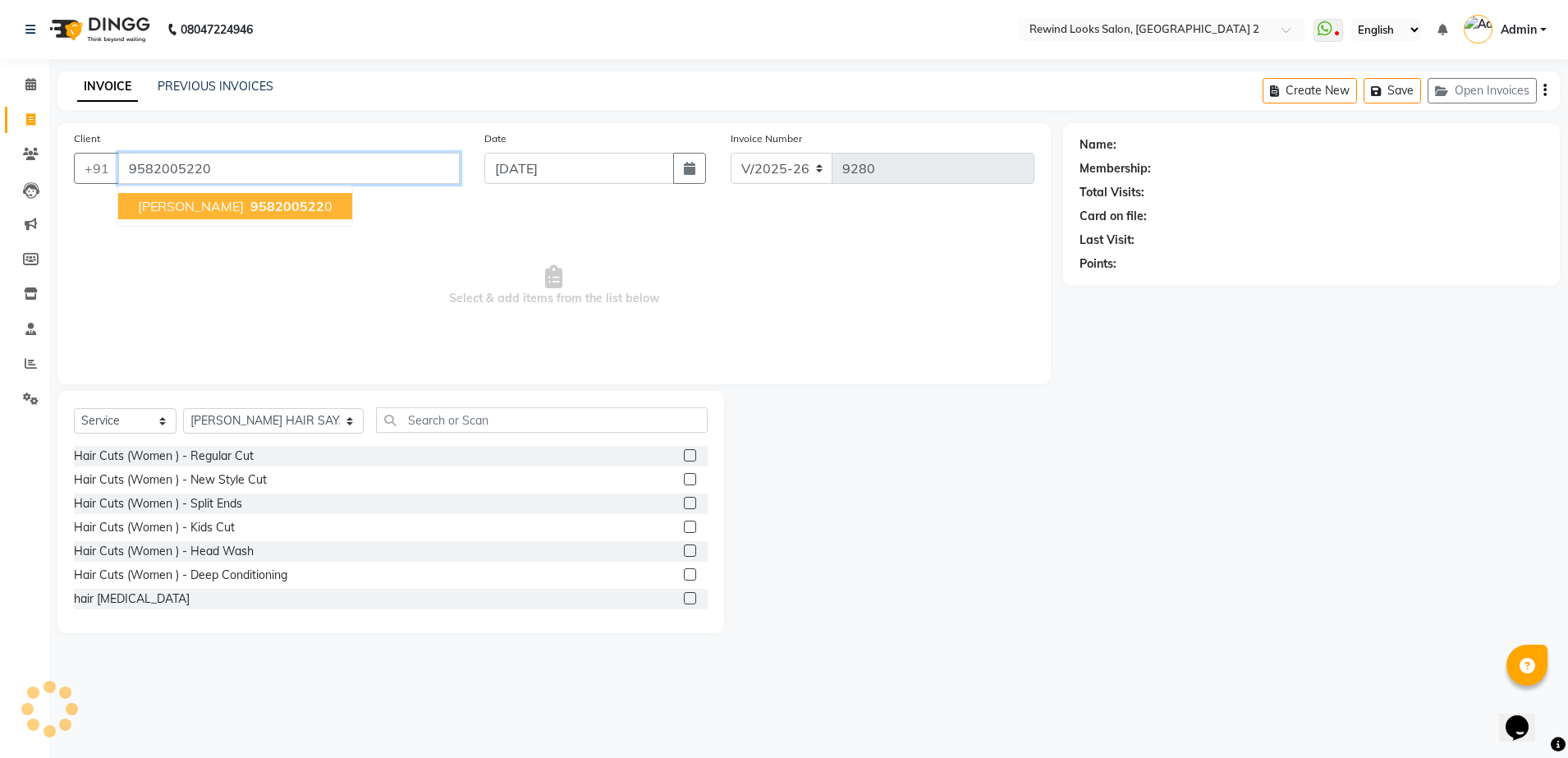
type input "9582005220"
click at [251, 206] on span "958200522" at bounding box center [287, 206] width 74 height 16
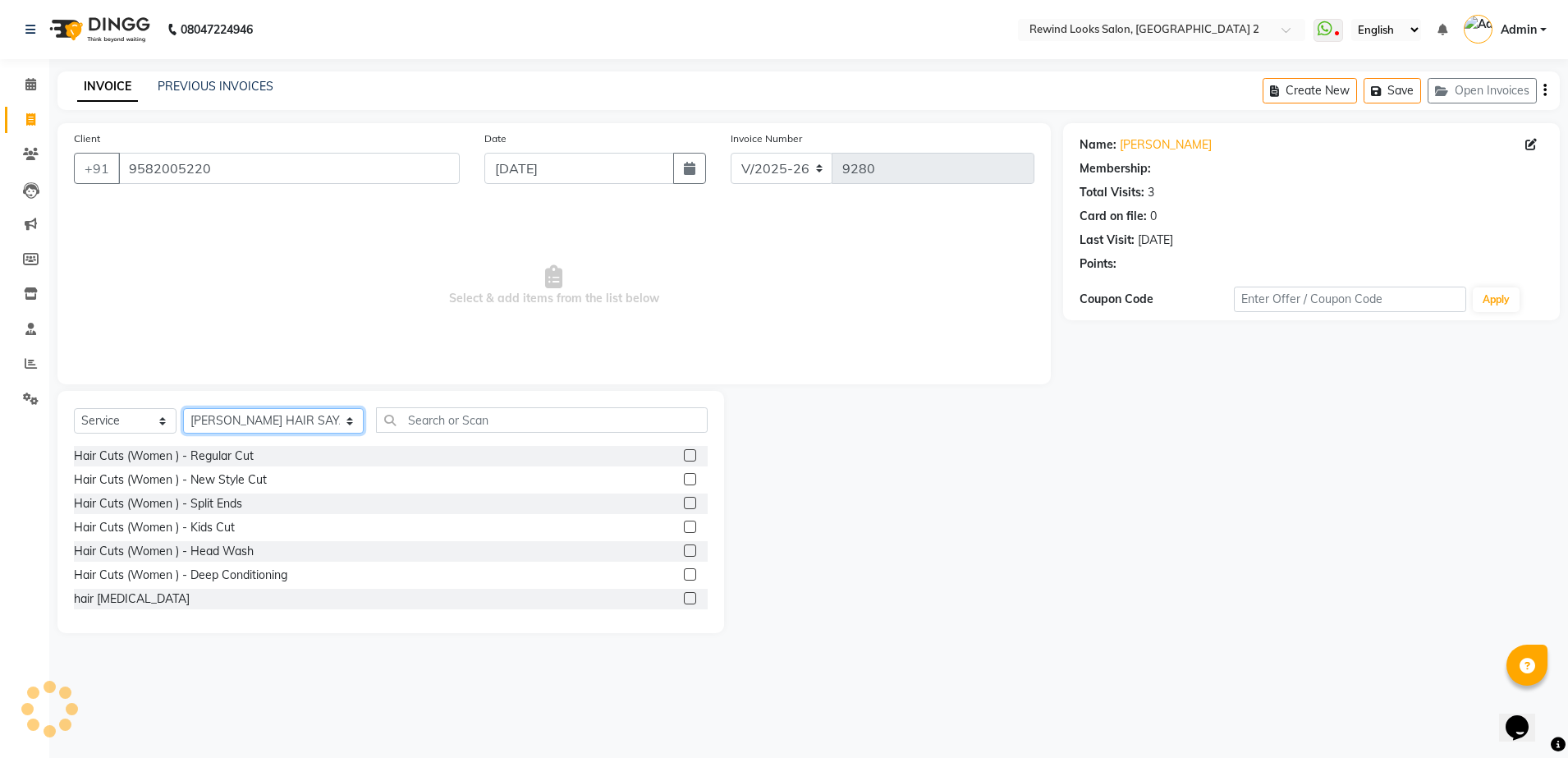
click at [238, 425] on select "Select Stylist aayat ADMIN Alfad hair Casa [PERSON_NAME] ([DEMOGRAPHIC_DATA] HA…" at bounding box center [273, 420] width 181 height 25
select select "76576"
click at [183, 408] on select "Select Stylist aayat ADMIN Alfad hair Casa [PERSON_NAME] ([DEMOGRAPHIC_DATA] HA…" at bounding box center [273, 420] width 181 height 25
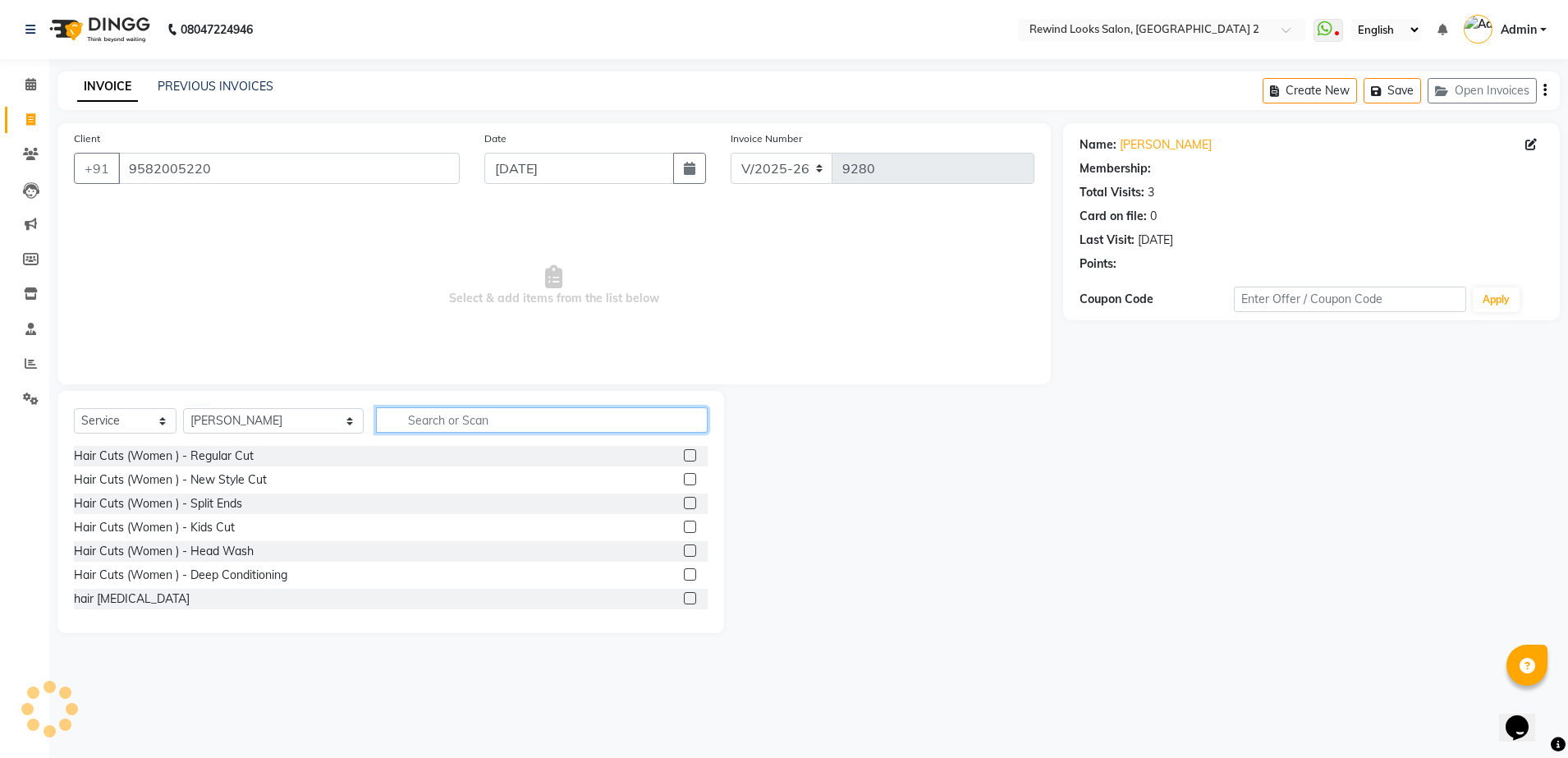
click at [376, 428] on input "text" at bounding box center [542, 420] width 332 height 25
type input "wash"
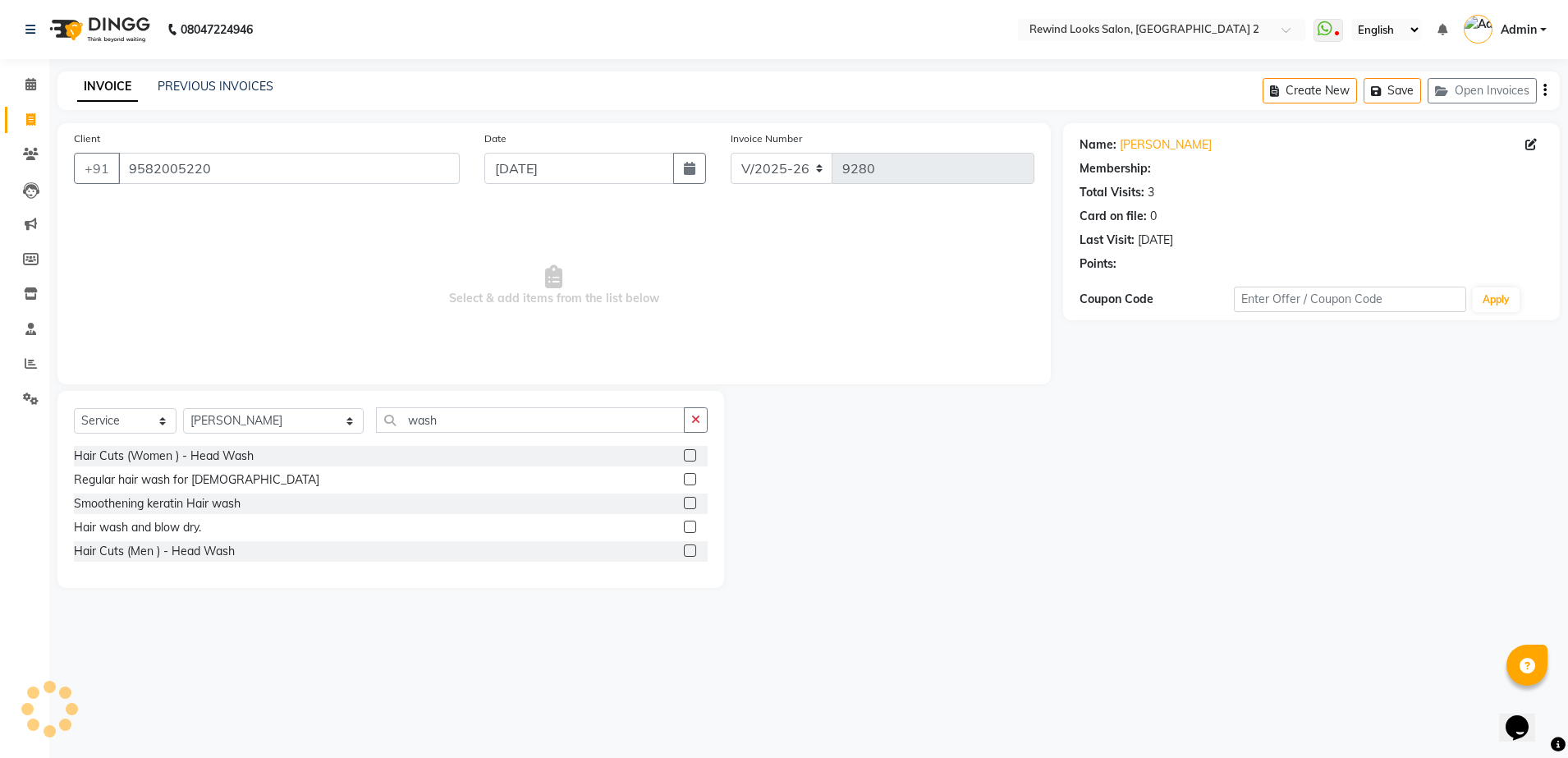
click at [691, 453] on label at bounding box center [690, 455] width 12 height 12
click at [691, 453] on input "checkbox" at bounding box center [689, 455] width 10 height 10
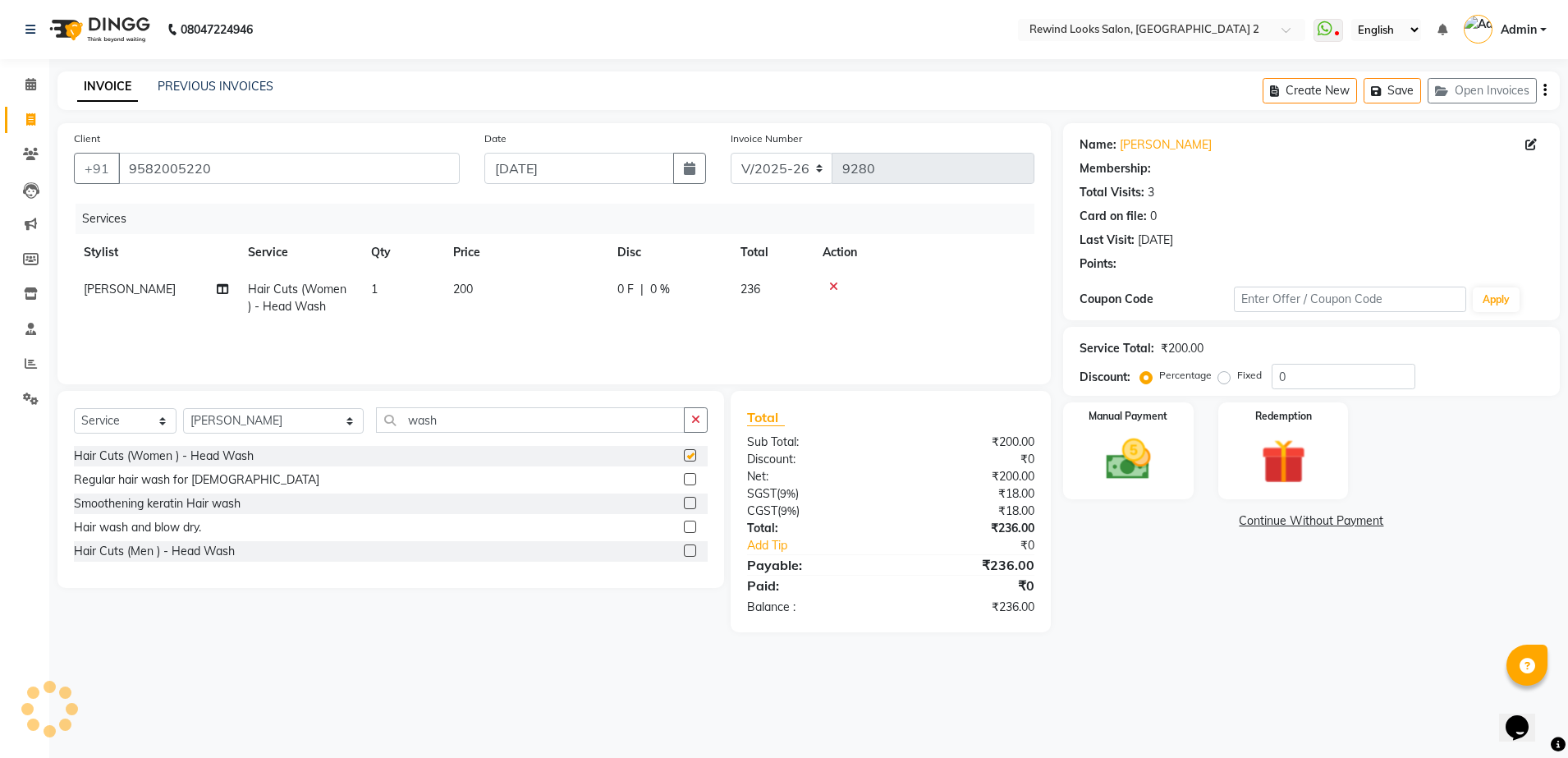
checkbox input "false"
click at [555, 296] on td "200" at bounding box center [525, 297] width 164 height 54
select select "76576"
click at [570, 296] on input "200" at bounding box center [602, 293] width 144 height 25
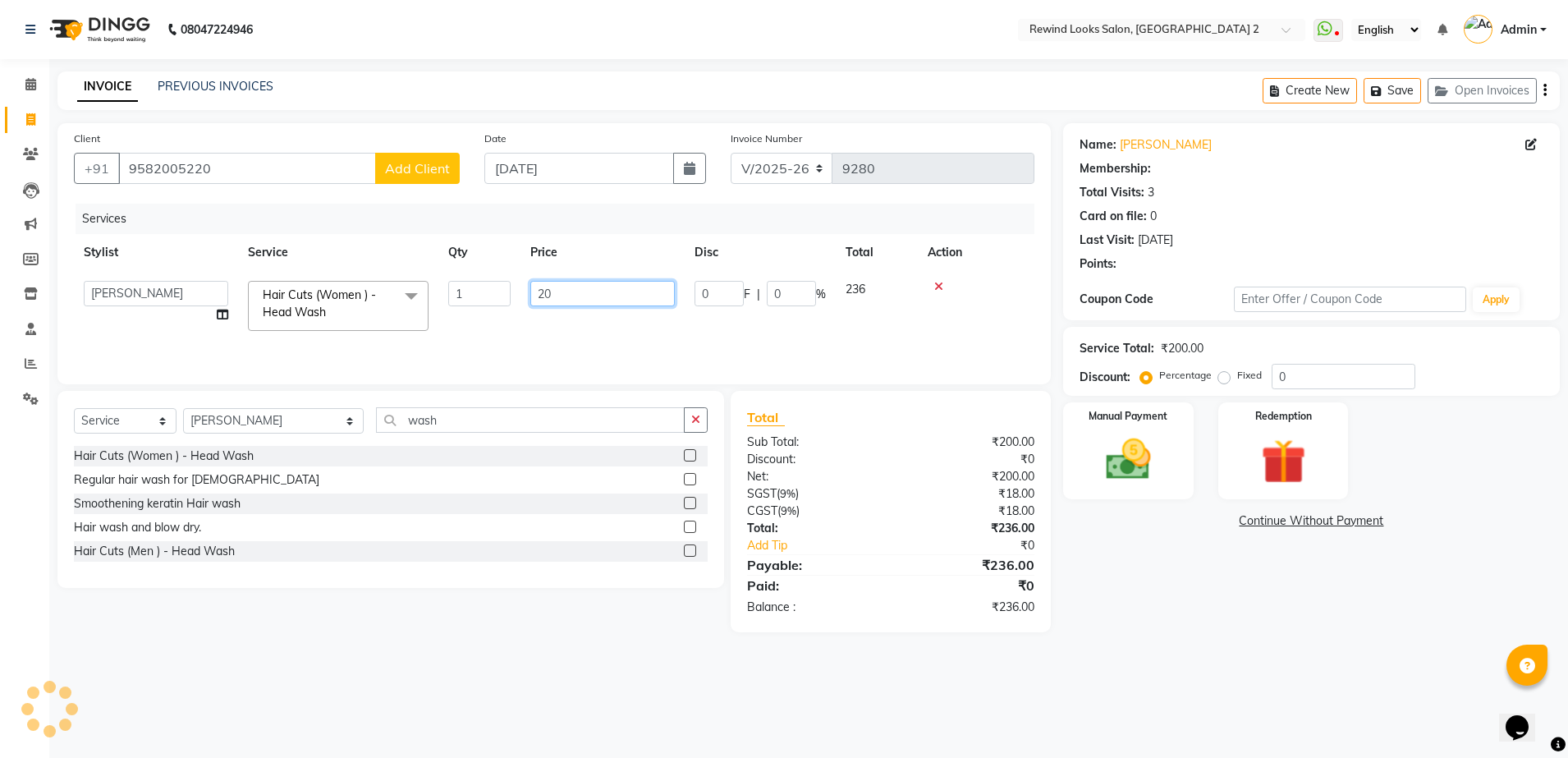
type input "2"
type input "350"
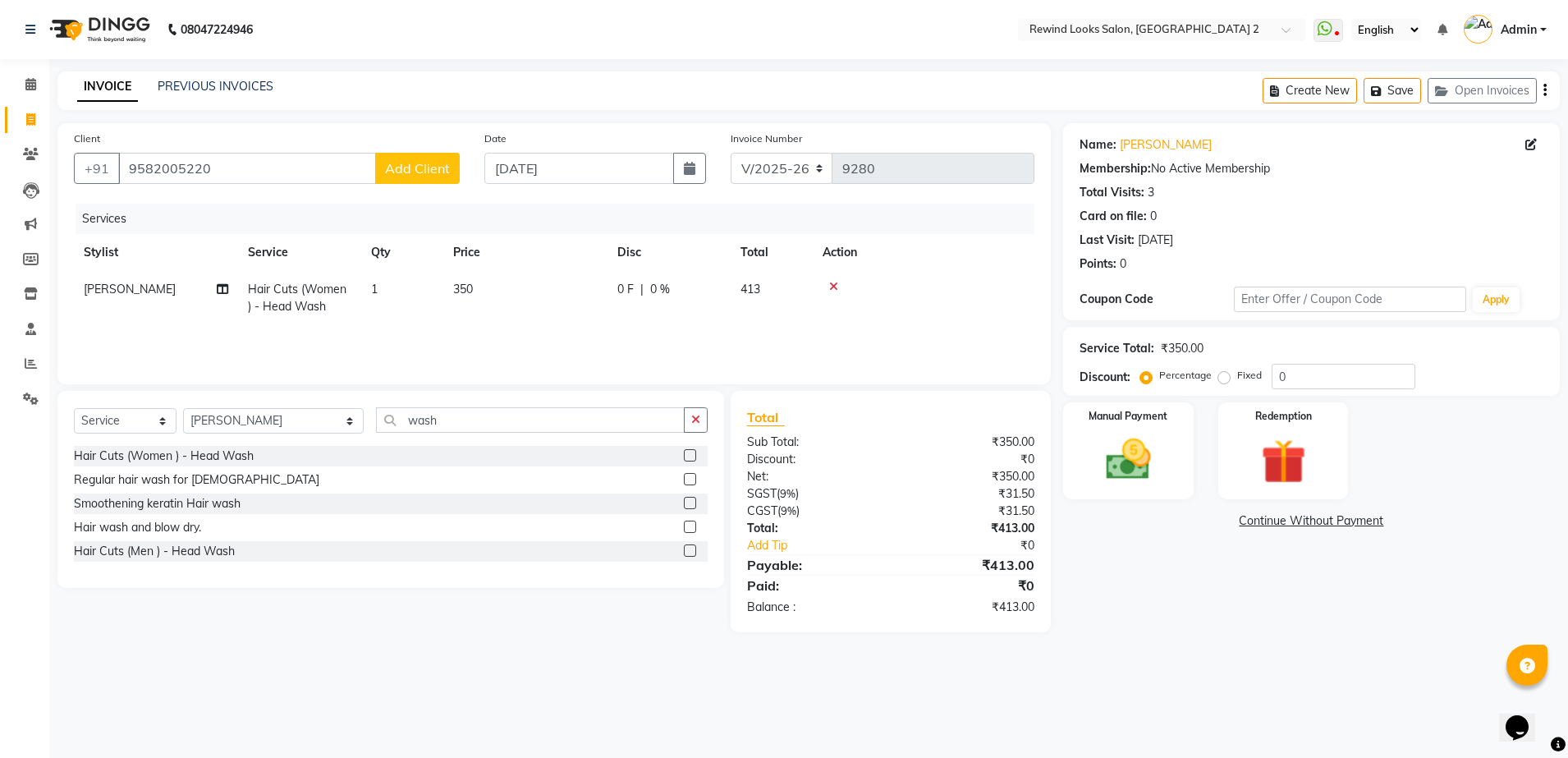
click at [594, 339] on div "Services Stylist Service Qty Price Disc Total Action [PERSON_NAME] Hair Cuts (W…" at bounding box center [553, 286] width 960 height 164
click at [210, 420] on select "Select Stylist aayat ADMIN Alfad hair Casa [PERSON_NAME] ([DEMOGRAPHIC_DATA] HA…" at bounding box center [273, 420] width 181 height 25
select select "58106"
click at [183, 408] on select "Select Stylist aayat ADMIN Alfad hair Casa [PERSON_NAME] ([DEMOGRAPHIC_DATA] HA…" at bounding box center [273, 420] width 181 height 25
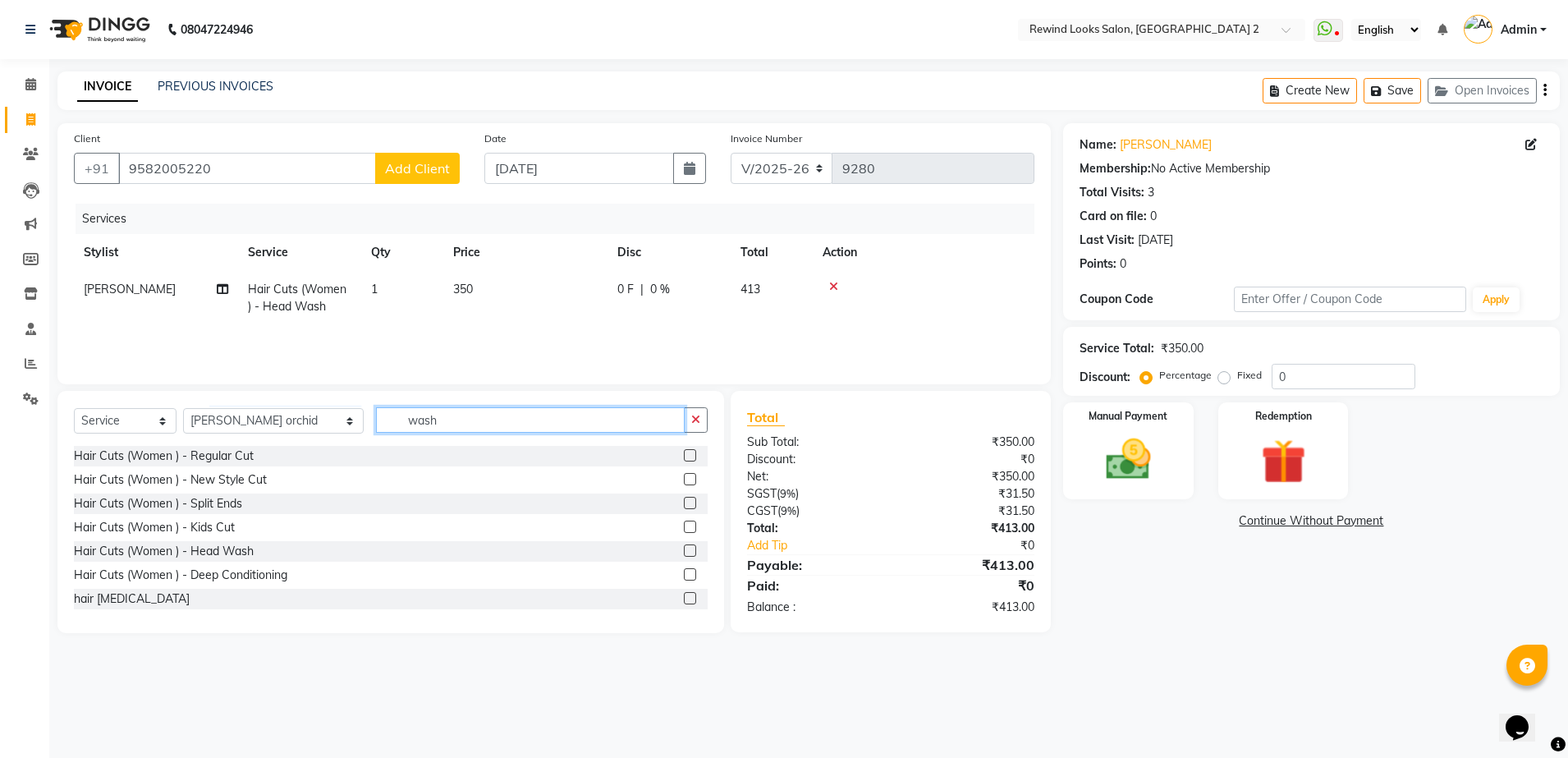
click at [428, 420] on input "wash" at bounding box center [531, 420] width 309 height 25
type input "w"
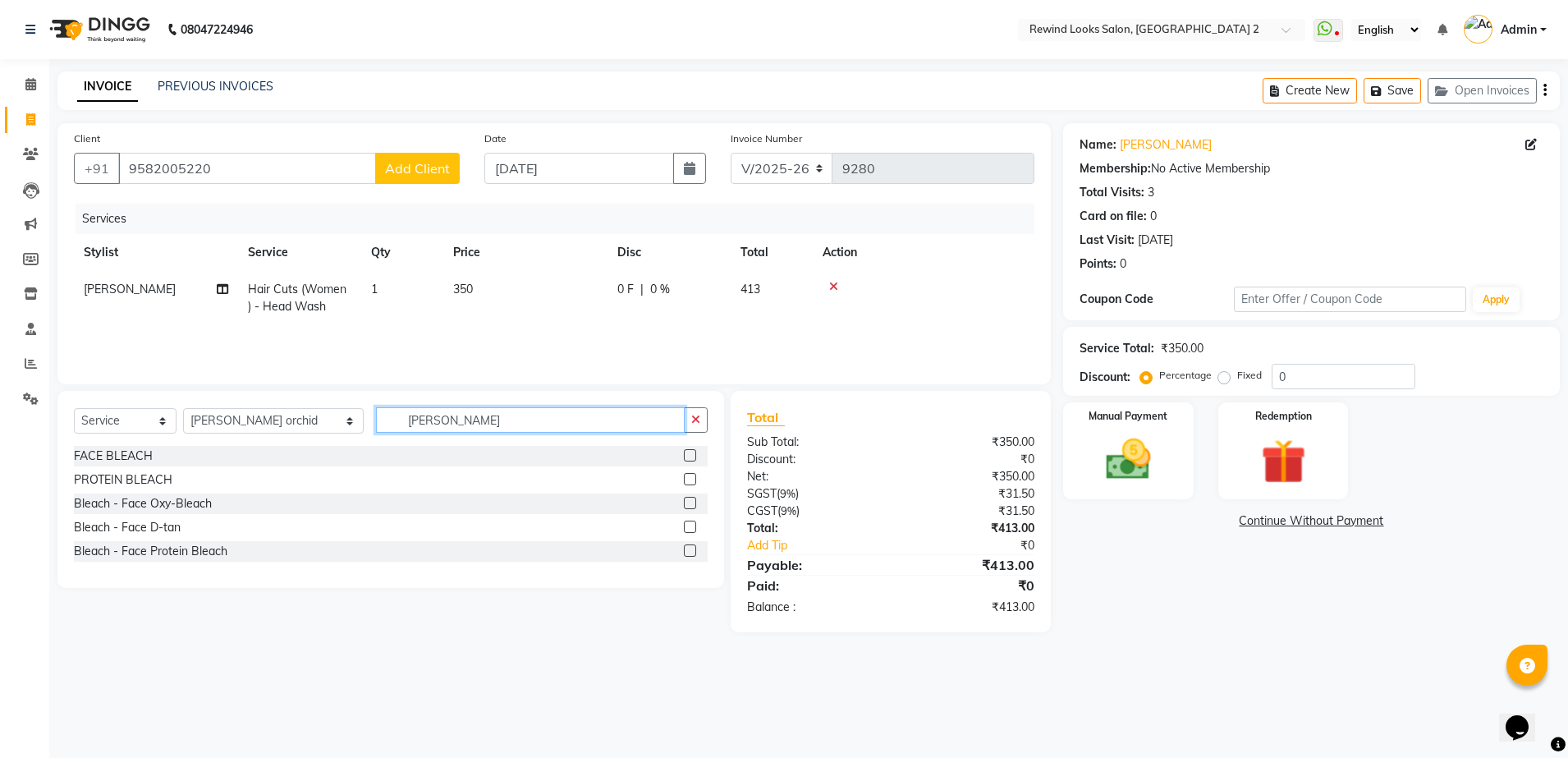
type input "[PERSON_NAME]"
click at [688, 451] on label at bounding box center [690, 455] width 12 height 12
click at [688, 451] on input "checkbox" at bounding box center [689, 455] width 10 height 10
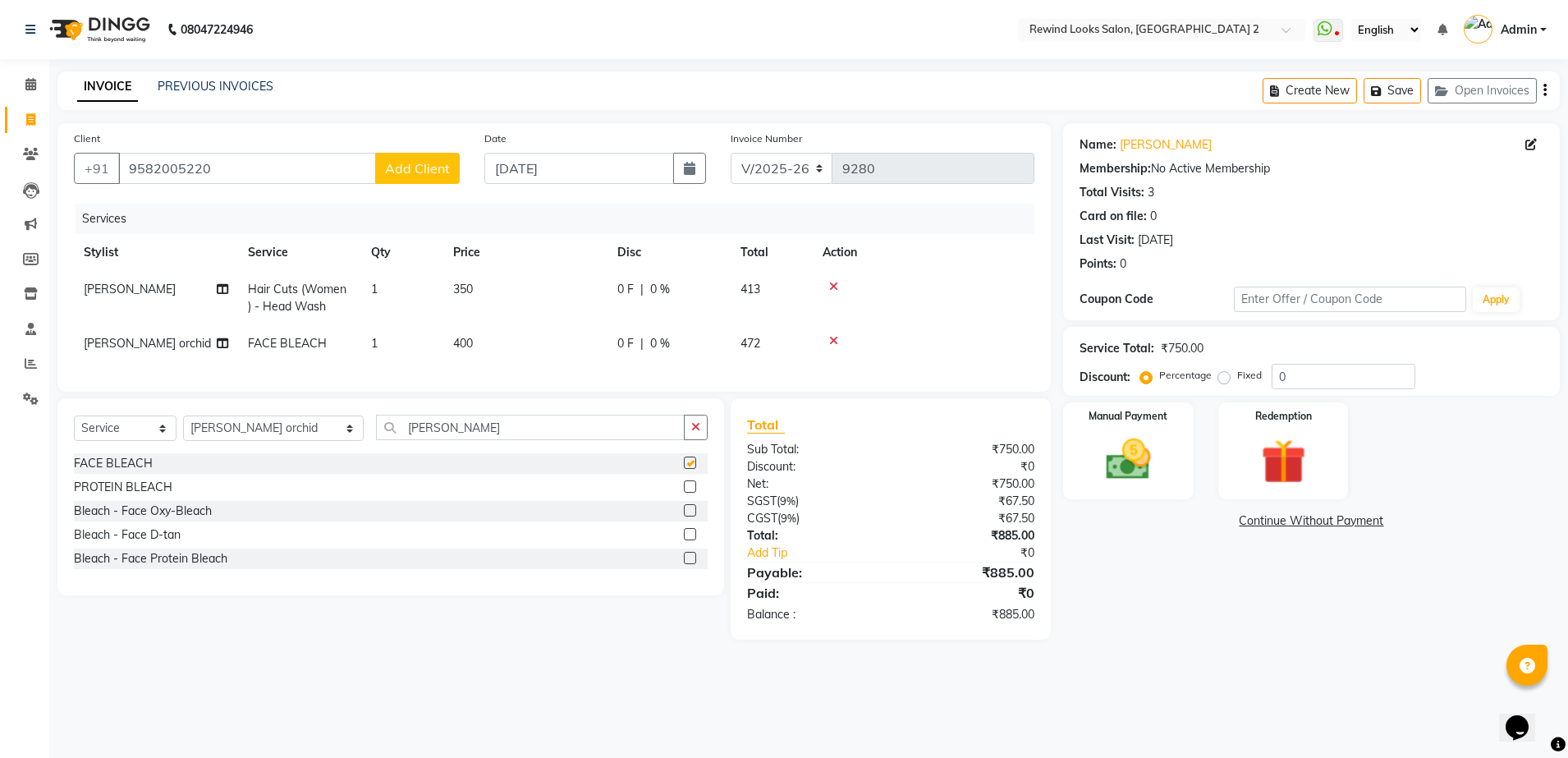
checkbox input "false"
click at [521, 343] on td "400" at bounding box center [525, 343] width 164 height 37
select select "58106"
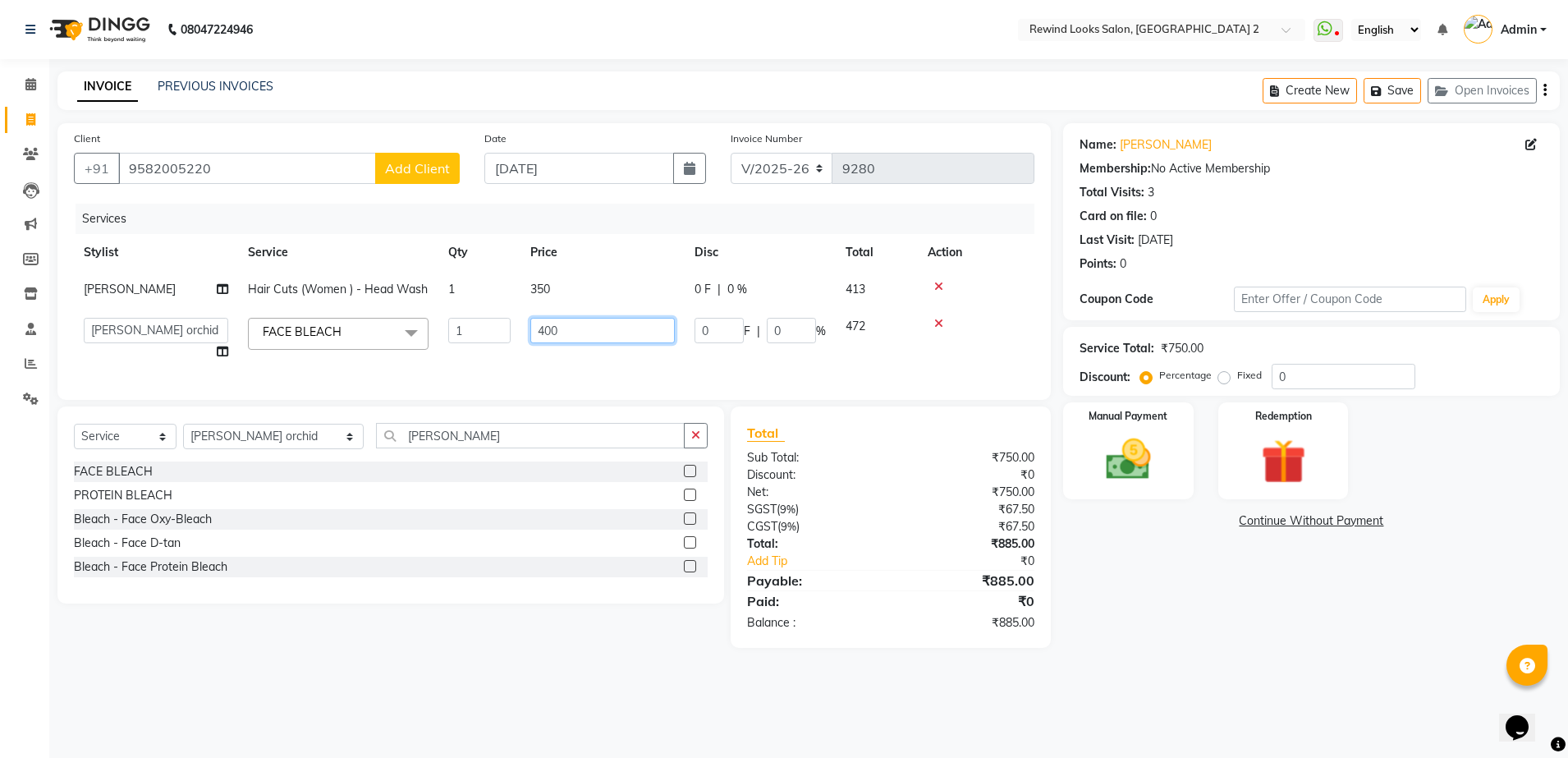
click at [571, 340] on input "400" at bounding box center [602, 330] width 144 height 25
type input "4"
type input "1020"
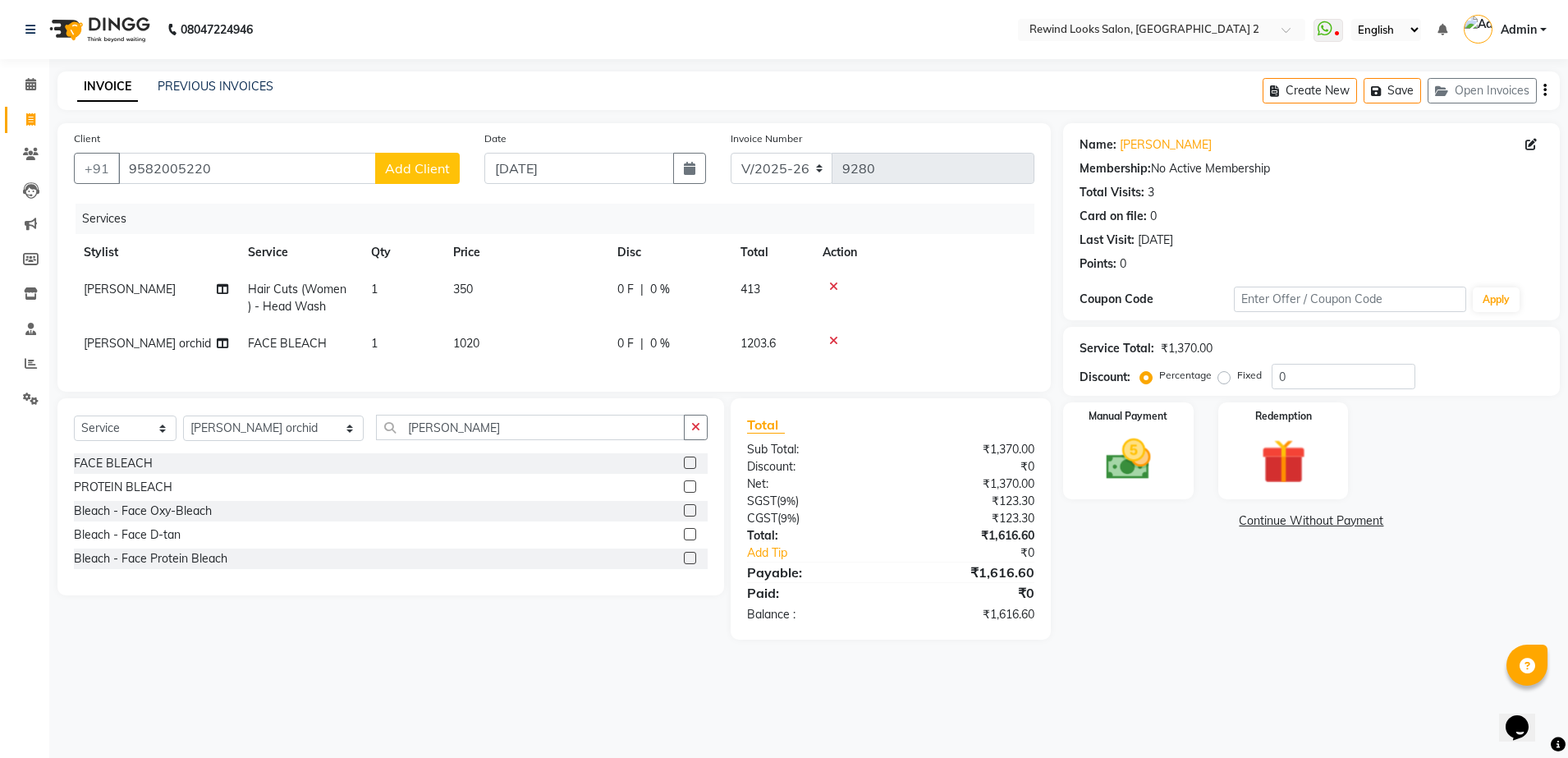
click at [586, 358] on td "1020" at bounding box center [525, 343] width 164 height 37
select select "58106"
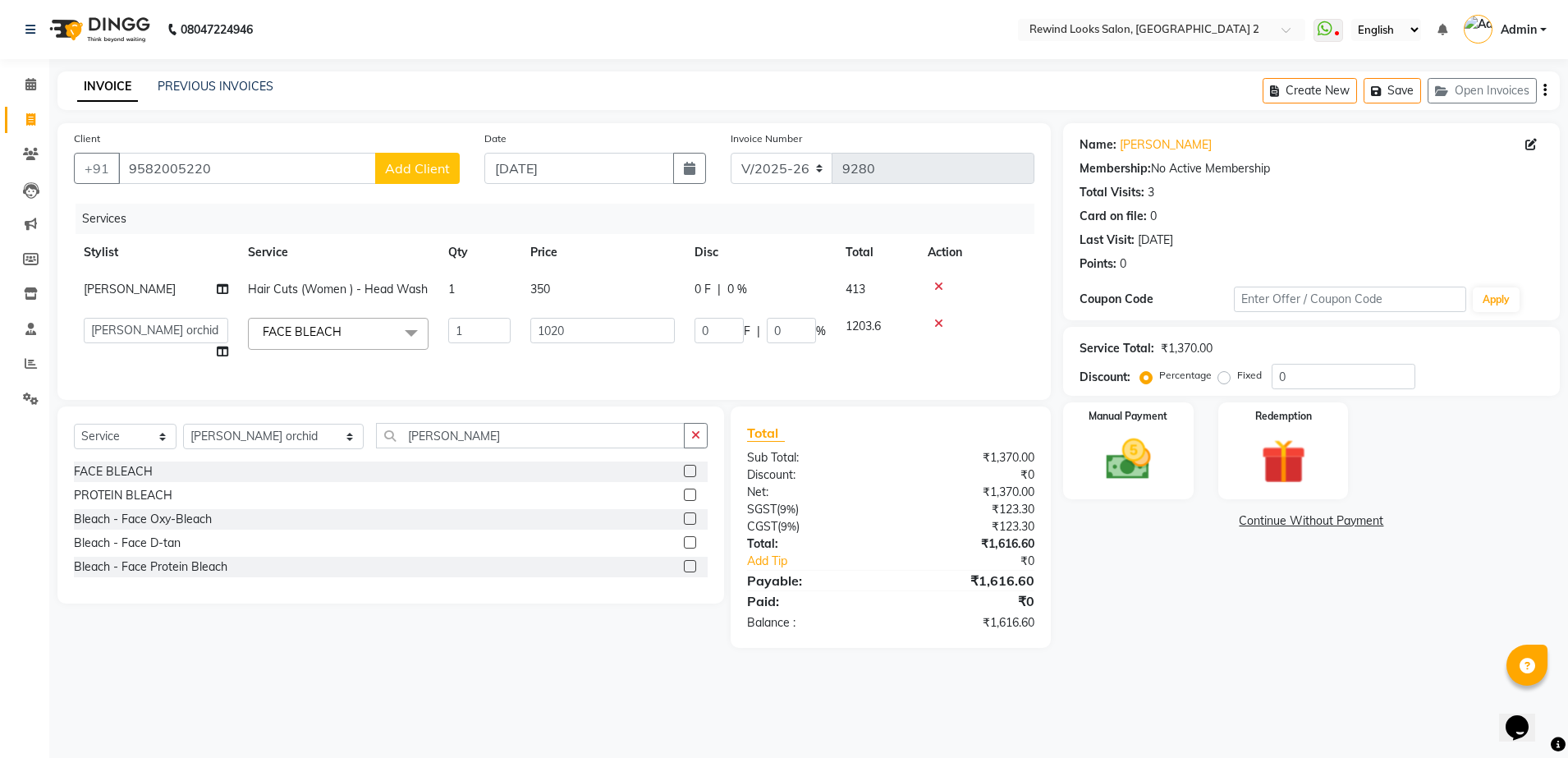
click at [1223, 553] on div "Name: [PERSON_NAME] Membership: No Active Membership Total Visits: 3 Card on fi…" at bounding box center [1317, 386] width 509 height 525
click at [1546, 88] on div "Create New Save Open Invoices" at bounding box center [1411, 91] width 297 height 39
click at [1544, 91] on icon "button" at bounding box center [1544, 91] width 3 height 1
select select "27076"
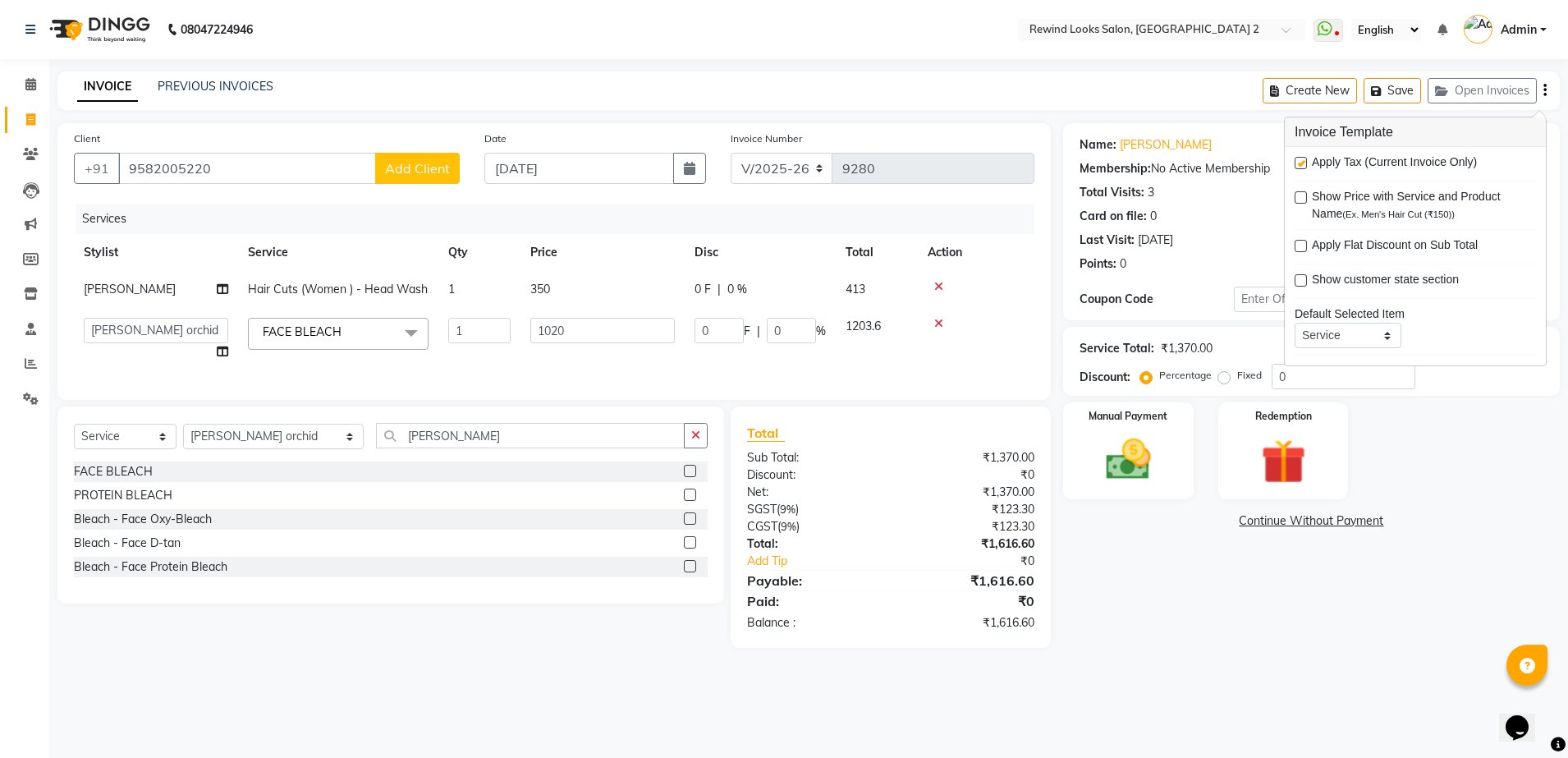
click at [1303, 160] on label at bounding box center [1300, 162] width 12 height 12
click at [1303, 160] on input "checkbox" at bounding box center [1299, 163] width 10 height 10
checkbox input "false"
click at [1119, 443] on img at bounding box center [1128, 459] width 76 height 54
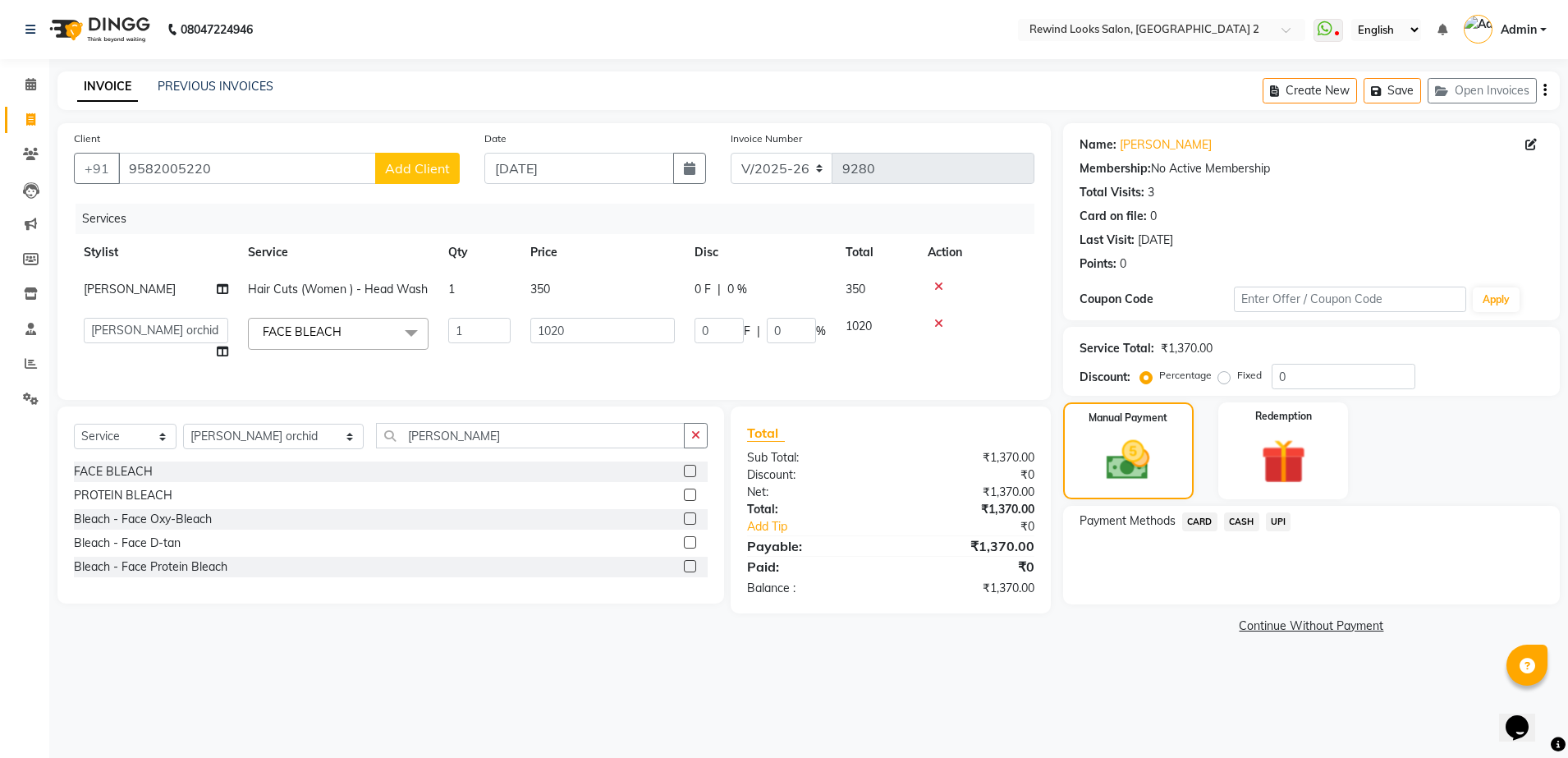
click at [1277, 520] on span "UPI" at bounding box center [1278, 522] width 25 height 19
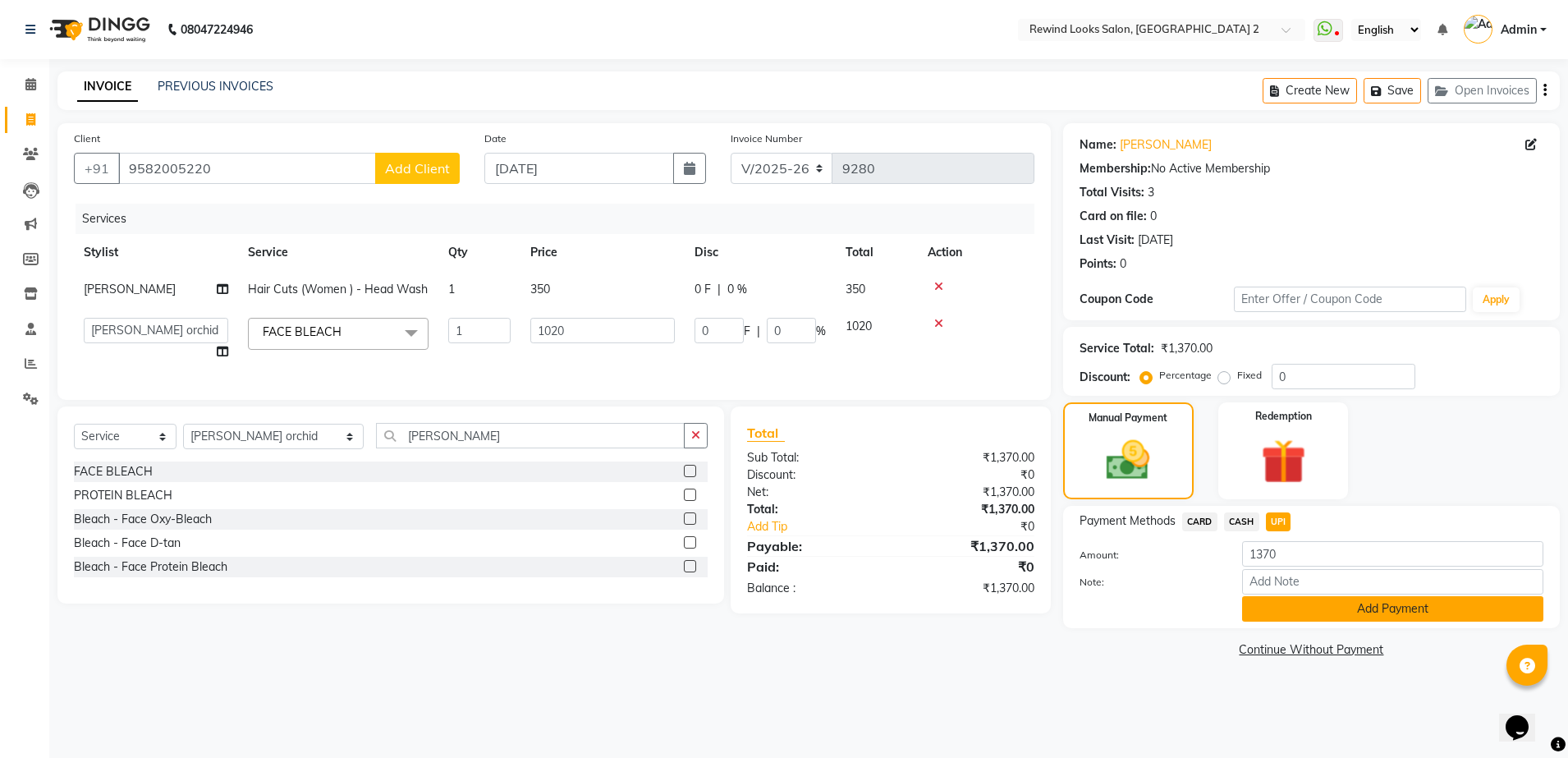
click at [1300, 604] on button "Add Payment" at bounding box center [1393, 608] width 302 height 25
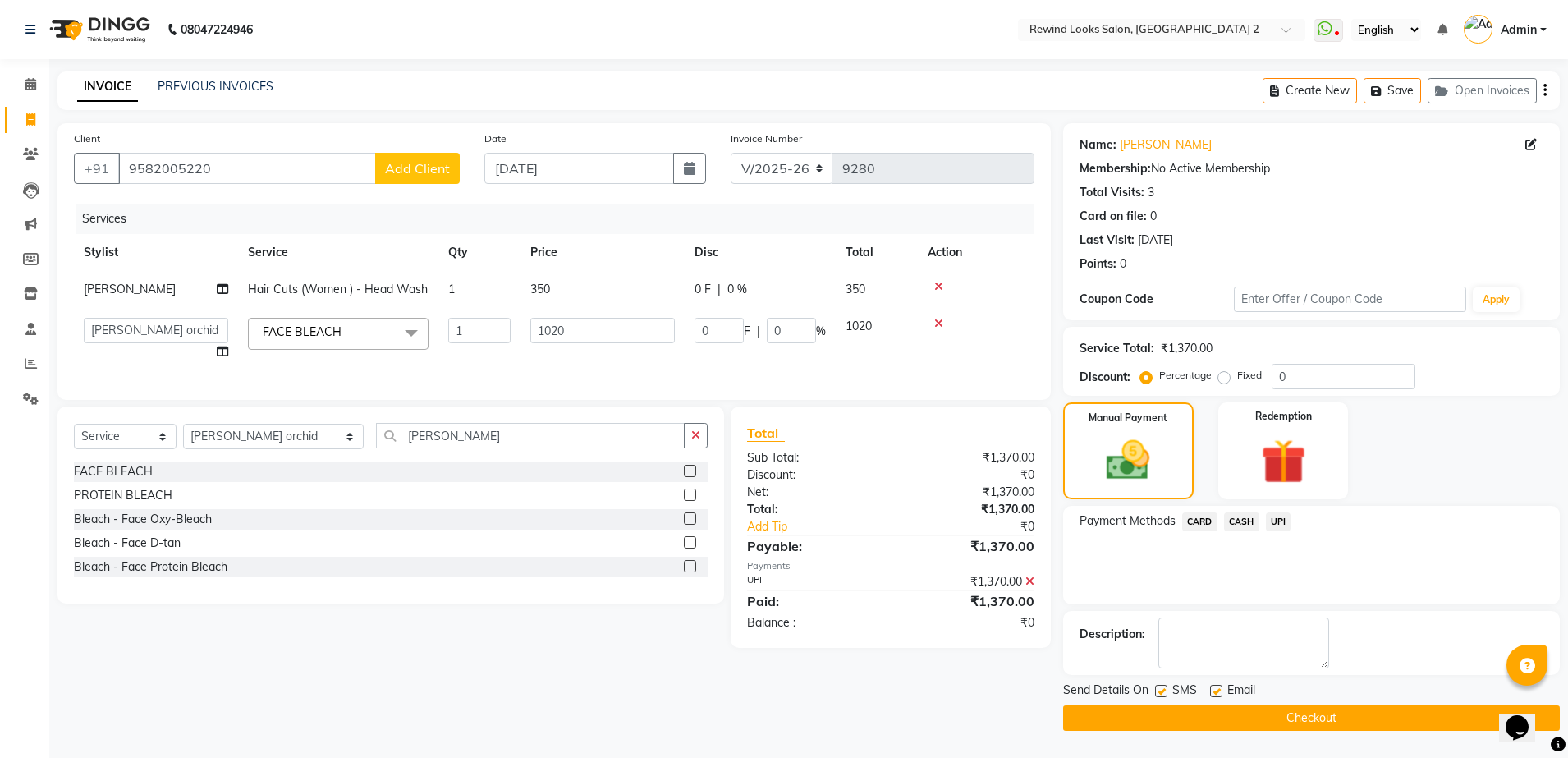
click at [1328, 720] on button "Checkout" at bounding box center [1311, 717] width 497 height 25
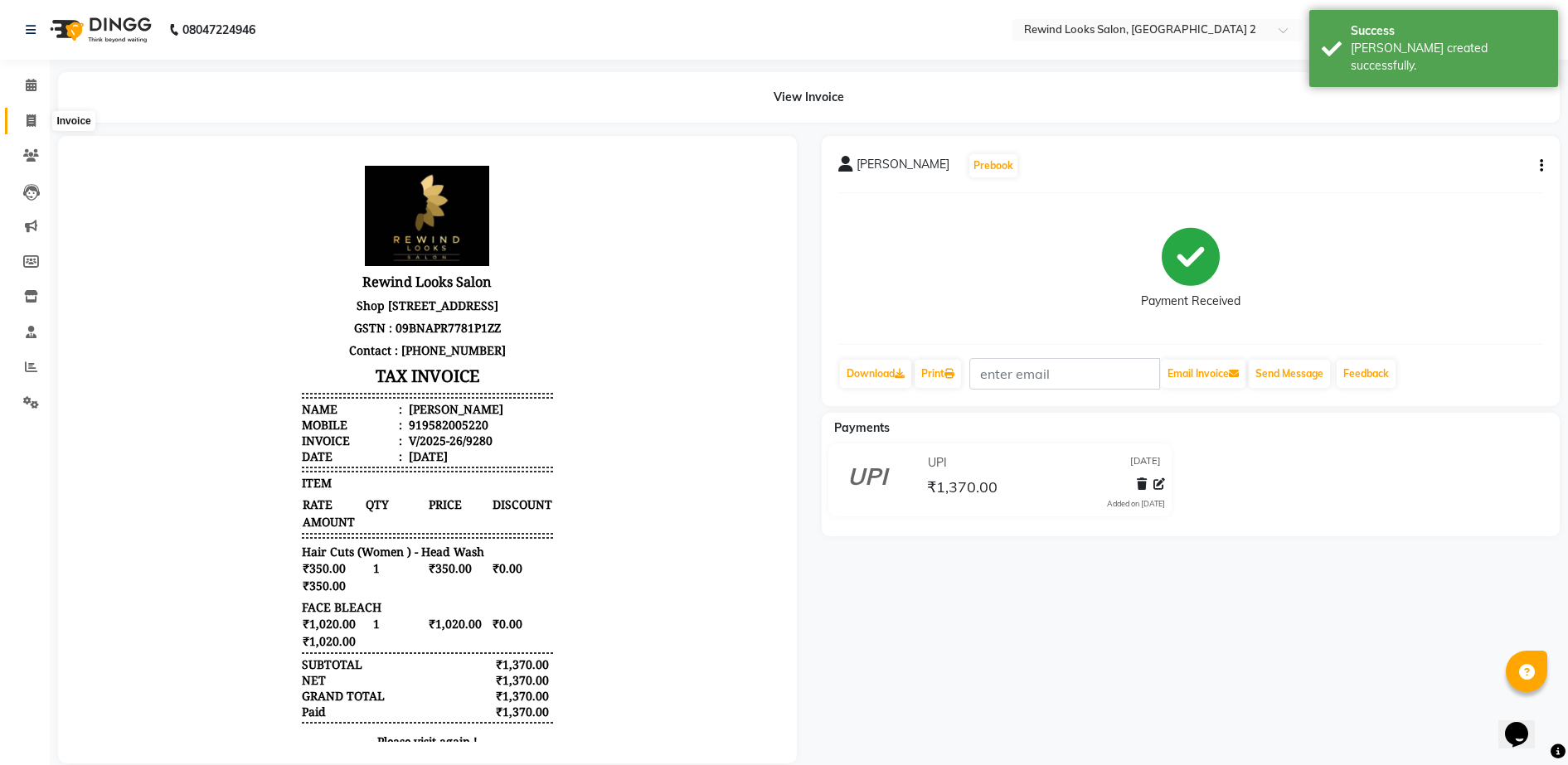
click at [30, 119] on icon at bounding box center [31, 120] width 10 height 12
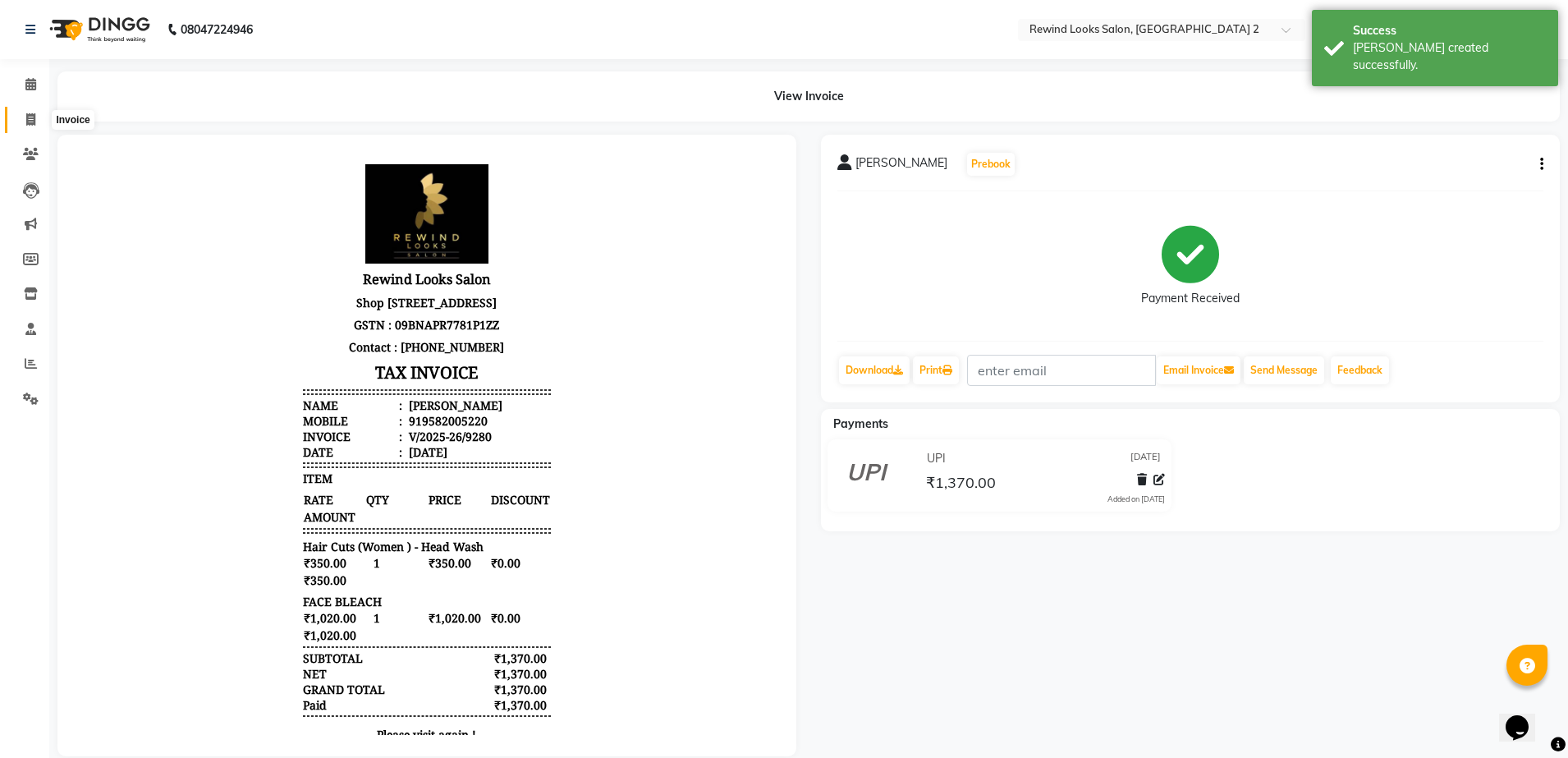
select select "4640"
select select "service"
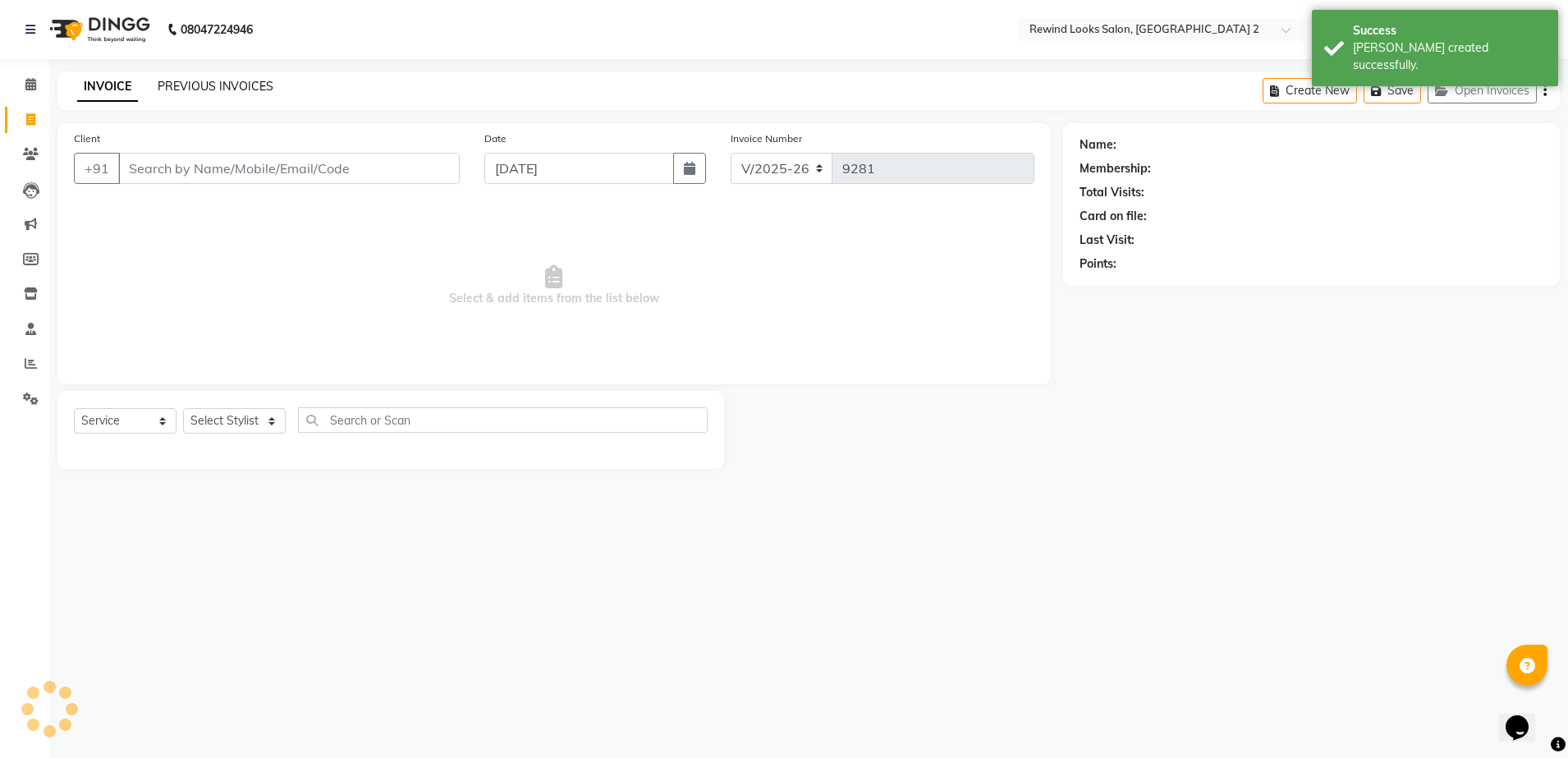
click at [194, 88] on link "PREVIOUS INVOICES" at bounding box center [215, 87] width 116 height 15
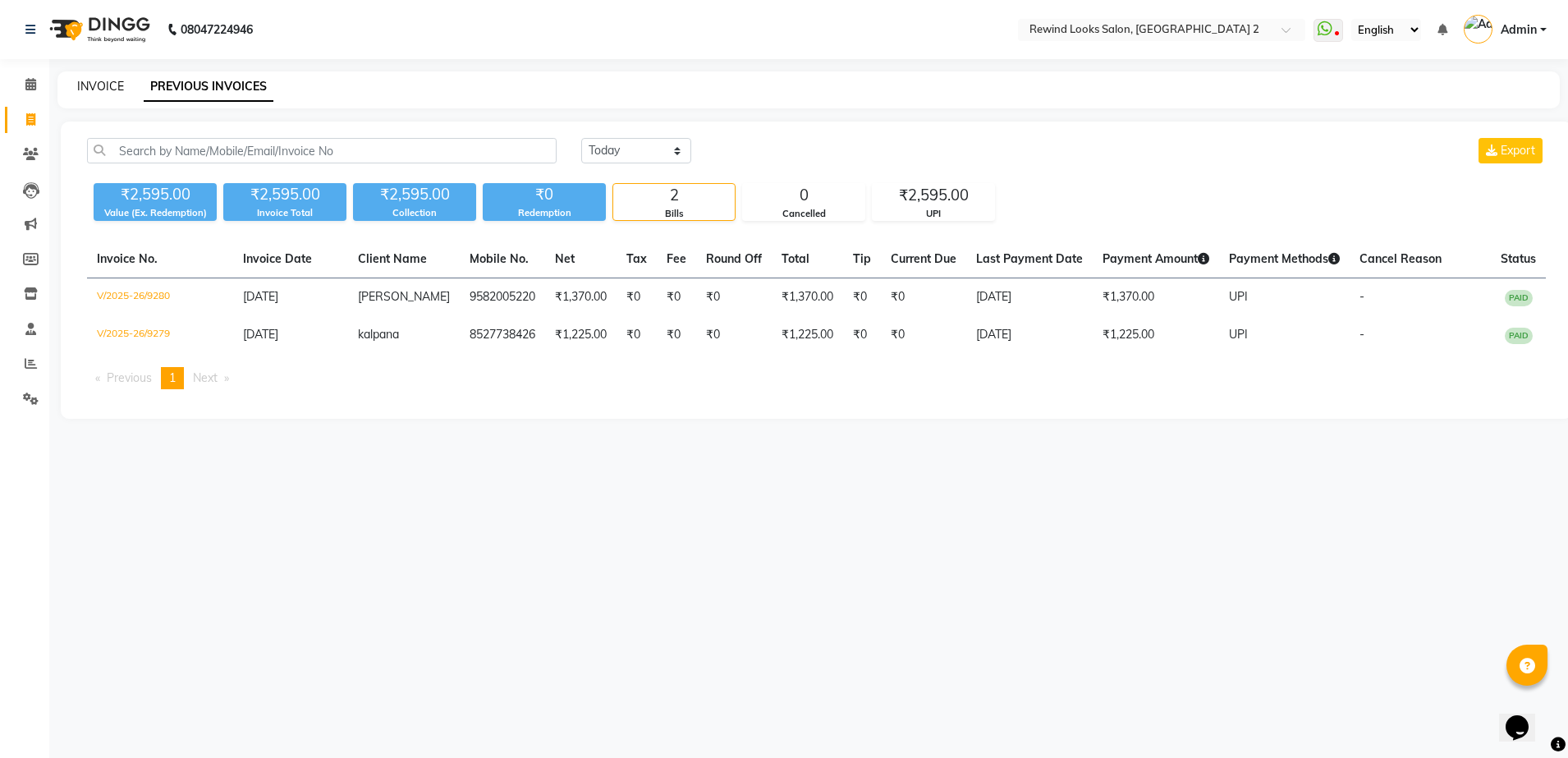
click at [106, 88] on link "INVOICE" at bounding box center [101, 87] width 47 height 15
select select "service"
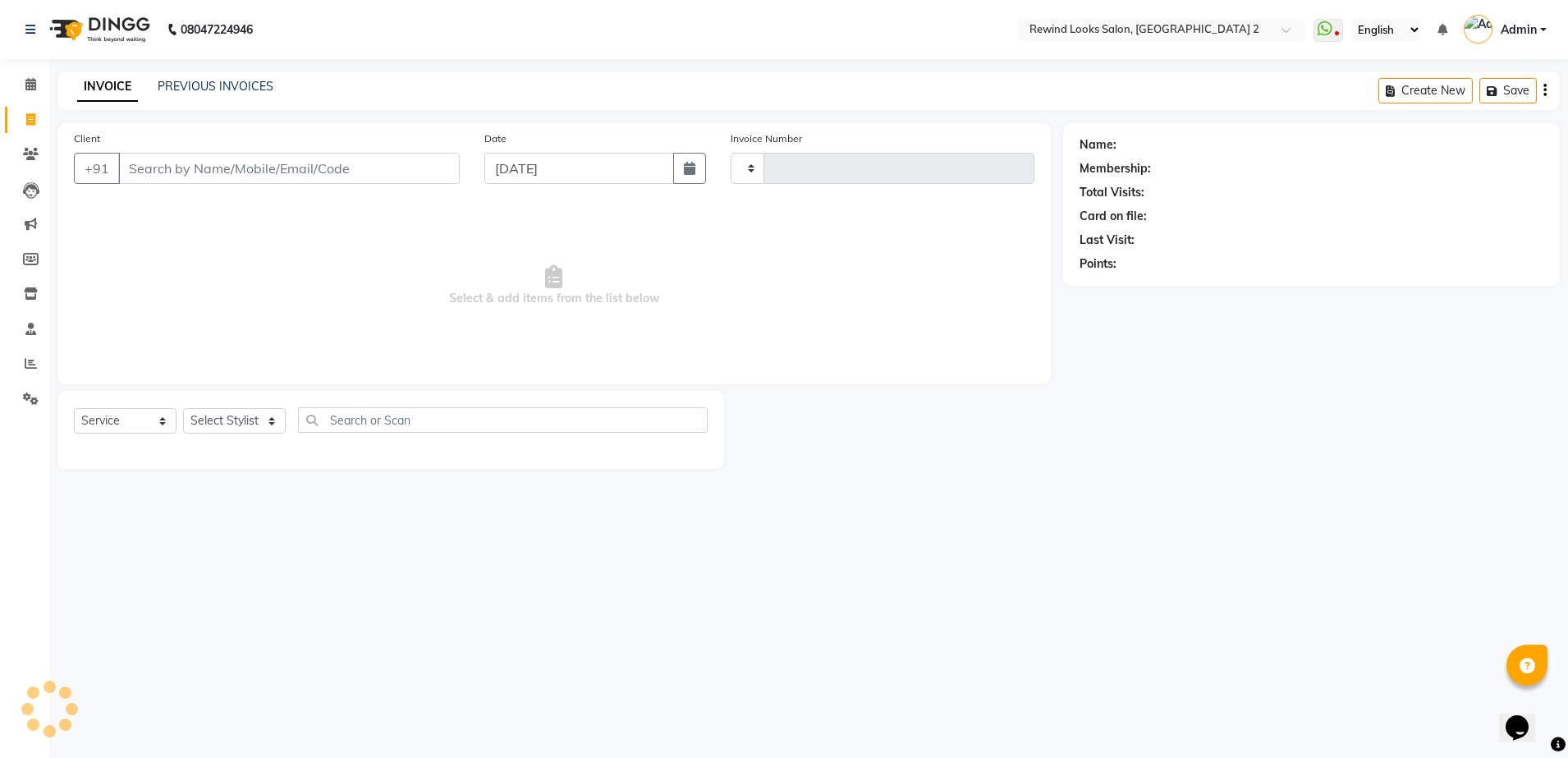
type input "9281"
select select "4640"
select select "27076"
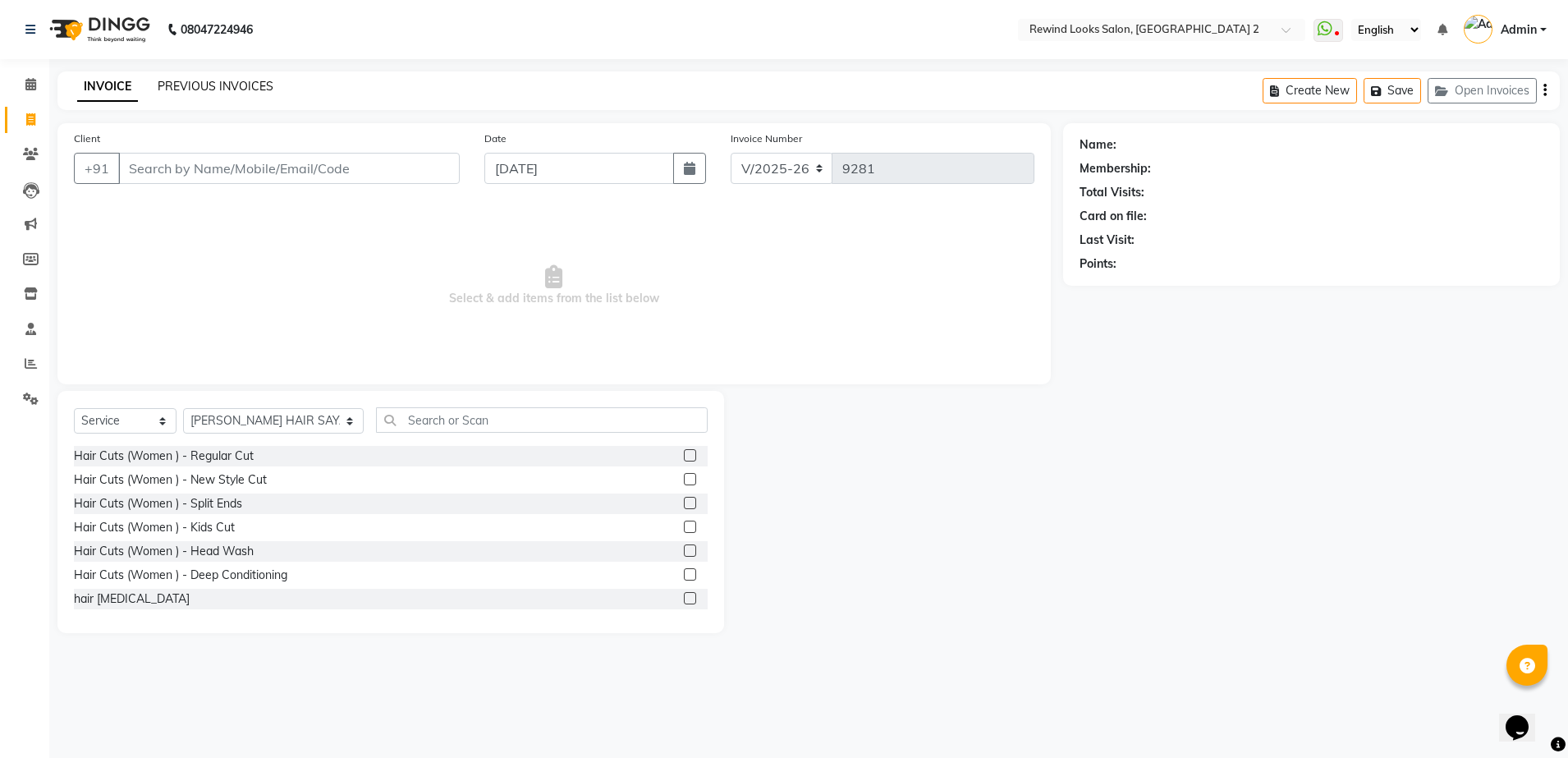
click at [234, 80] on link "PREVIOUS INVOICES" at bounding box center [215, 87] width 116 height 15
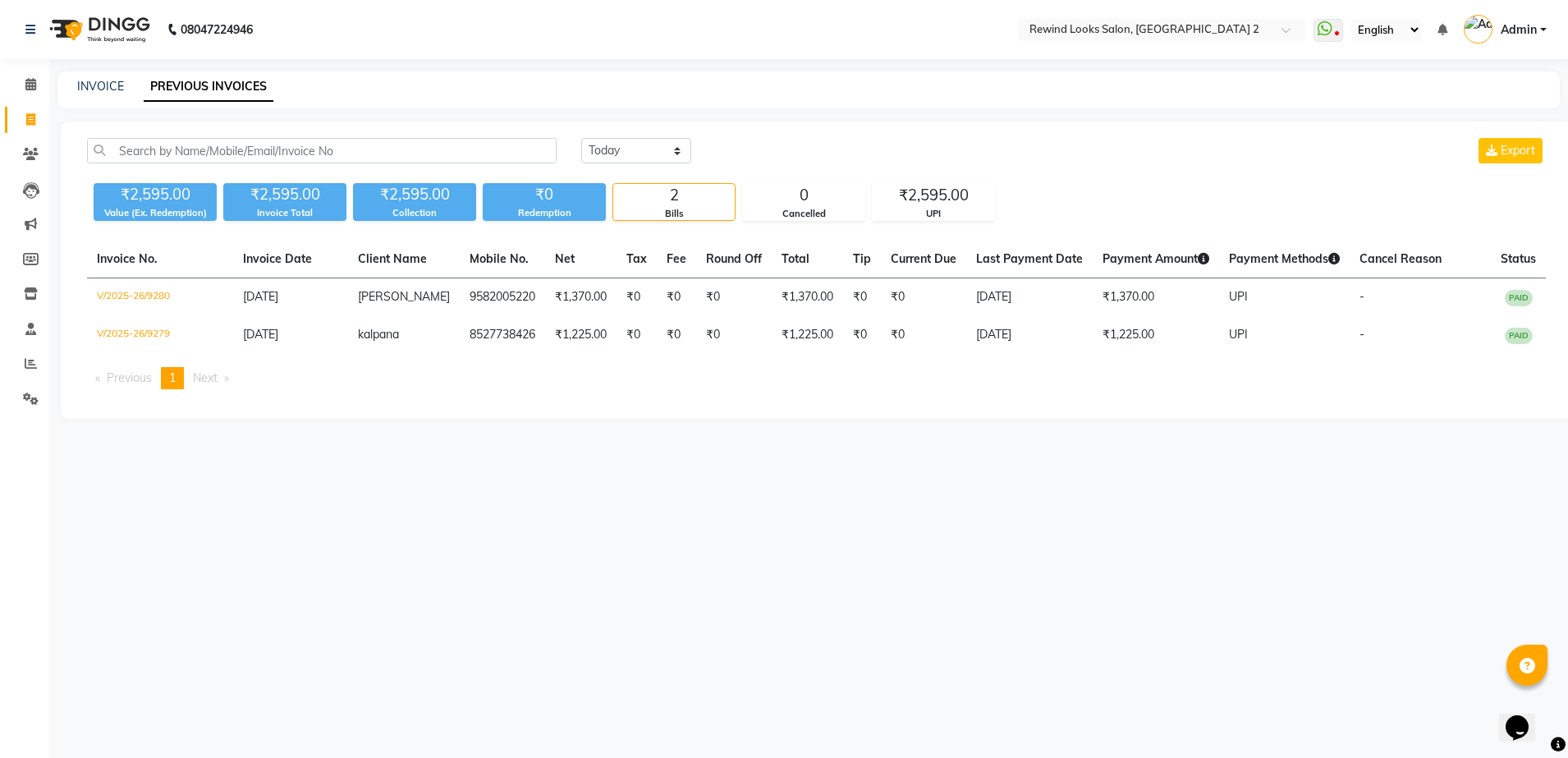
click at [127, 81] on div "INVOICE PREVIOUS INVOICES" at bounding box center [798, 87] width 1482 height 17
click at [118, 86] on link "INVOICE" at bounding box center [101, 87] width 47 height 15
select select "4640"
select select "service"
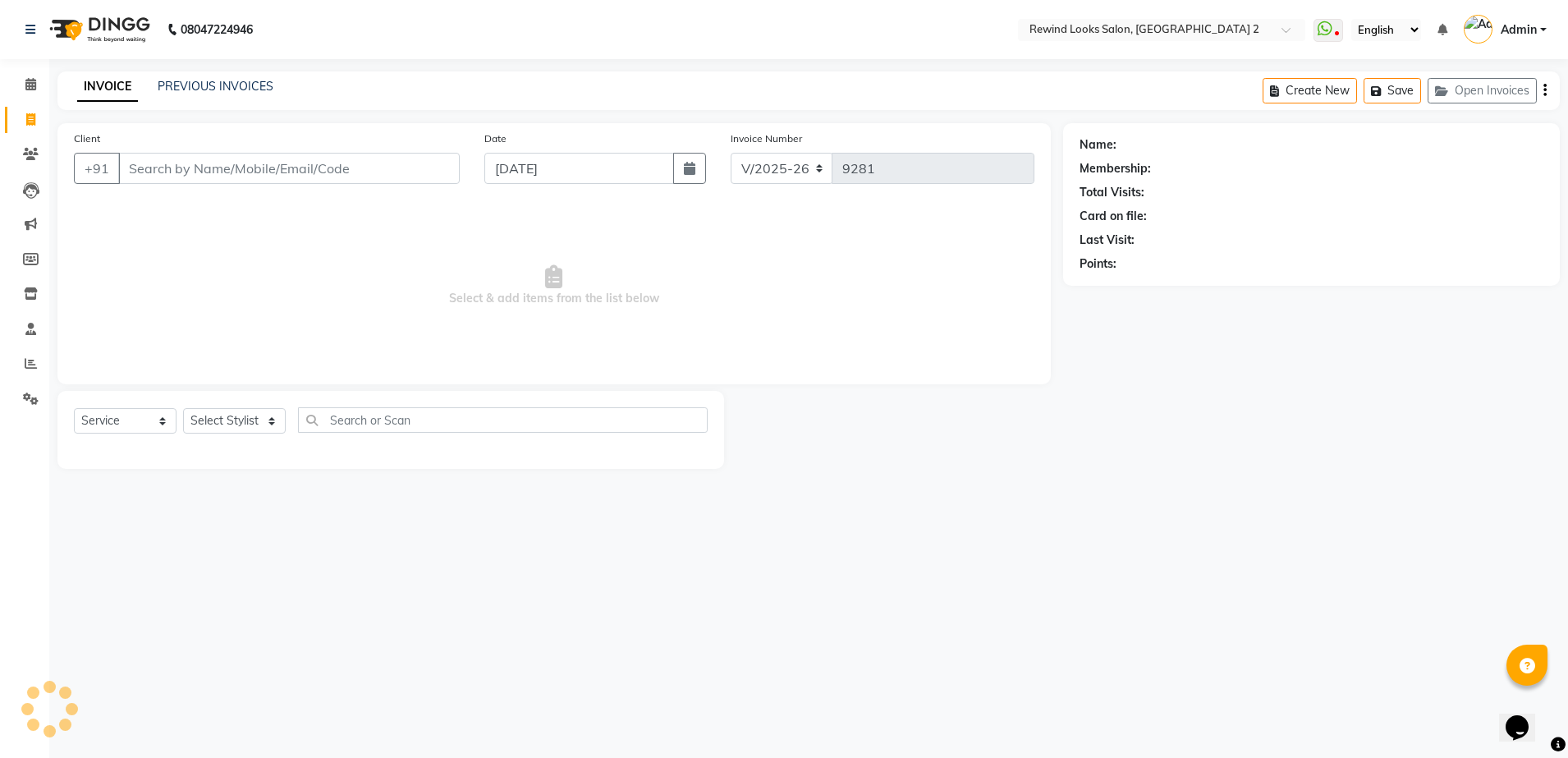
select select "27076"
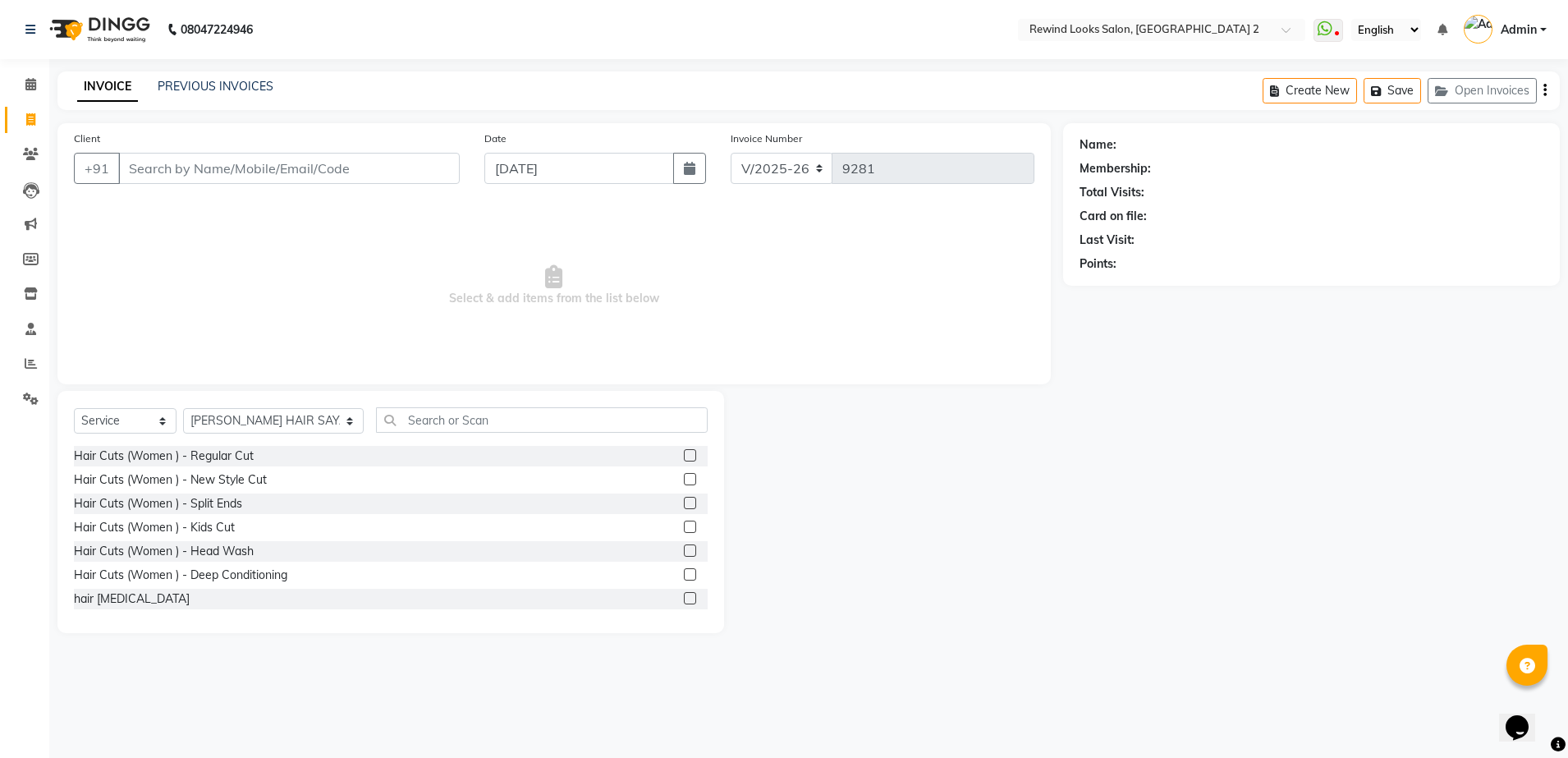
click at [170, 167] on input "Client" at bounding box center [288, 168] width 341 height 31
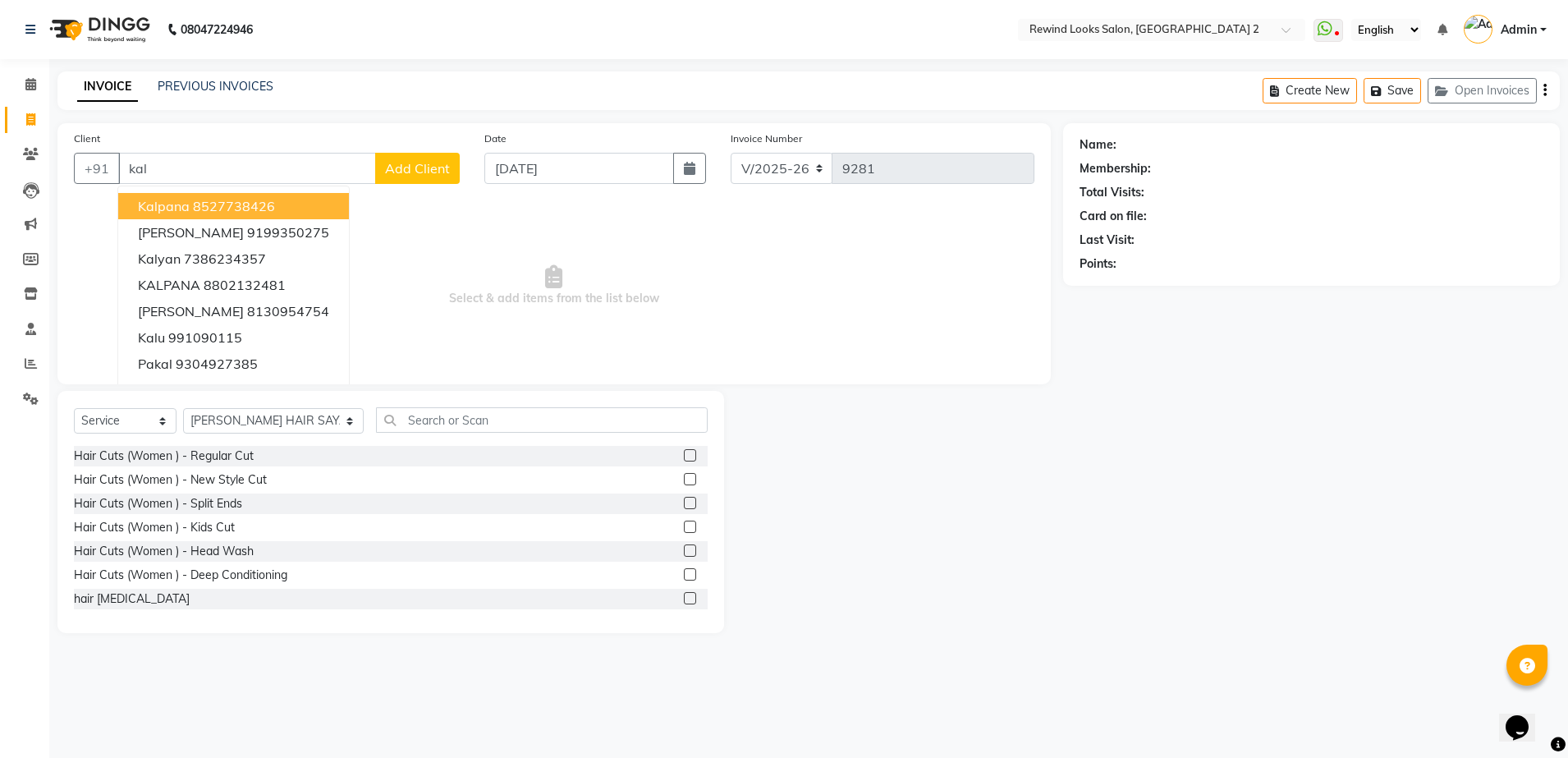
click at [175, 201] on span "kalpana" at bounding box center [163, 206] width 52 height 16
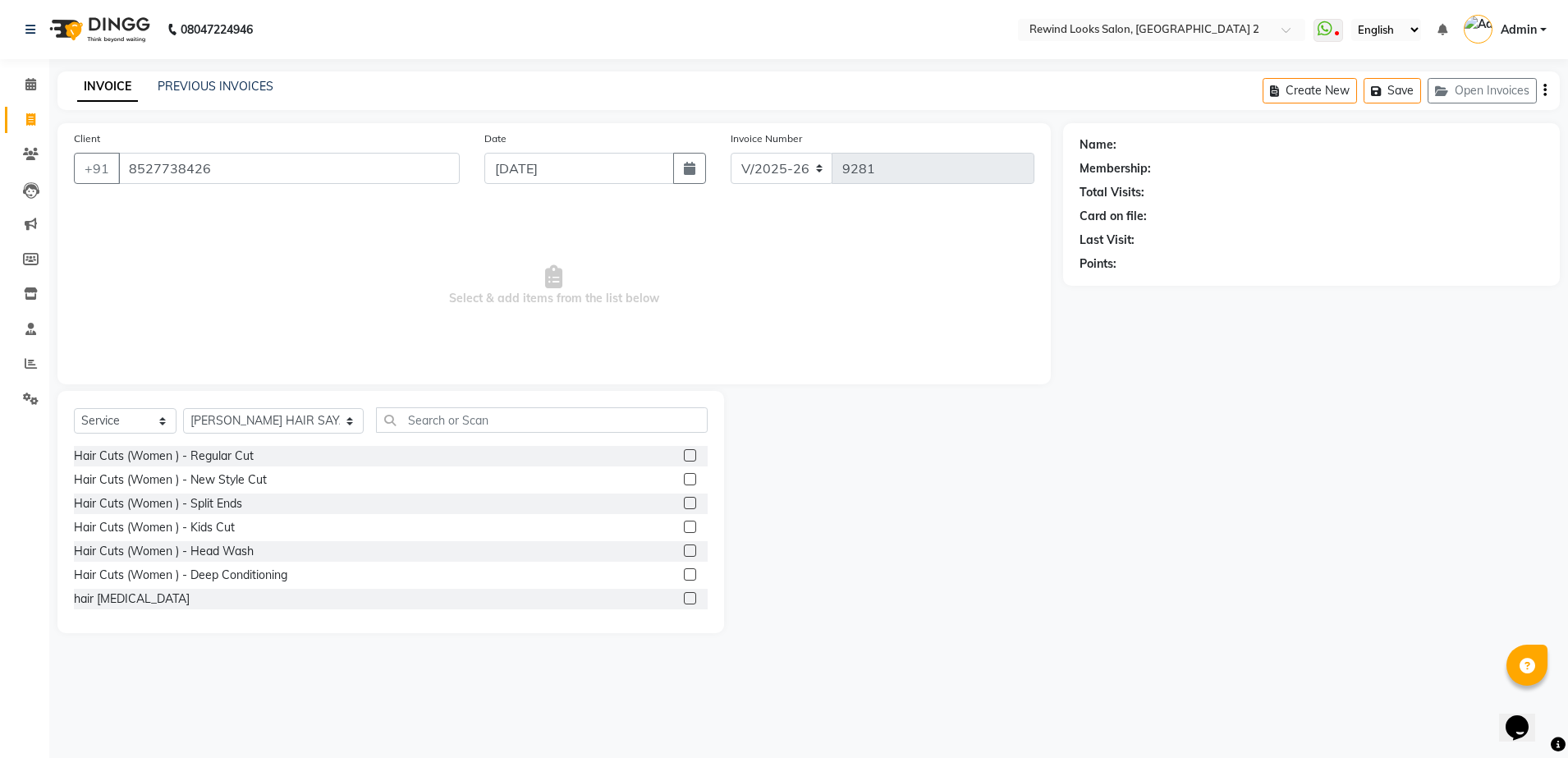
type input "8527738426"
select select "1: Object"
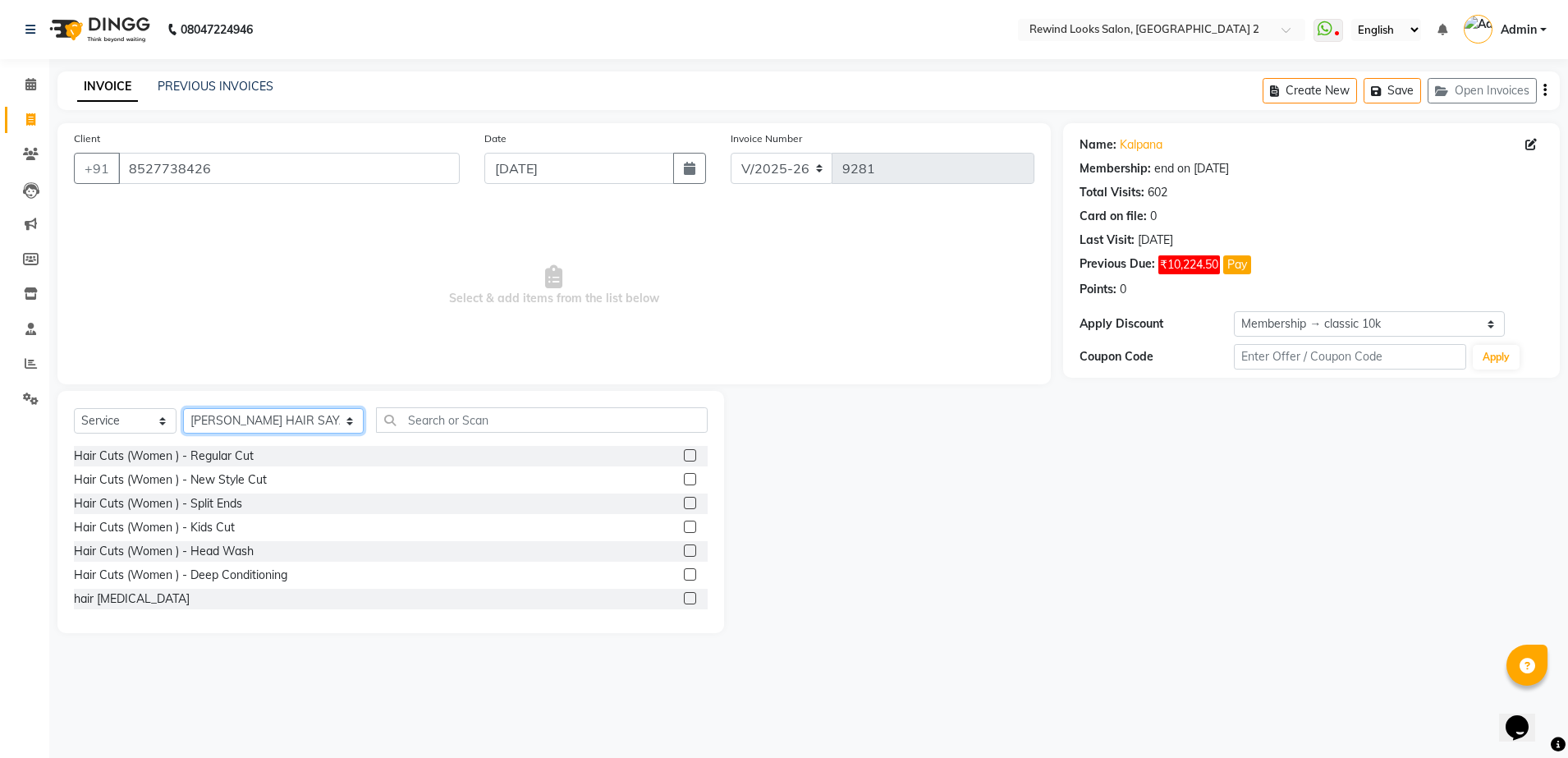
click at [245, 428] on select "Select Stylist aayat ADMIN Alfad hair Casa [PERSON_NAME] ([DEMOGRAPHIC_DATA] HA…" at bounding box center [273, 420] width 181 height 25
click at [376, 417] on input "text" at bounding box center [542, 420] width 332 height 25
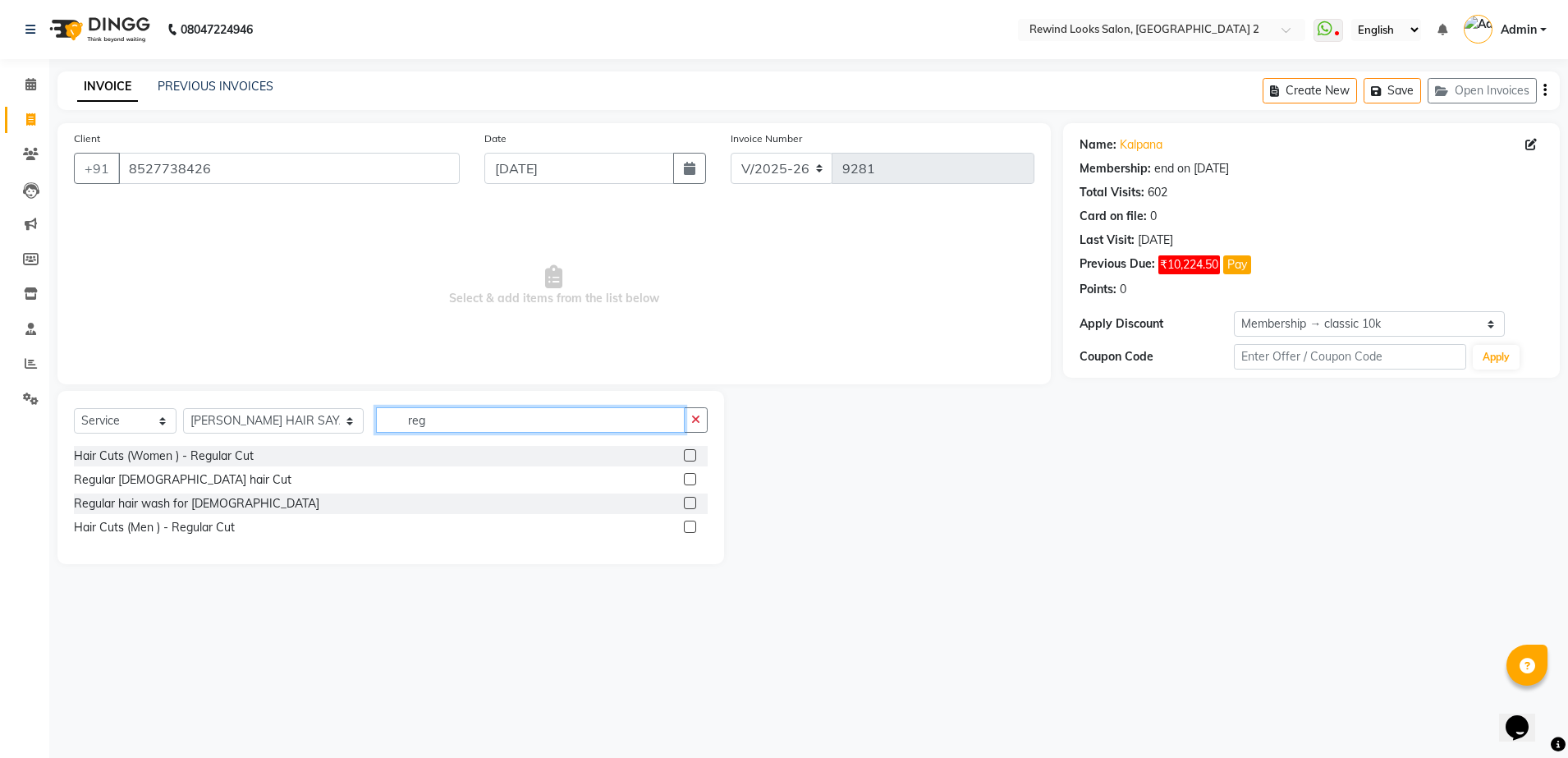
type input "reg"
click at [689, 479] on label at bounding box center [690, 479] width 12 height 12
click at [689, 479] on input "checkbox" at bounding box center [689, 480] width 10 height 10
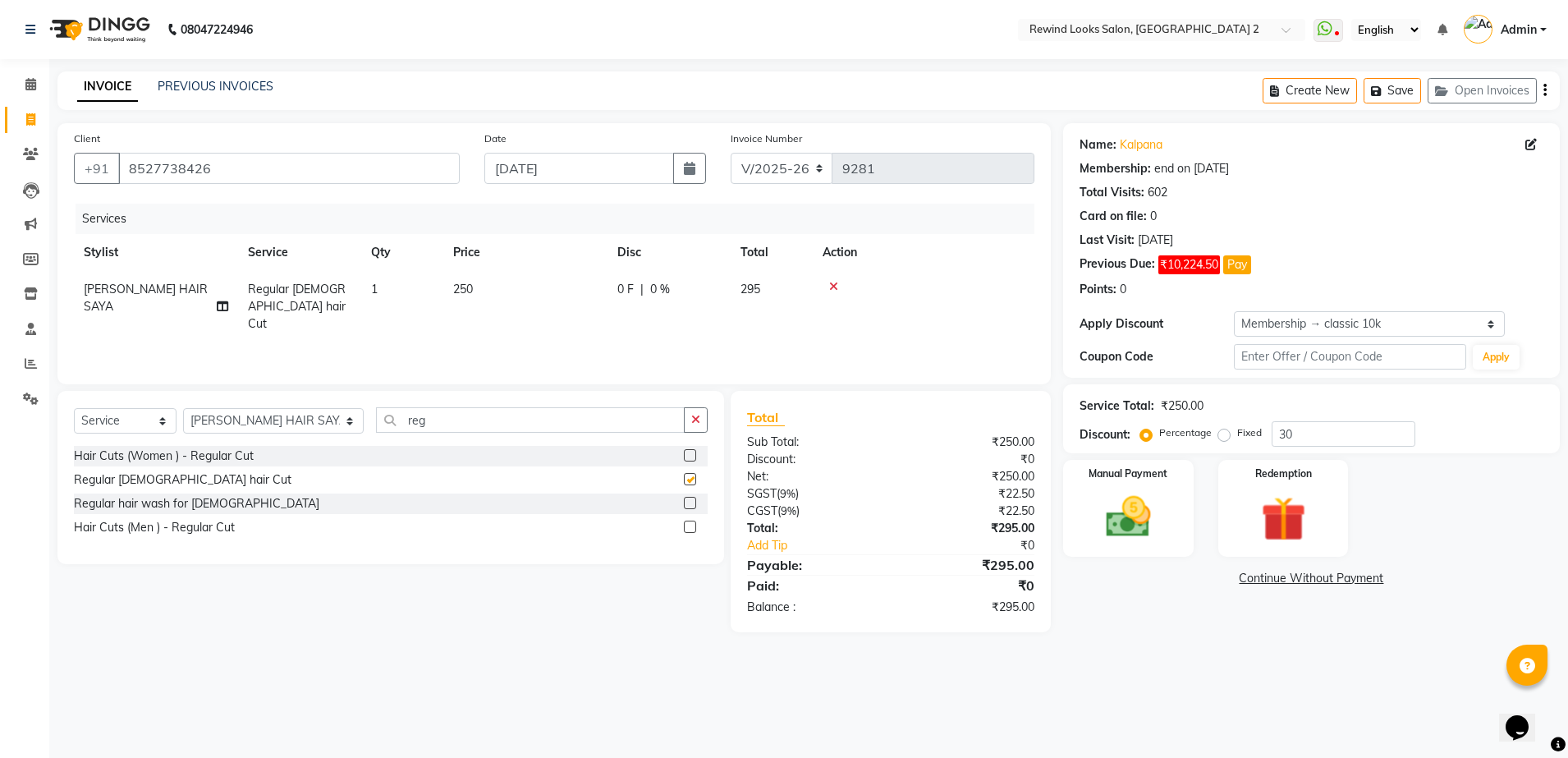
checkbox input "false"
click at [259, 419] on select "Select Stylist aayat ADMIN Alfad hair Casa [PERSON_NAME] ([DEMOGRAPHIC_DATA] HA…" at bounding box center [273, 420] width 181 height 25
select select "87740"
click at [183, 408] on select "Select Stylist aayat ADMIN Alfad hair Casa [PERSON_NAME] ([DEMOGRAPHIC_DATA] HA…" at bounding box center [273, 420] width 181 height 25
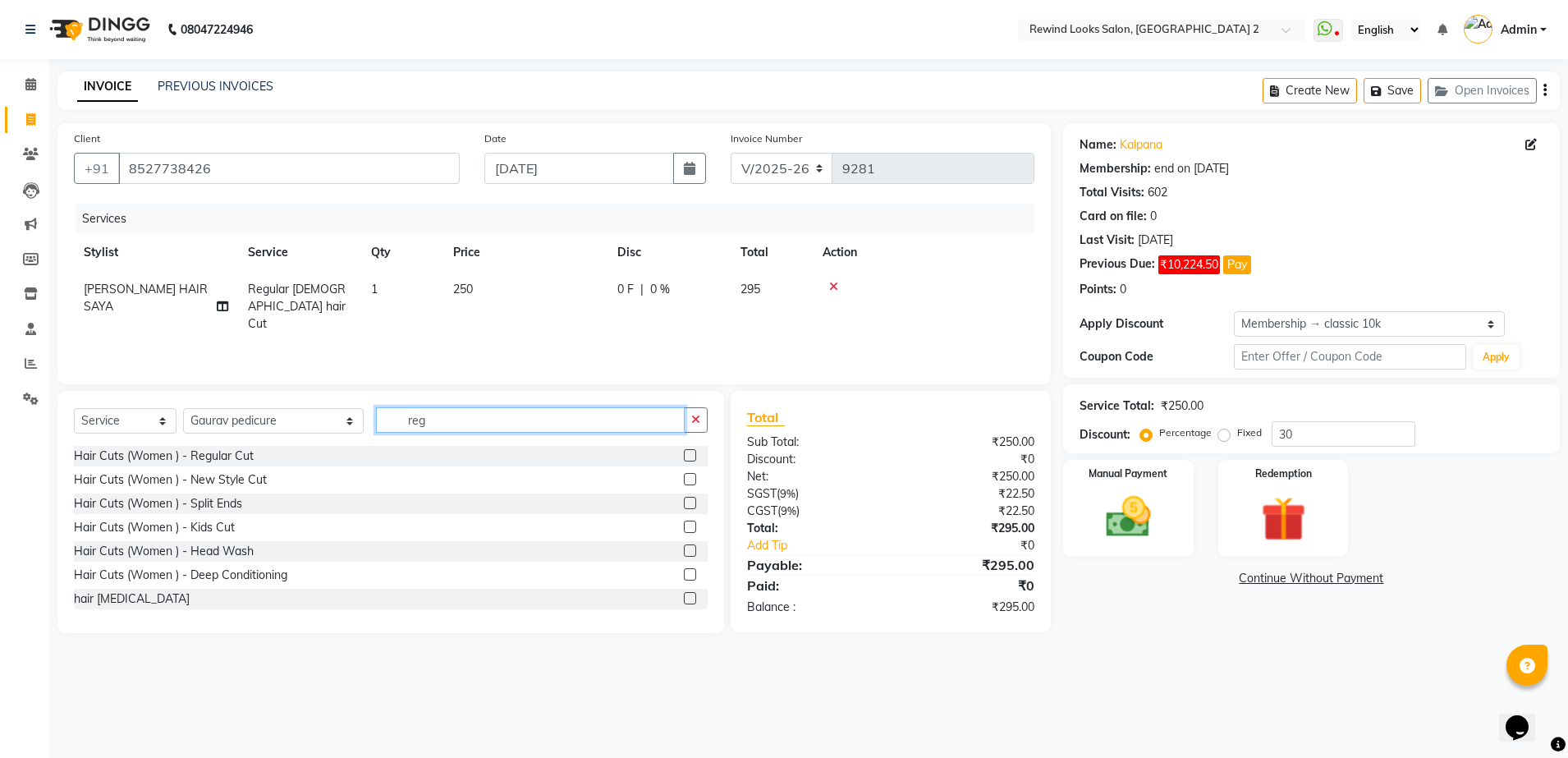
click at [433, 418] on input "reg" at bounding box center [531, 420] width 309 height 25
type input "r"
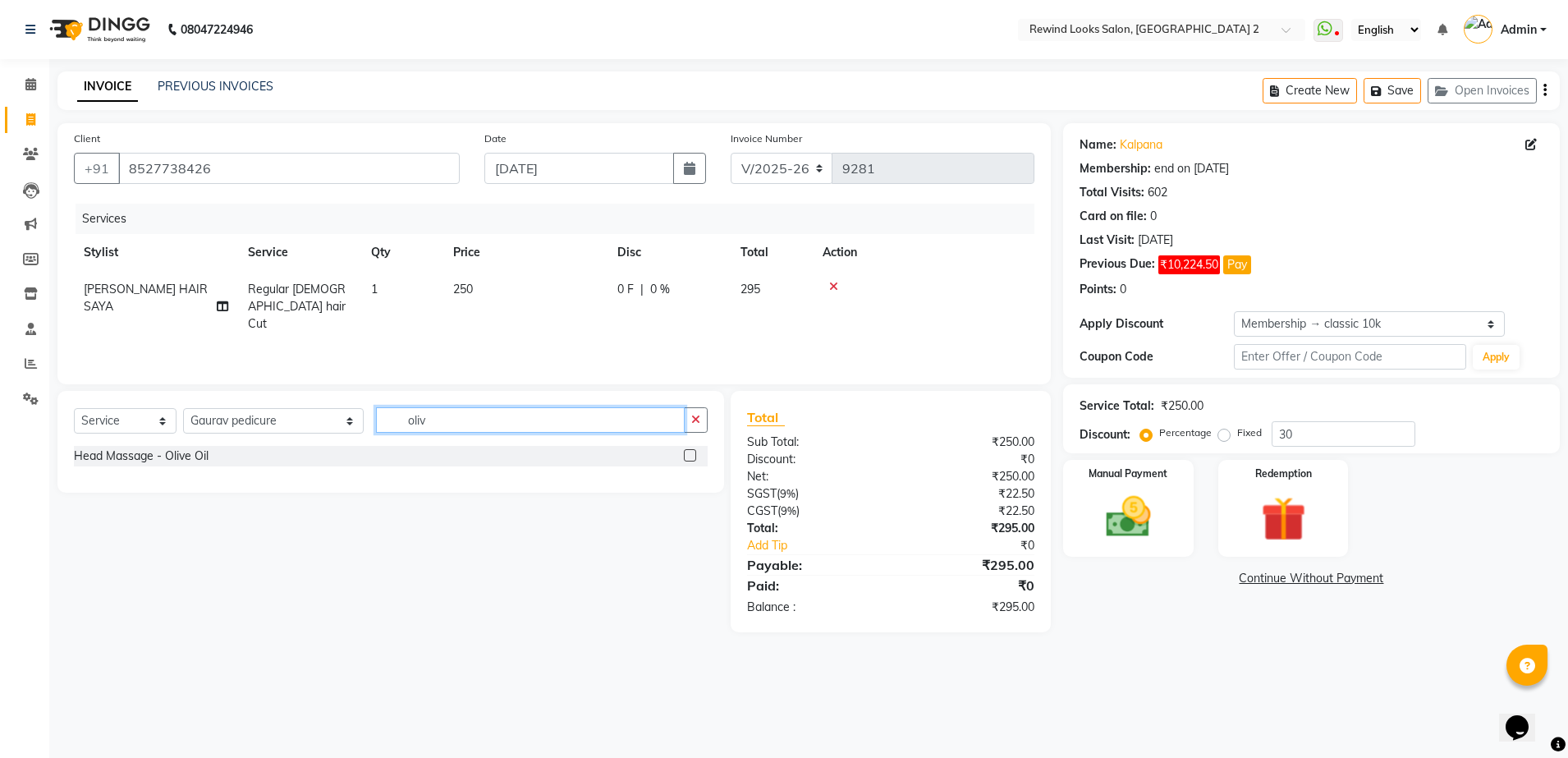
type input "oliv"
click at [689, 455] on label at bounding box center [690, 455] width 12 height 12
click at [689, 455] on input "checkbox" at bounding box center [689, 455] width 10 height 10
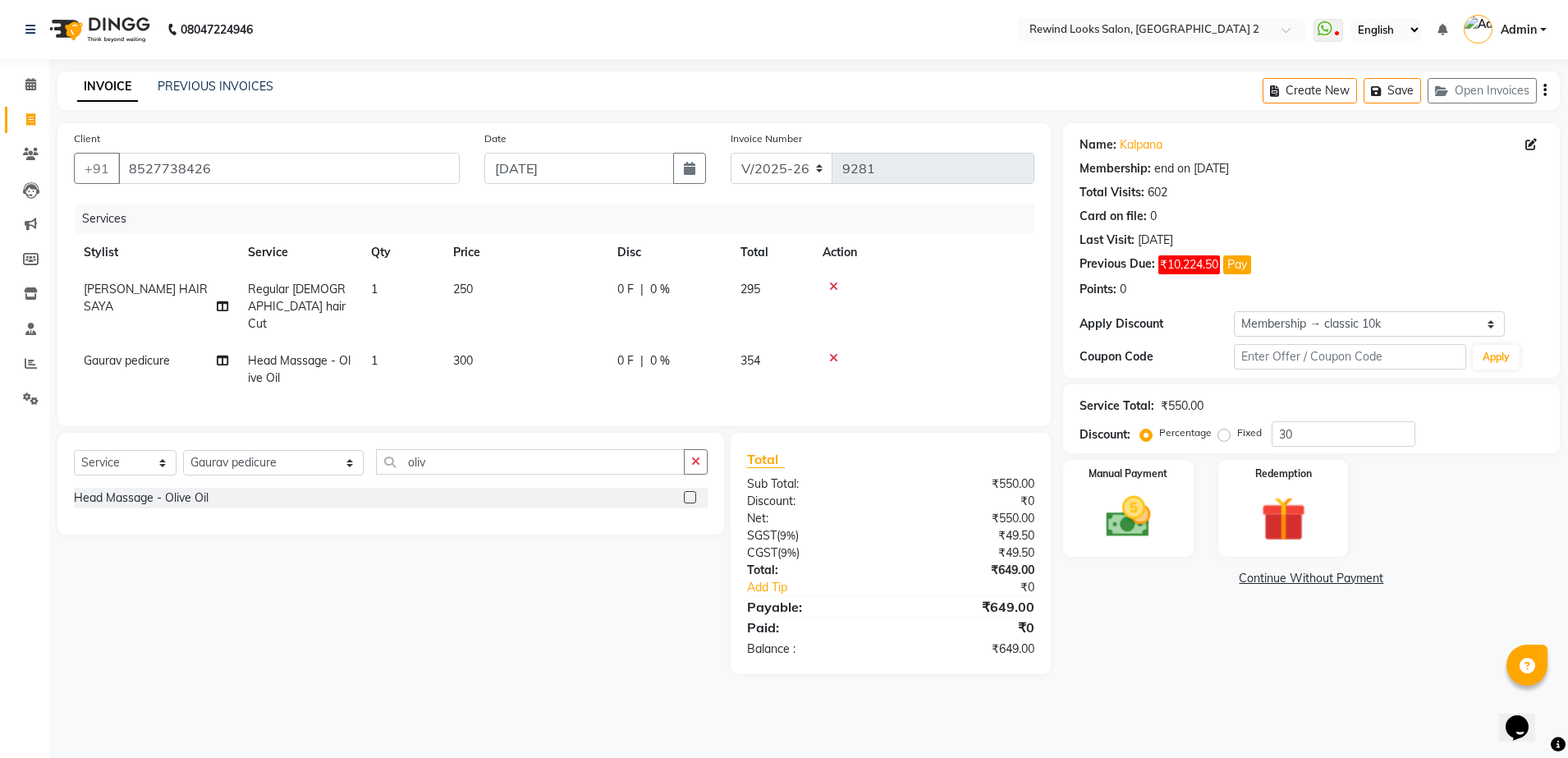
click at [506, 496] on div "Head Massage - Olive Oil" at bounding box center [390, 498] width 634 height 21
click at [690, 494] on label at bounding box center [690, 497] width 12 height 12
click at [690, 494] on input "checkbox" at bounding box center [689, 498] width 10 height 10
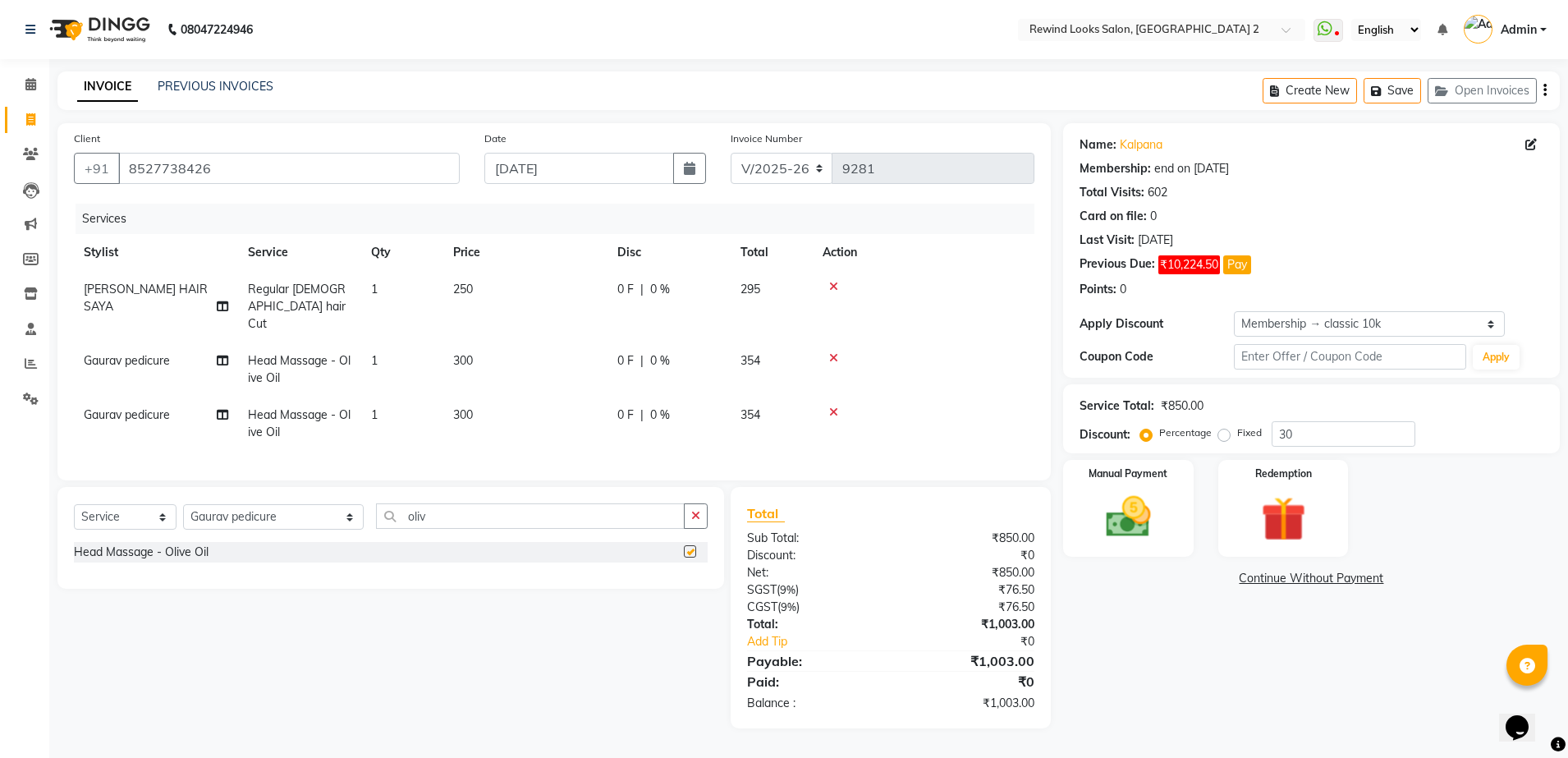
checkbox input "false"
click at [531, 397] on td "300" at bounding box center [525, 423] width 164 height 54
select select "87740"
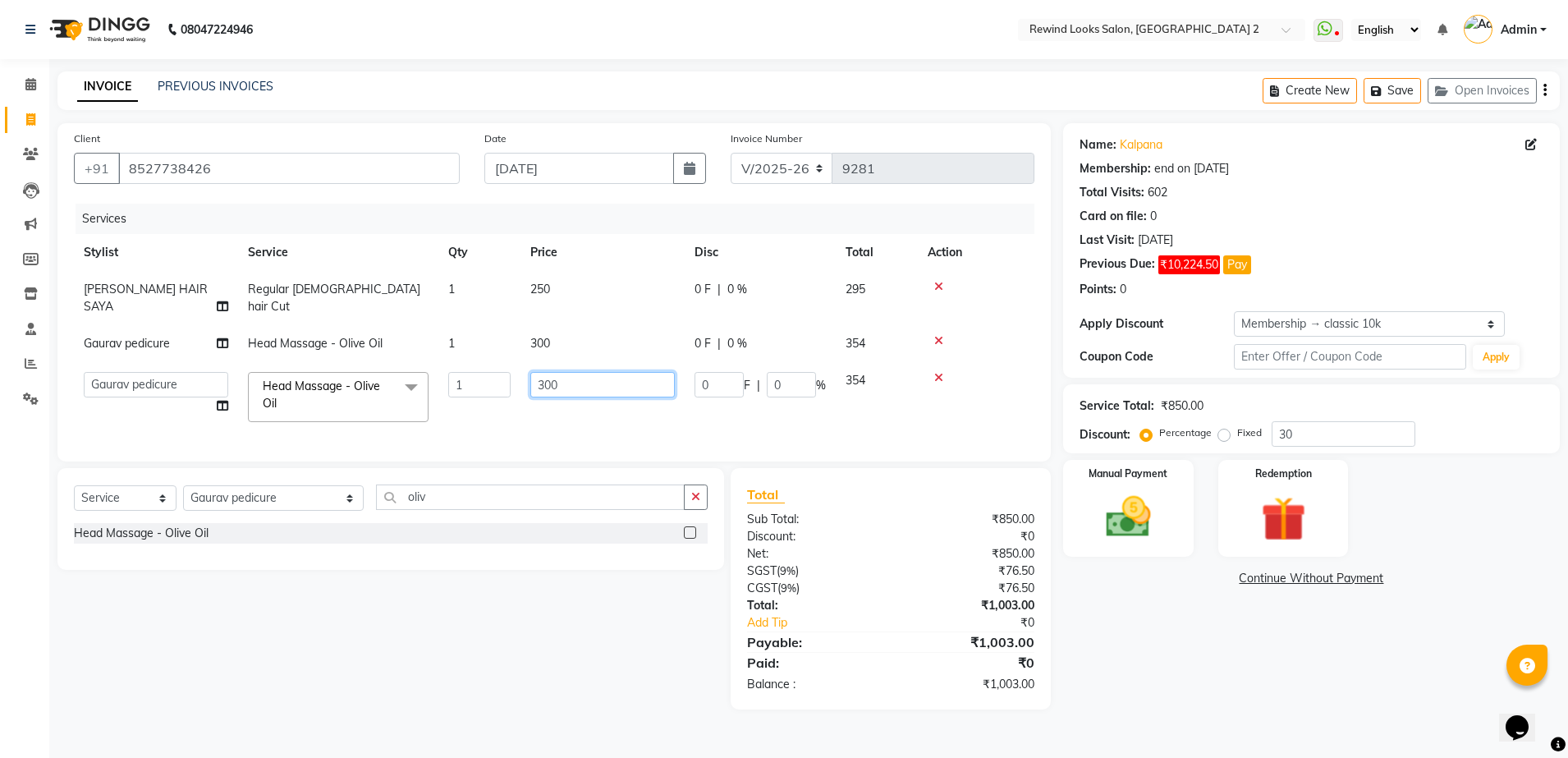
click at [580, 372] on input "300" at bounding box center [602, 385] width 144 height 25
type input "3"
type input "400"
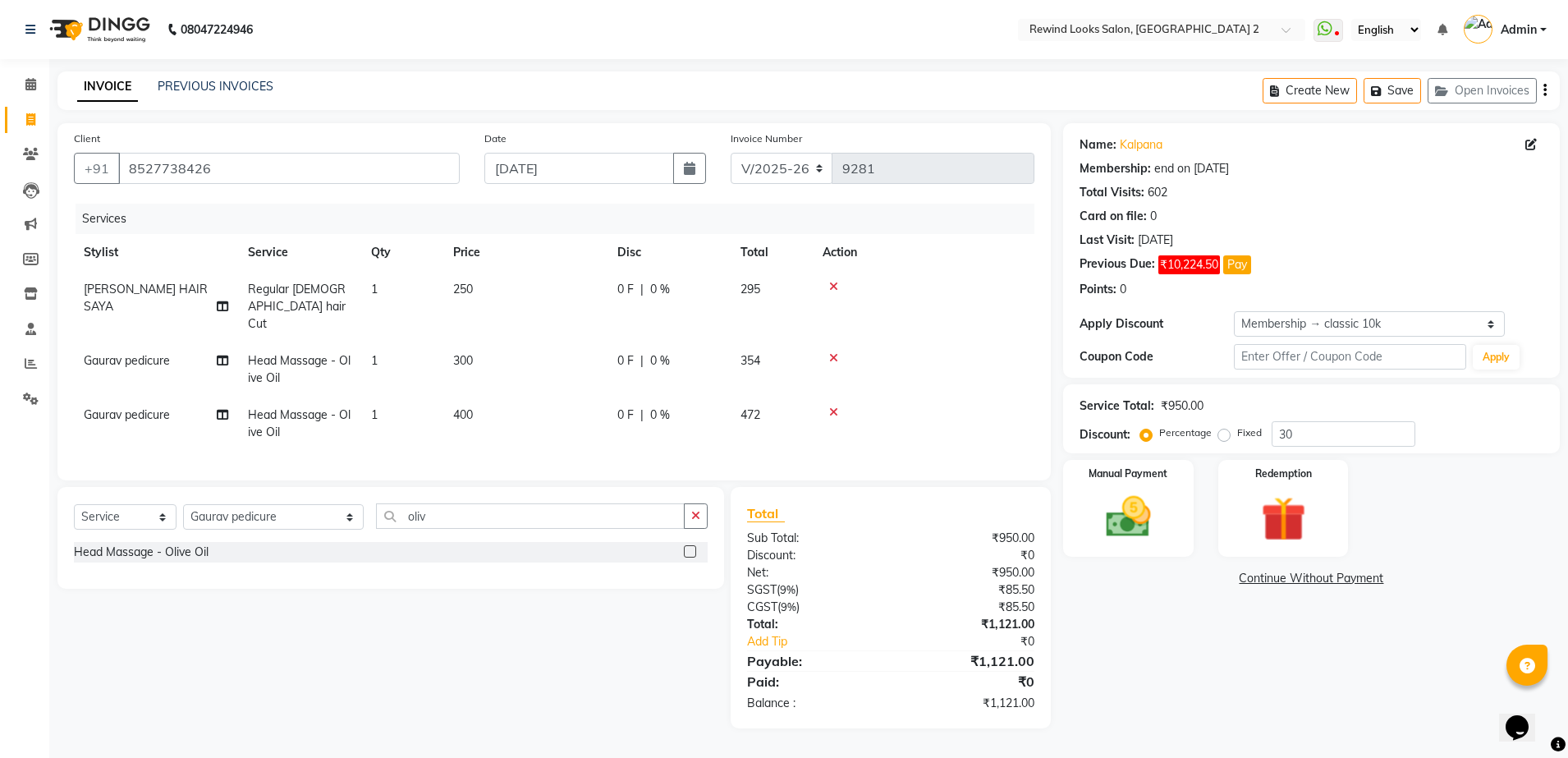
click at [583, 408] on td "400" at bounding box center [525, 423] width 164 height 54
select select "87740"
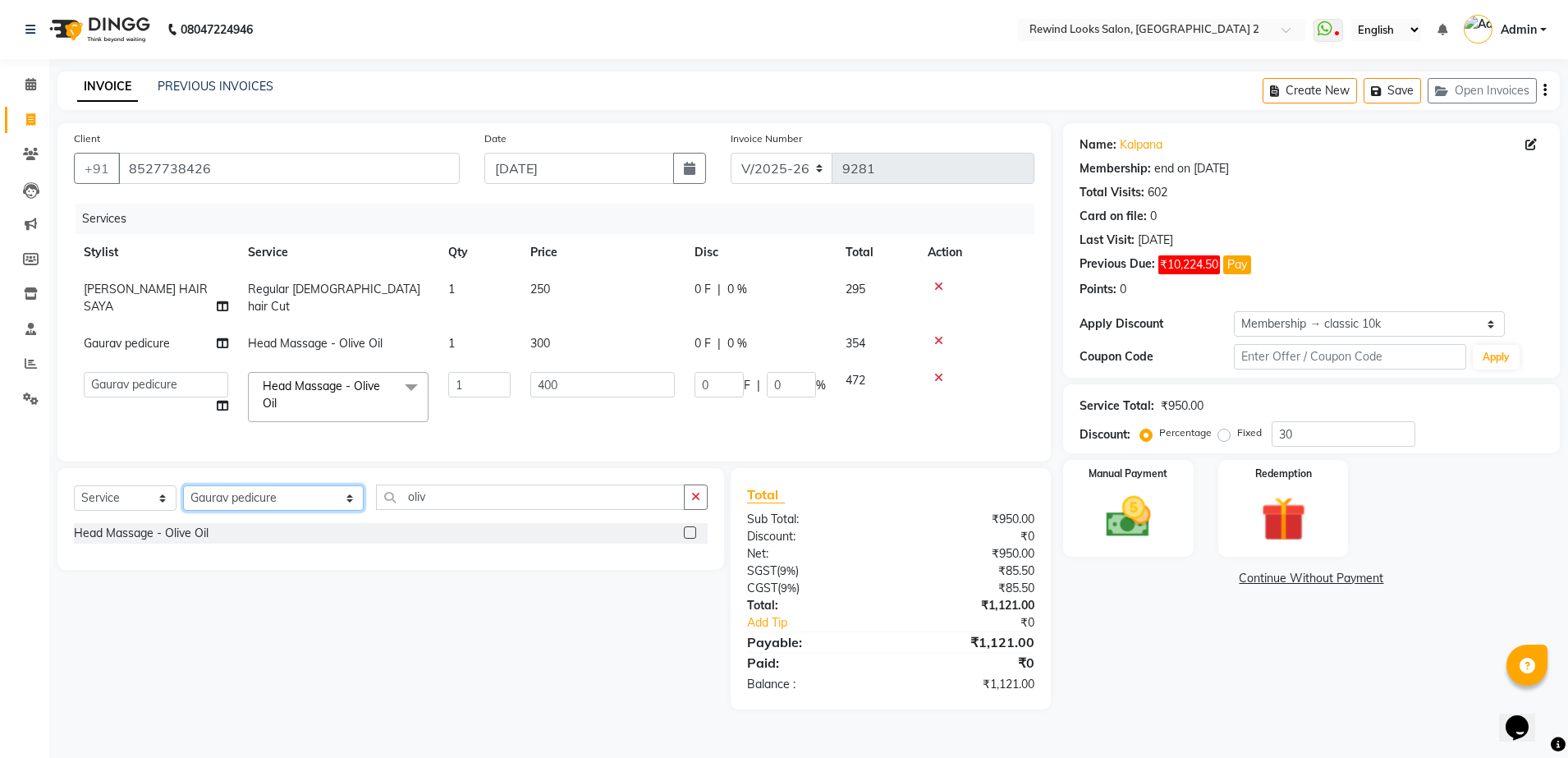
click at [259, 496] on select "Select Stylist aayat ADMIN Alfad hair Casa [PERSON_NAME] ([DEMOGRAPHIC_DATA] HA…" at bounding box center [273, 498] width 181 height 25
click at [183, 486] on select "Select Stylist aayat ADMIN Alfad hair Casa [PERSON_NAME] ([DEMOGRAPHIC_DATA] HA…" at bounding box center [273, 498] width 181 height 25
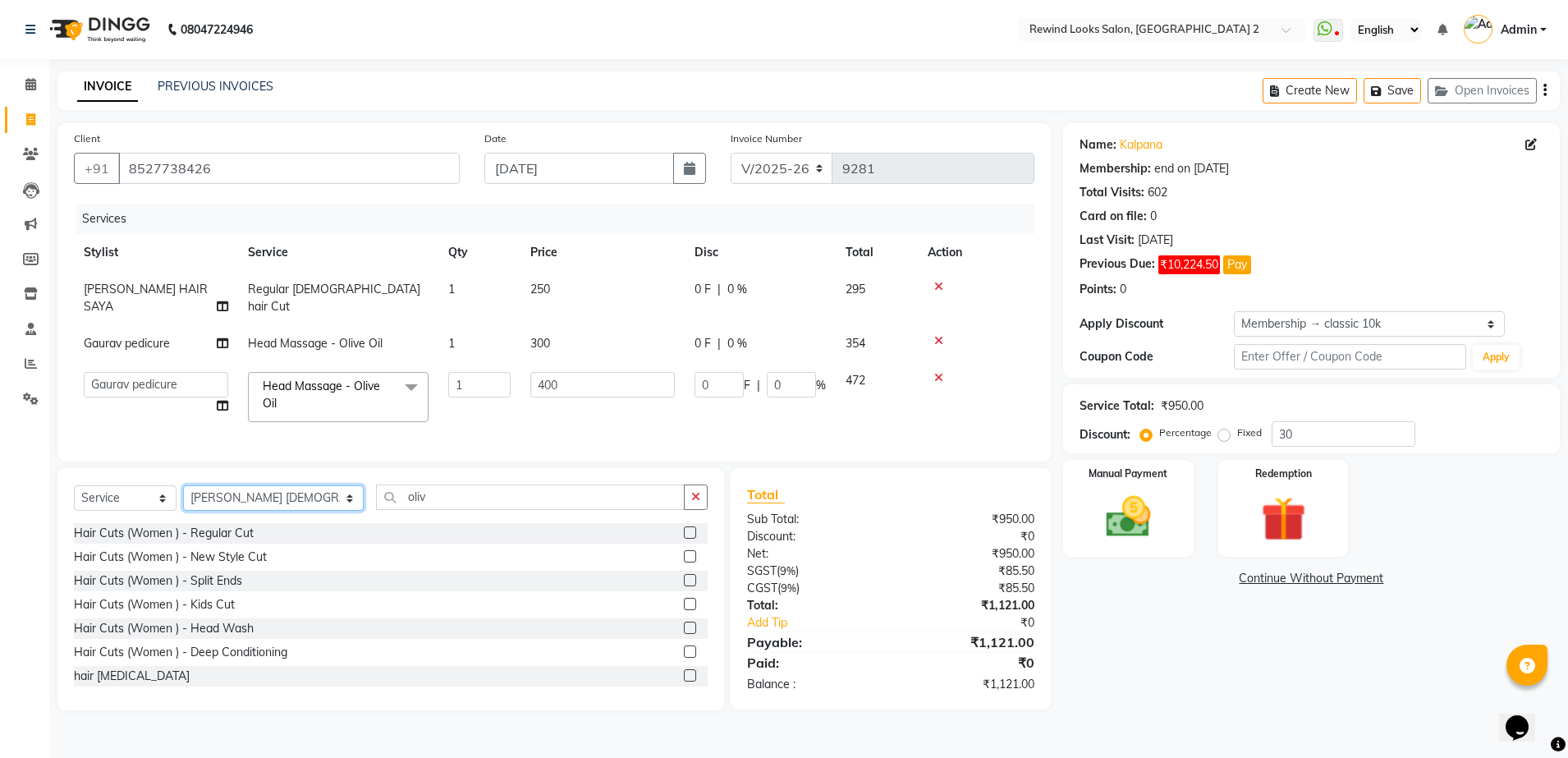
click at [267, 498] on select "Select Stylist aayat ADMIN Alfad hair Casa [PERSON_NAME] ([DEMOGRAPHIC_DATA] HA…" at bounding box center [273, 498] width 181 height 25
select select "59648"
click at [183, 486] on select "Select Stylist aayat ADMIN Alfad hair Casa [PERSON_NAME] ([DEMOGRAPHIC_DATA] HA…" at bounding box center [273, 498] width 181 height 25
click at [376, 501] on input "oliv" at bounding box center [531, 497] width 309 height 25
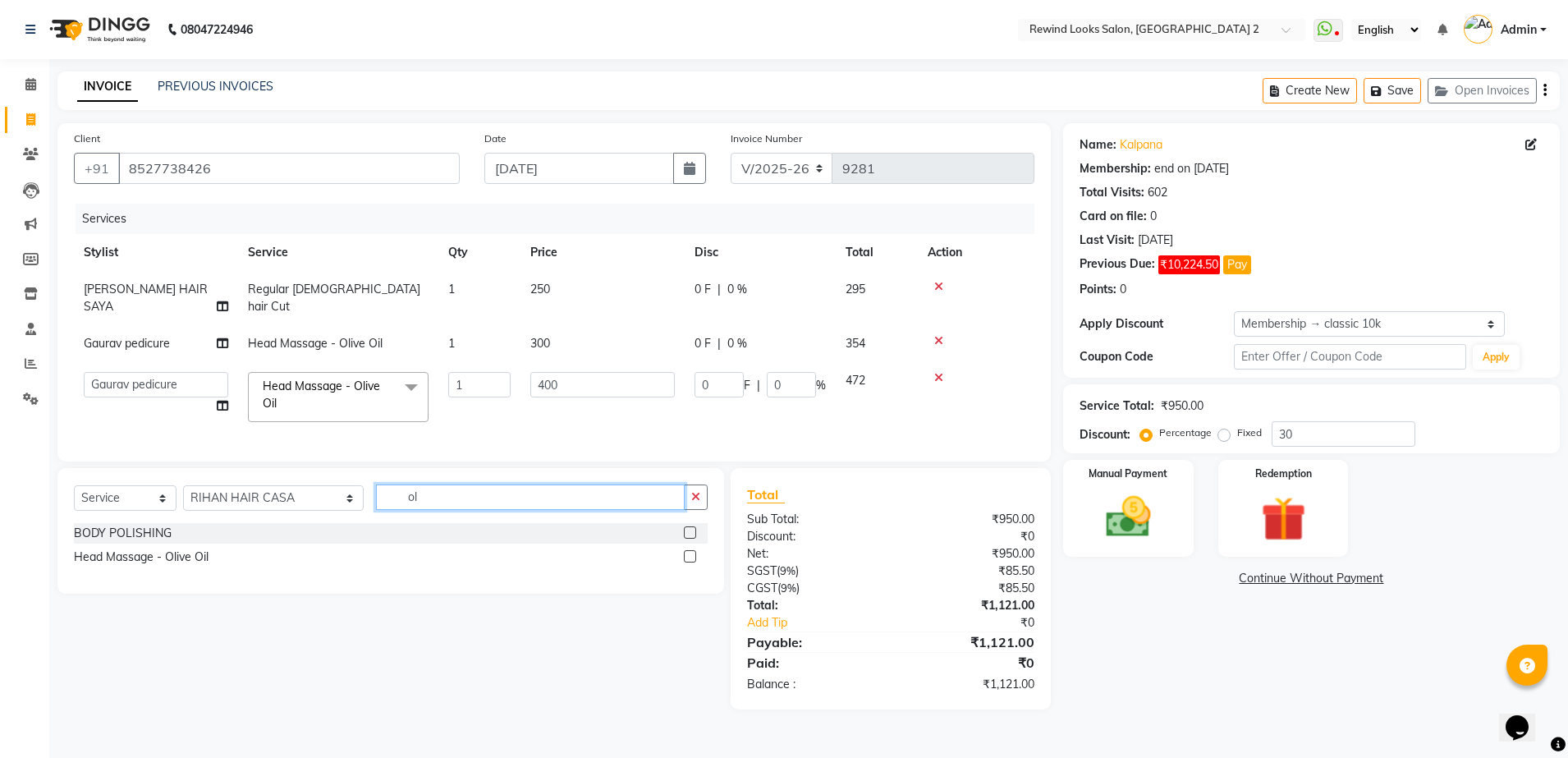
type input "o"
type input "bea"
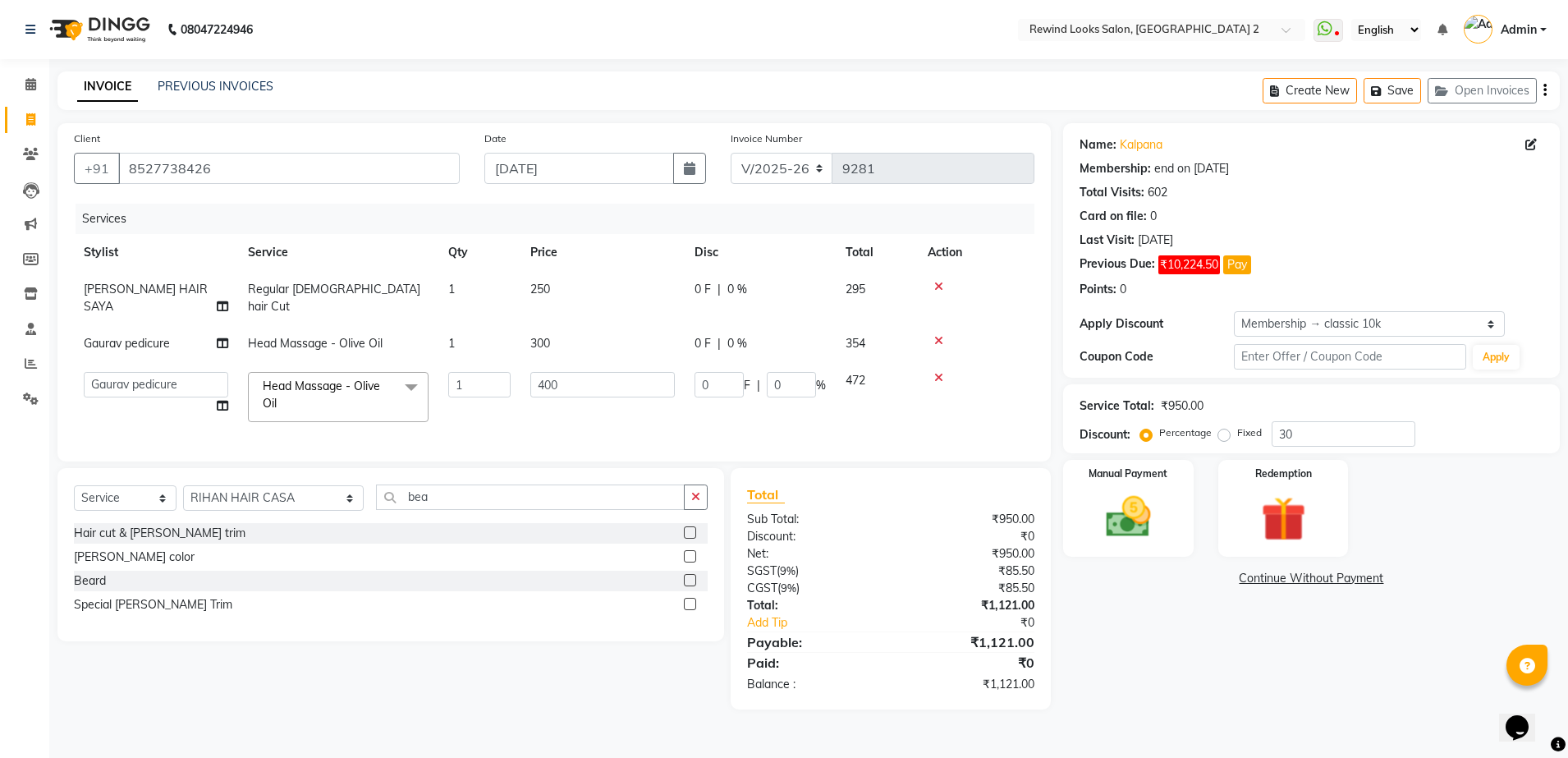
click at [694, 575] on label at bounding box center [690, 580] width 12 height 12
click at [694, 576] on input "checkbox" at bounding box center [689, 581] width 10 height 10
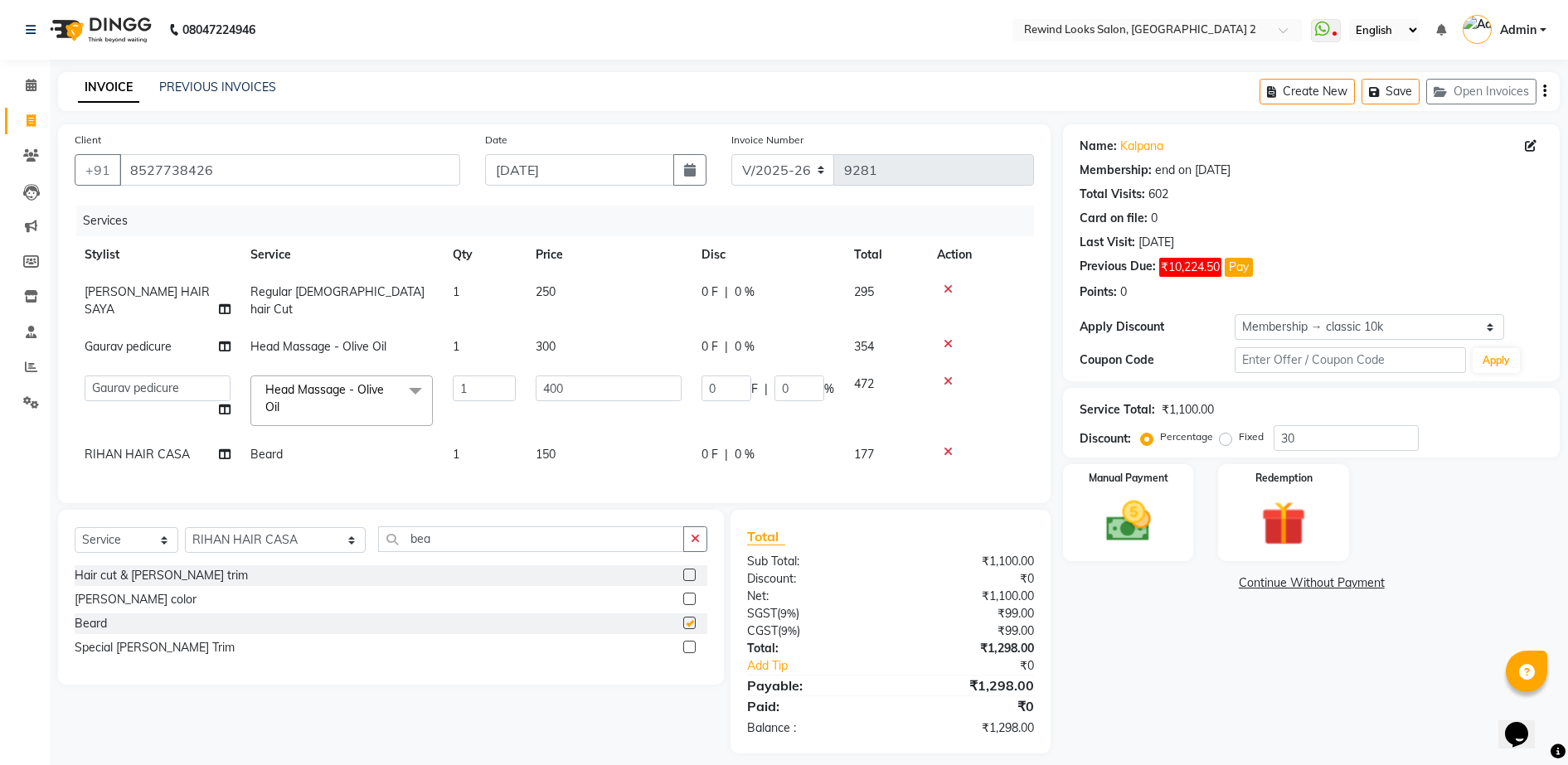
checkbox input "false"
click at [1152, 689] on div "Name: Kalpana Membership: end on [DATE] Total Visits: 602 Card on file: 0 Last …" at bounding box center [1318, 439] width 509 height 629
click at [1548, 93] on div "Create New Save Open Invoices" at bounding box center [1409, 91] width 300 height 39
click at [1545, 91] on icon "button" at bounding box center [1544, 91] width 3 height 1
select select "27076"
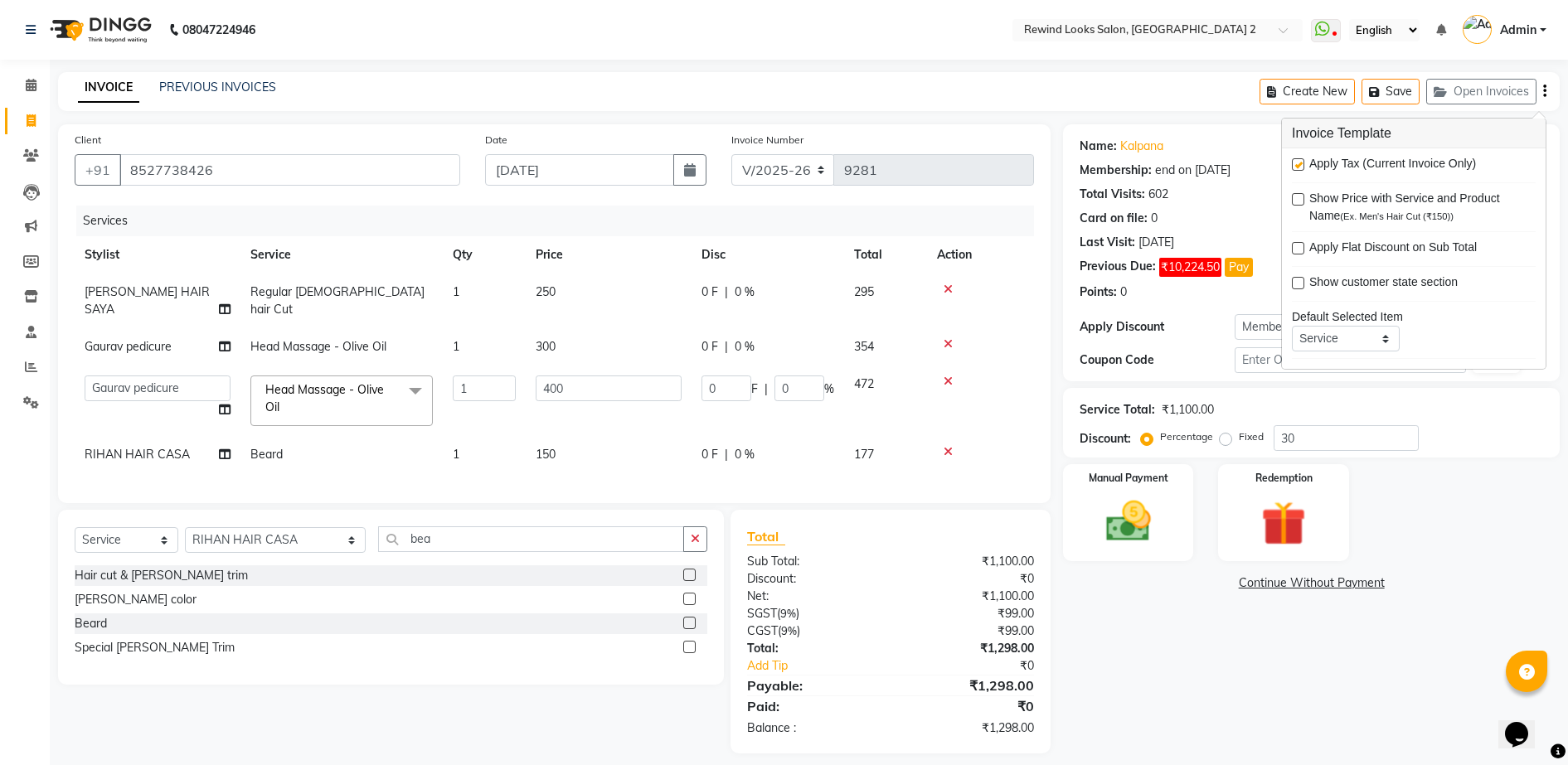
click at [1303, 162] on label at bounding box center [1298, 164] width 12 height 12
click at [1303, 162] on input "checkbox" at bounding box center [1297, 165] width 10 height 10
checkbox input "false"
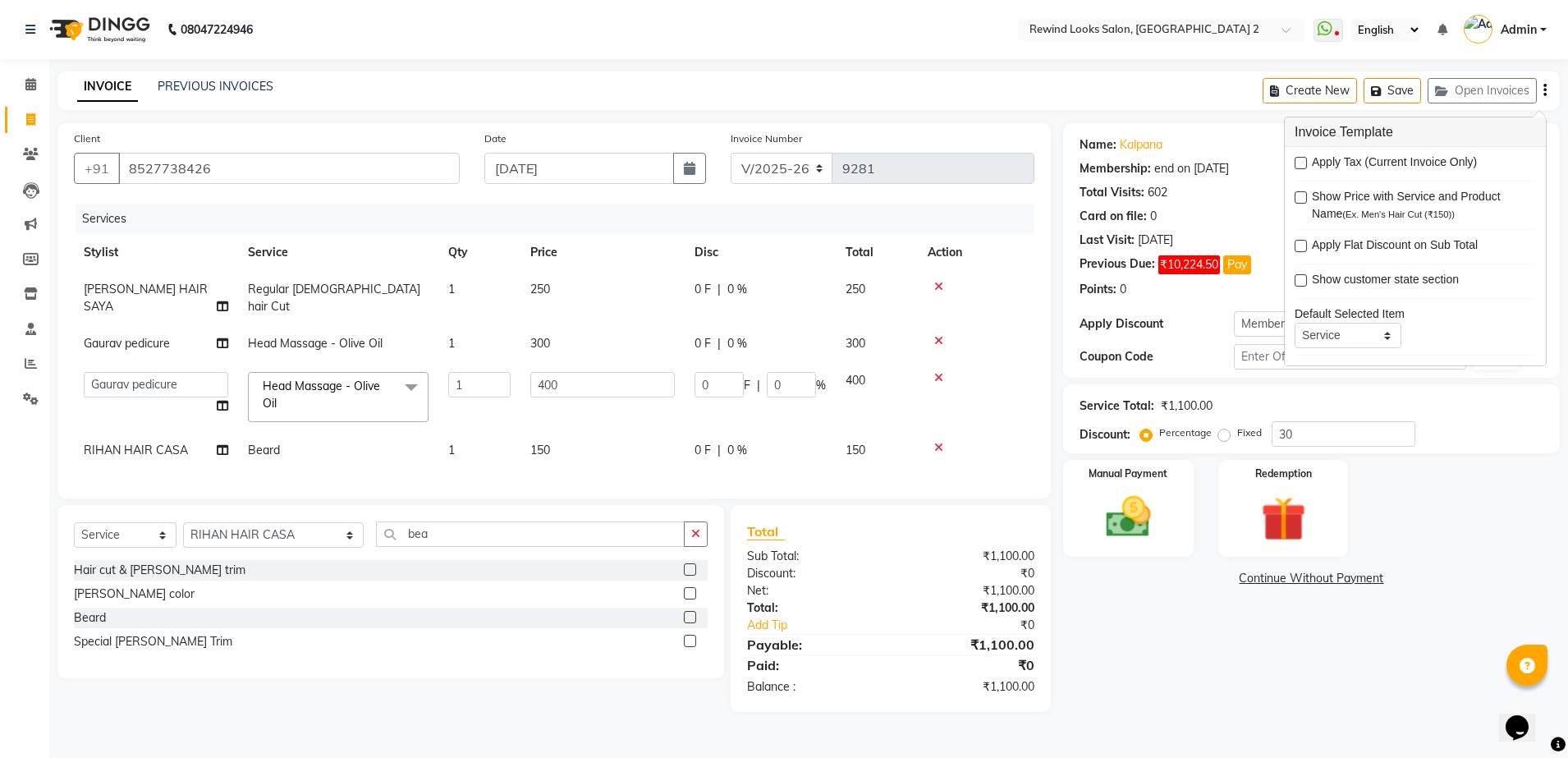
click at [1544, 91] on icon "button" at bounding box center [1544, 91] width 3 height 1
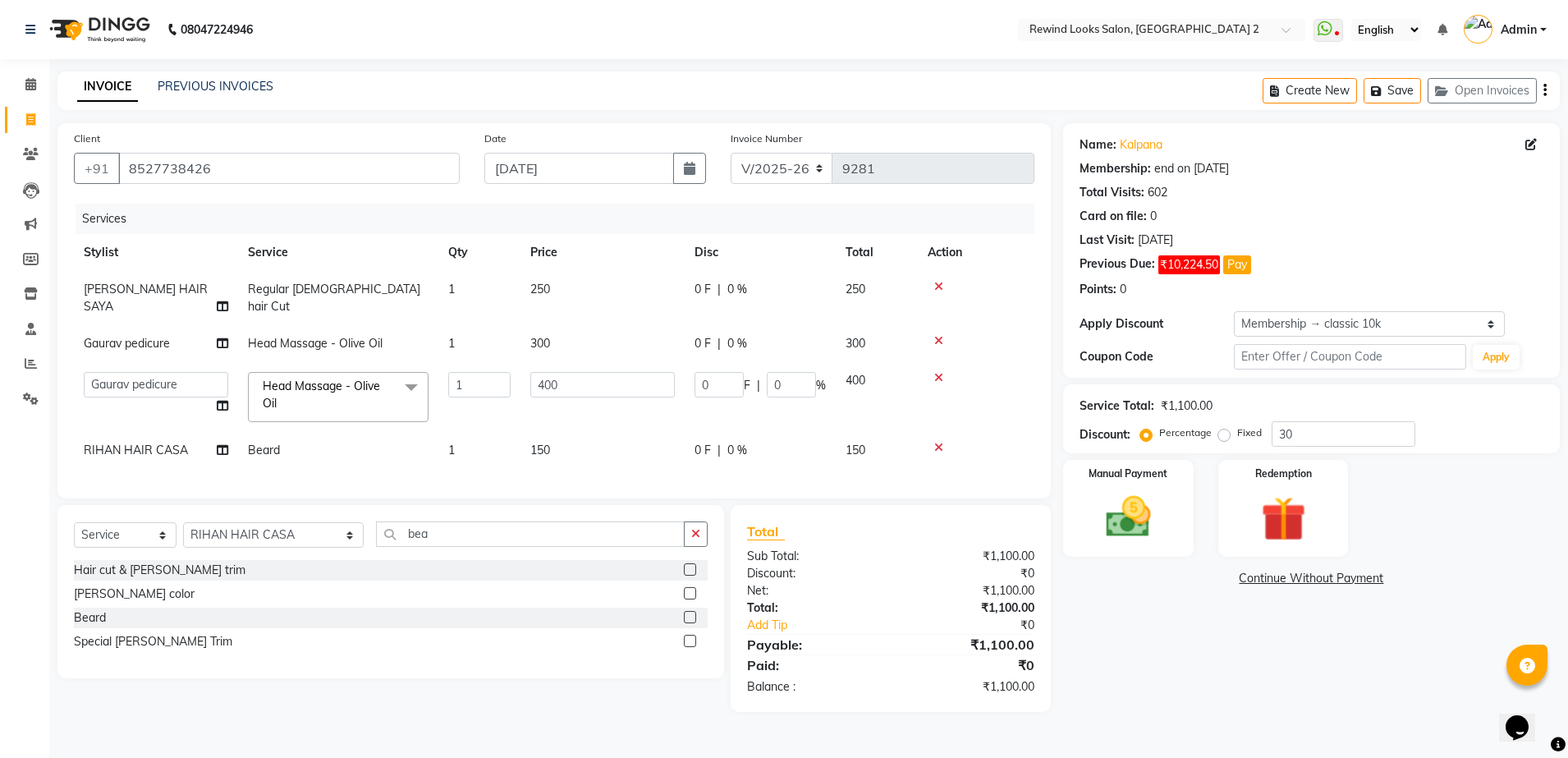
click at [1544, 91] on icon "button" at bounding box center [1544, 91] width 3 height 1
select select "27076"
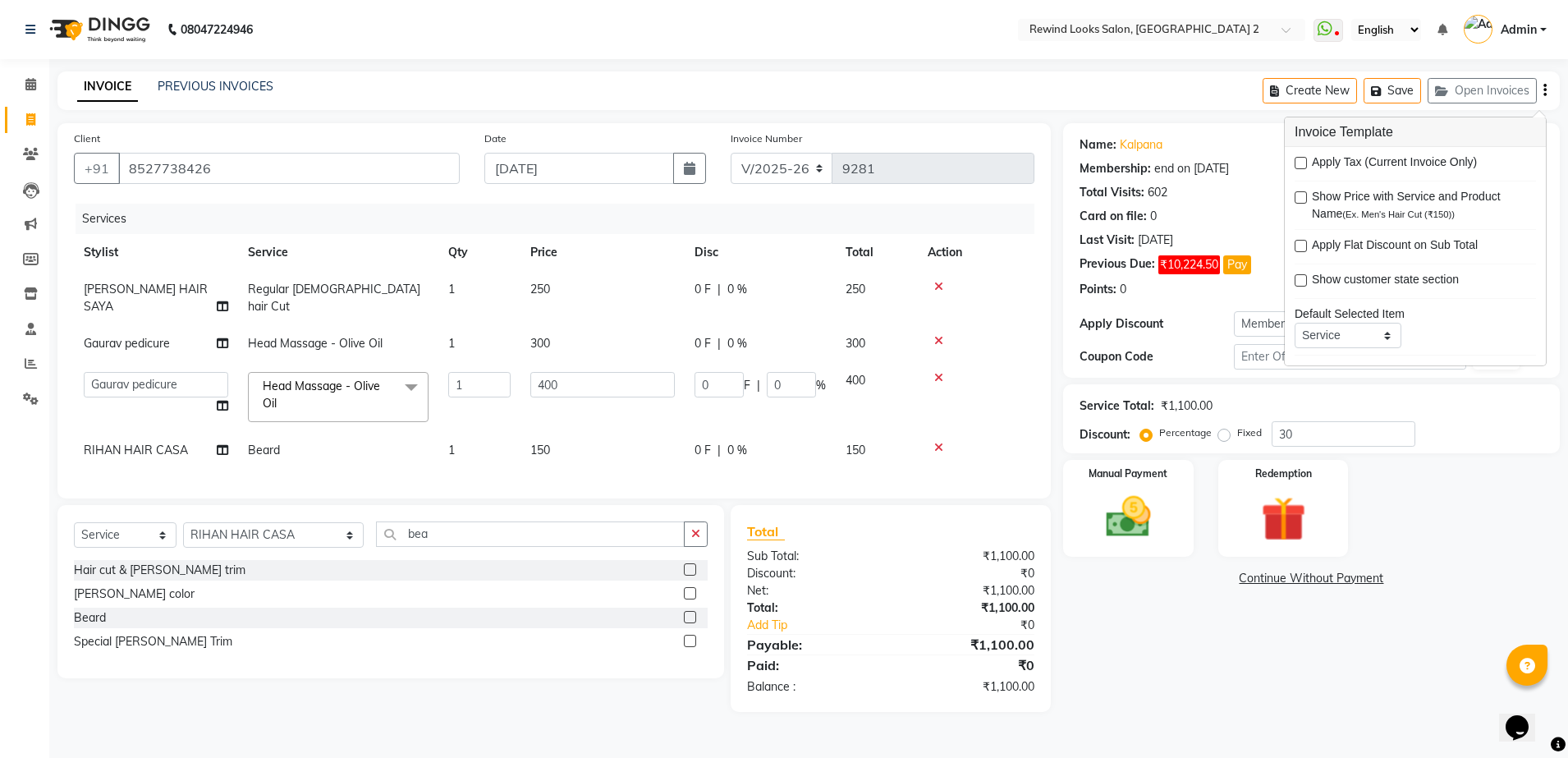
click at [934, 335] on icon at bounding box center [939, 340] width 9 height 11
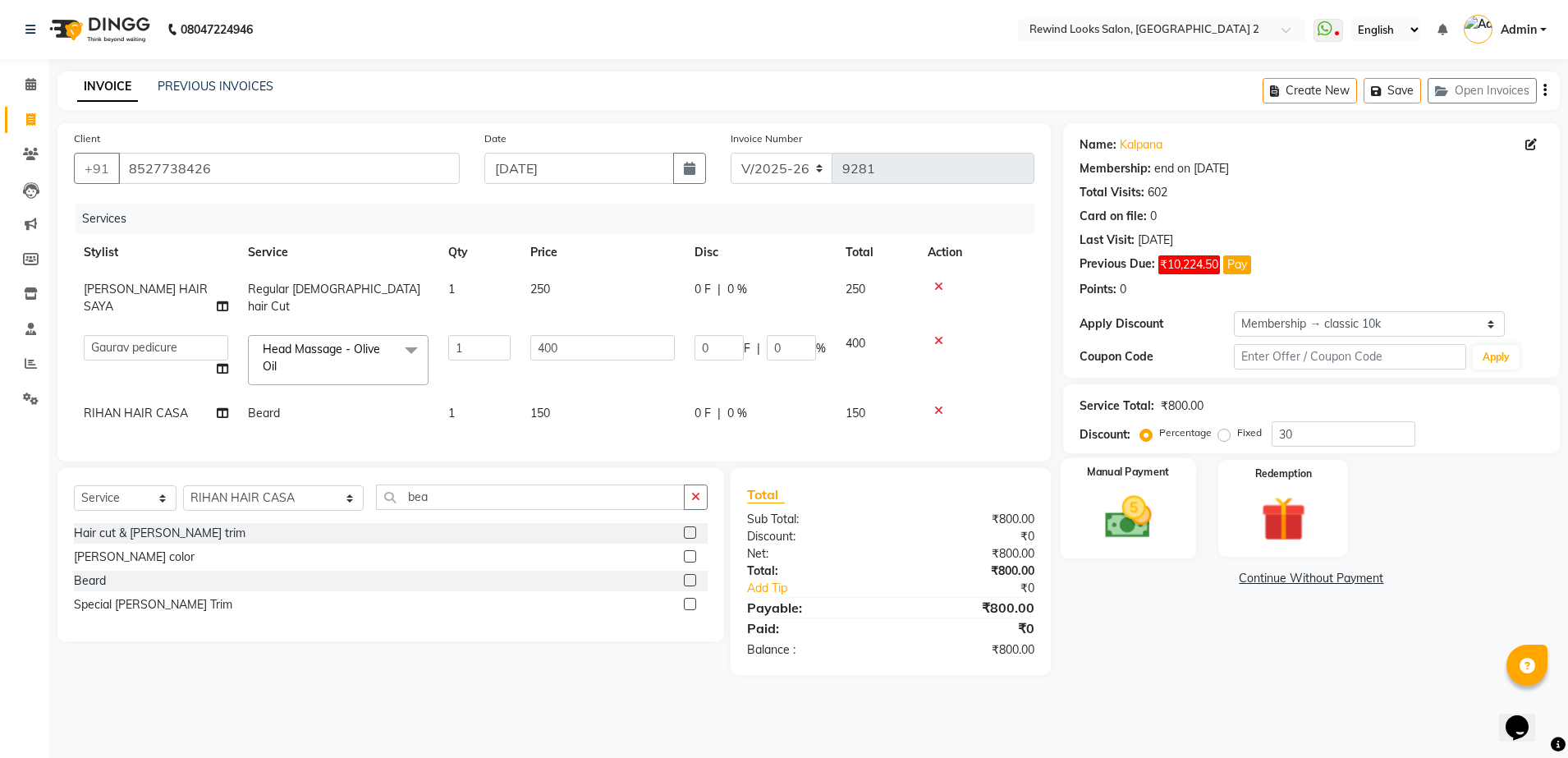
click at [1137, 508] on img at bounding box center [1128, 517] width 76 height 54
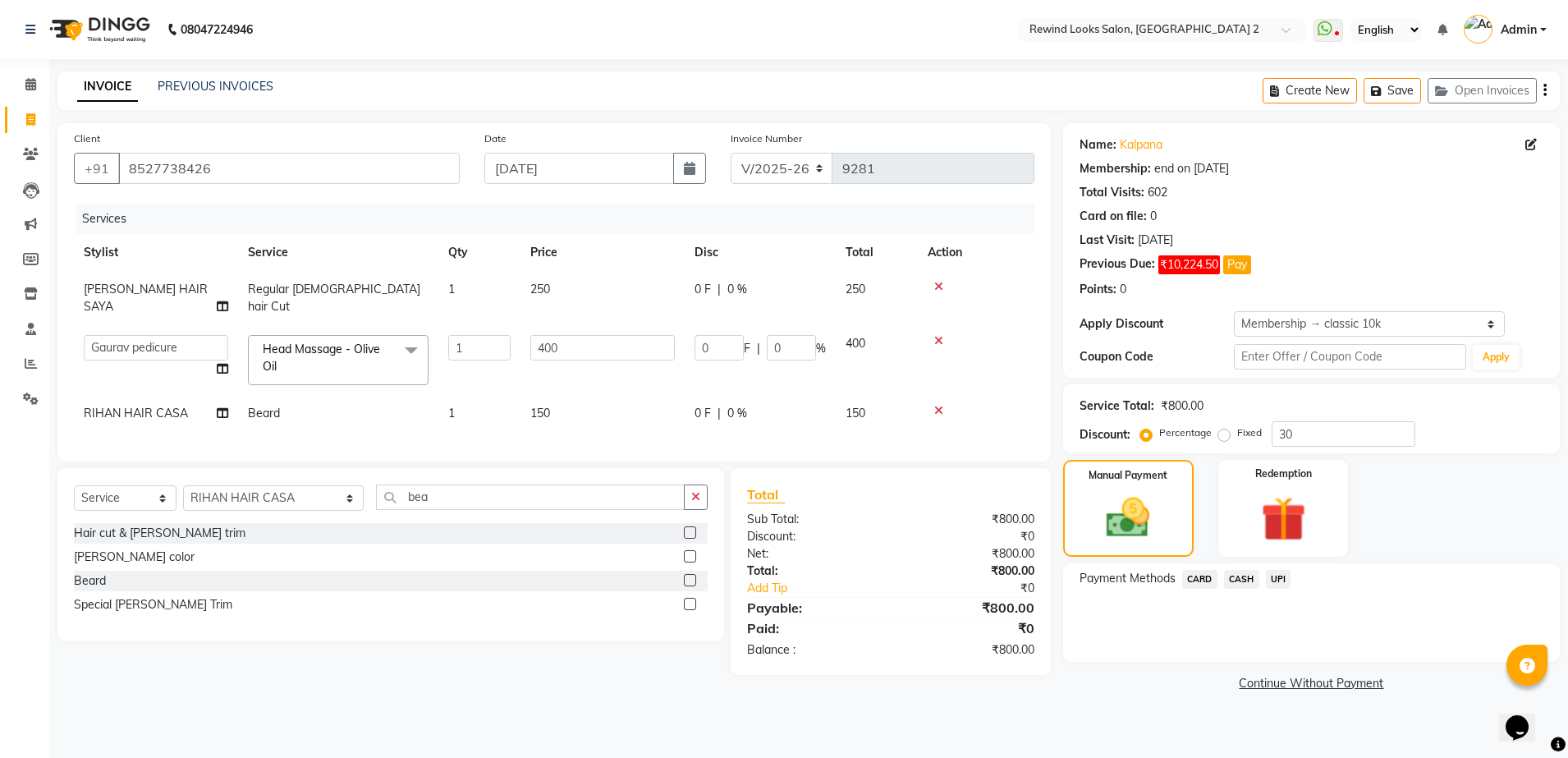
click at [1277, 583] on span "UPI" at bounding box center [1278, 580] width 25 height 19
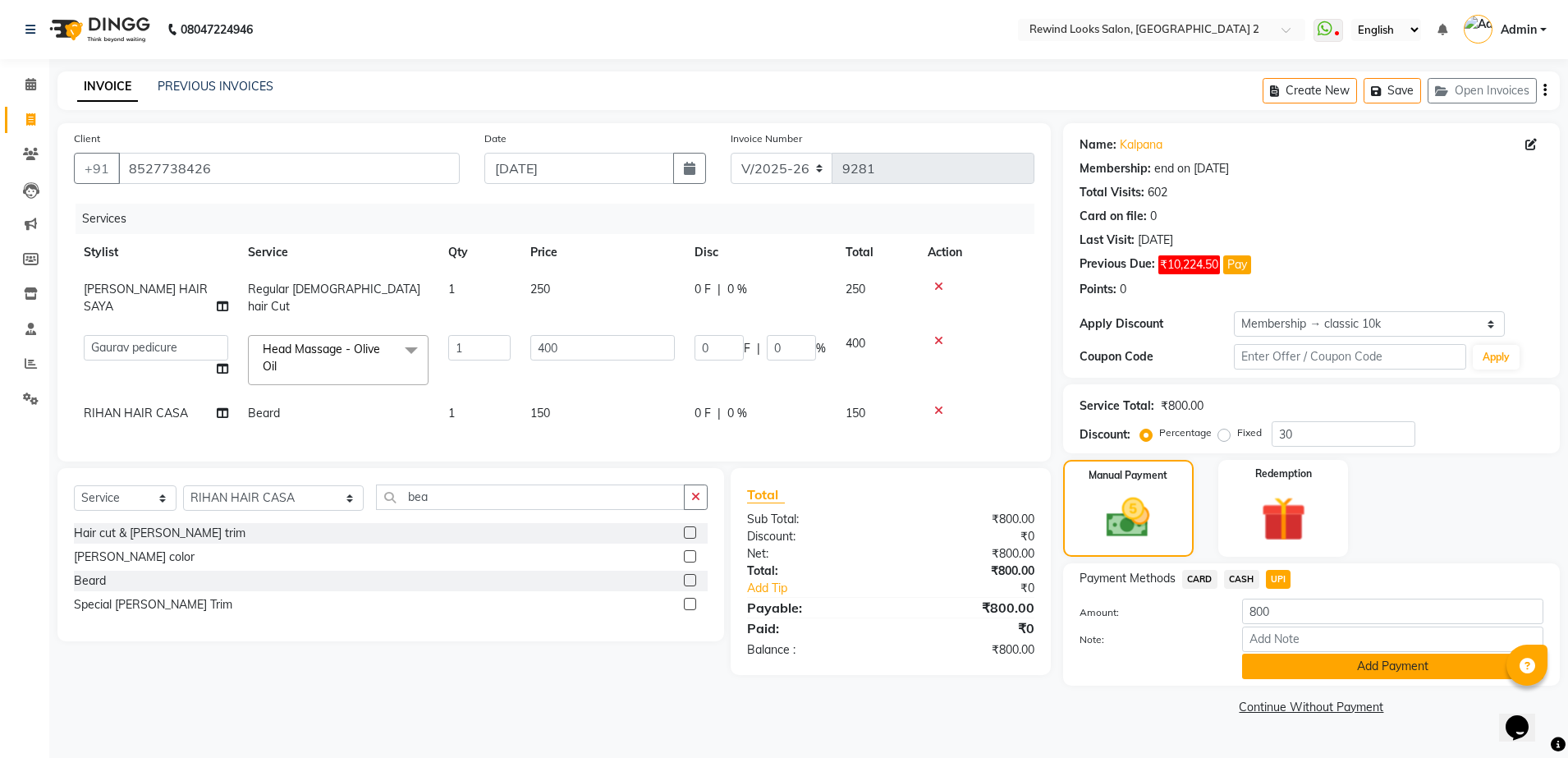
click at [1297, 669] on button "Add Payment" at bounding box center [1393, 666] width 302 height 25
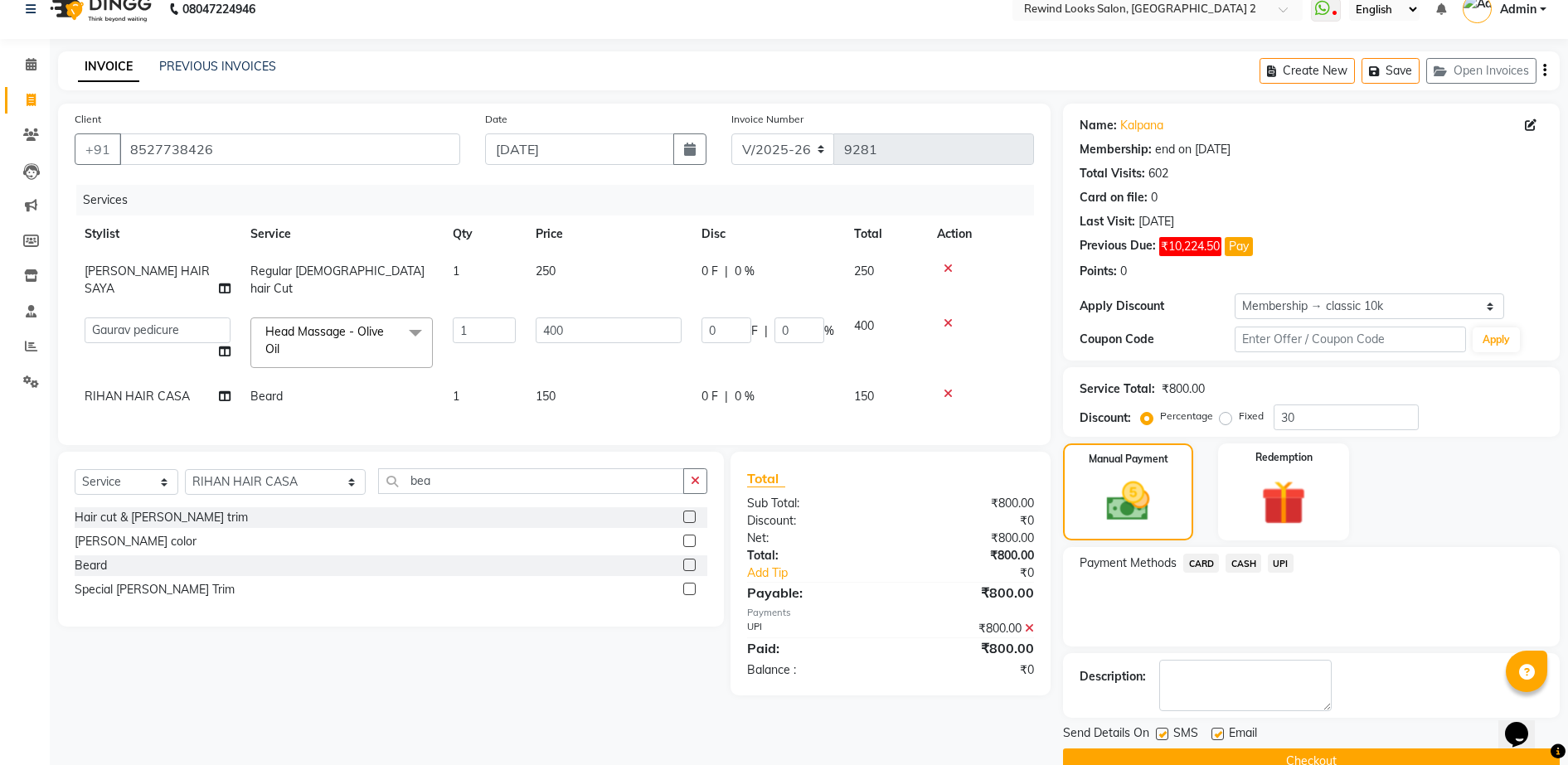
scroll to position [42, 0]
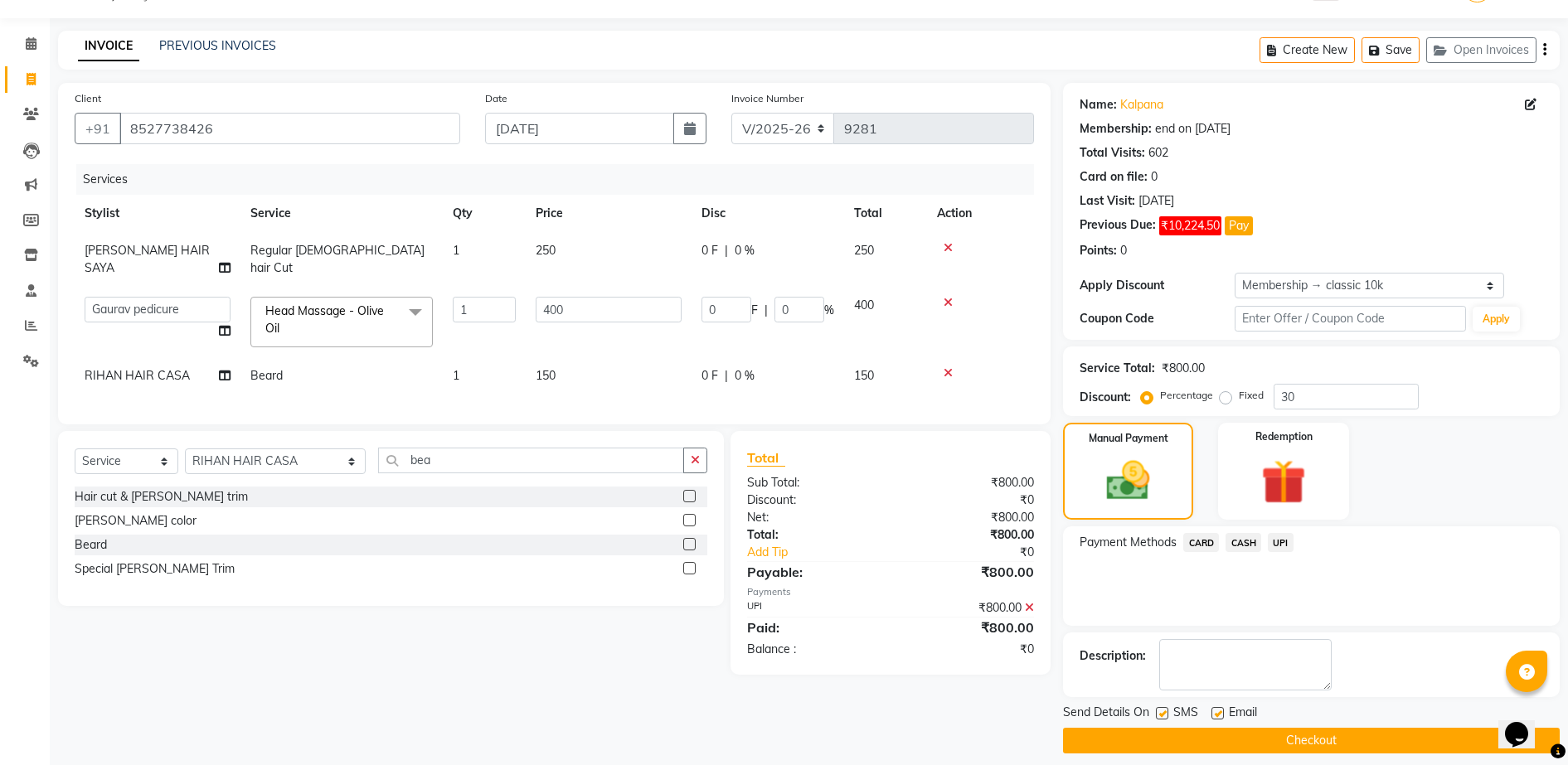
click at [1455, 735] on button "Checkout" at bounding box center [1312, 740] width 497 height 26
